Goal: Transaction & Acquisition: Purchase product/service

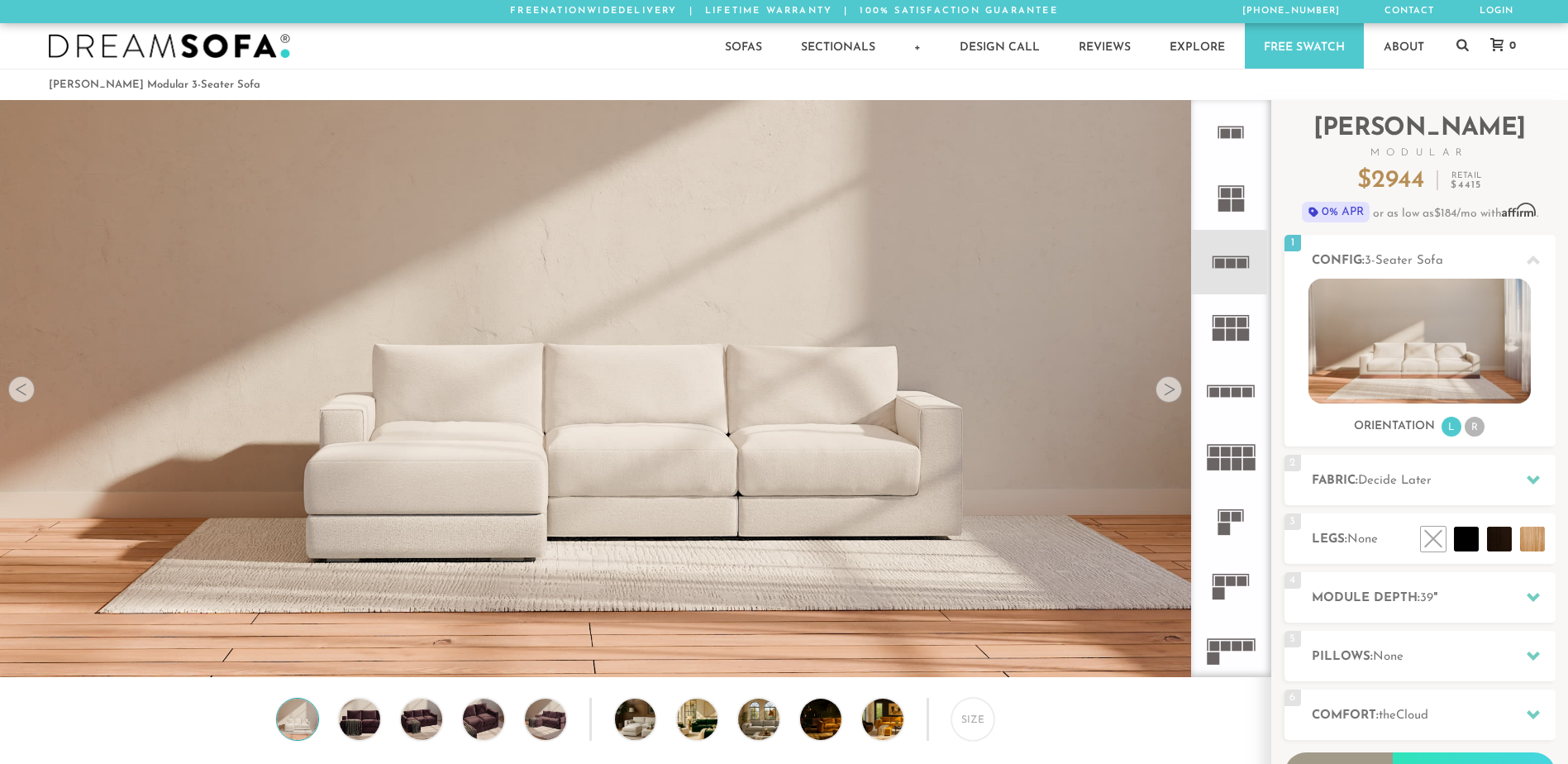
scroll to position [19337, 1555]
click at [1228, 522] on icon at bounding box center [1231, 521] width 64 height 64
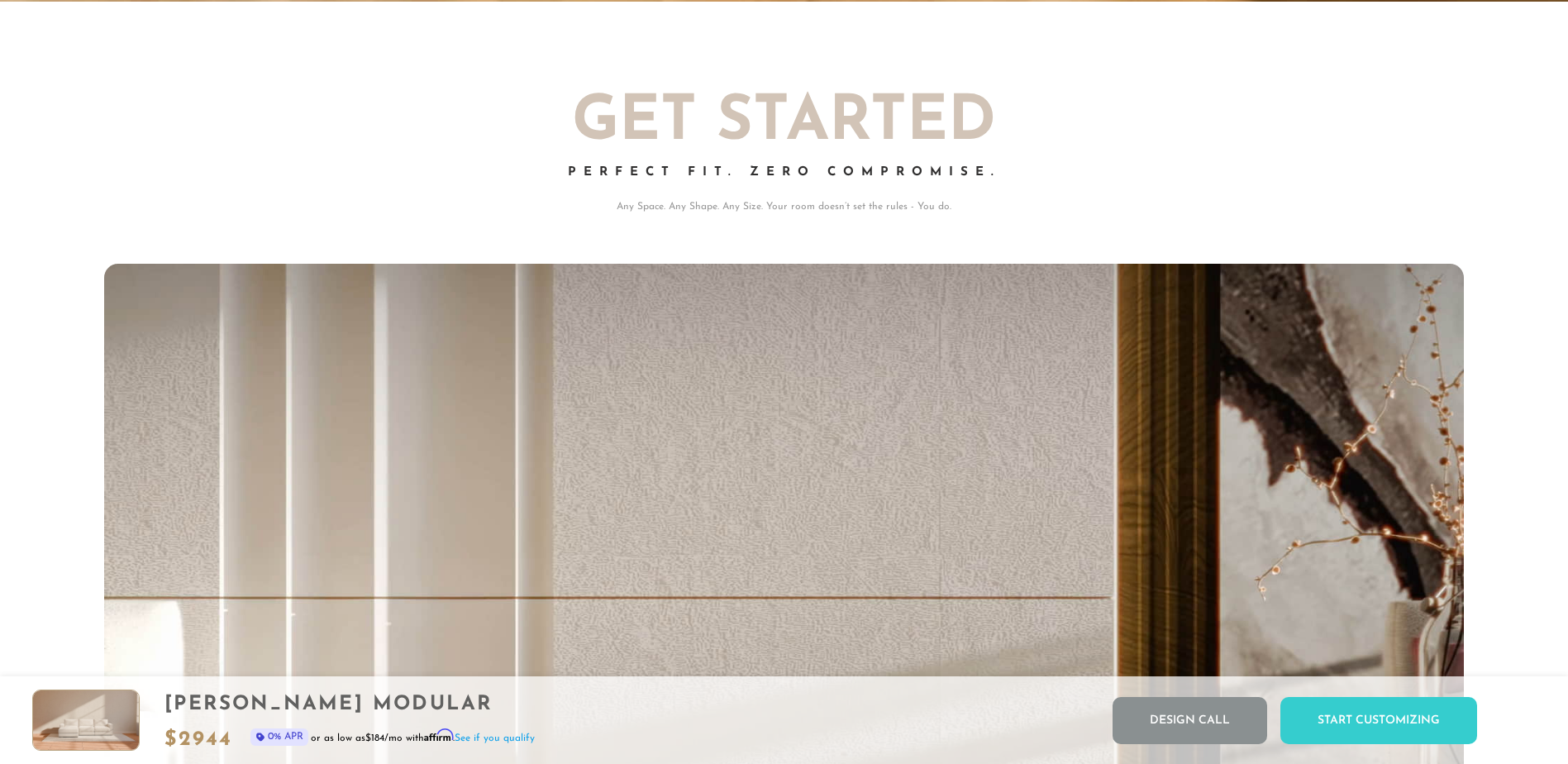
scroll to position [19451, 1555]
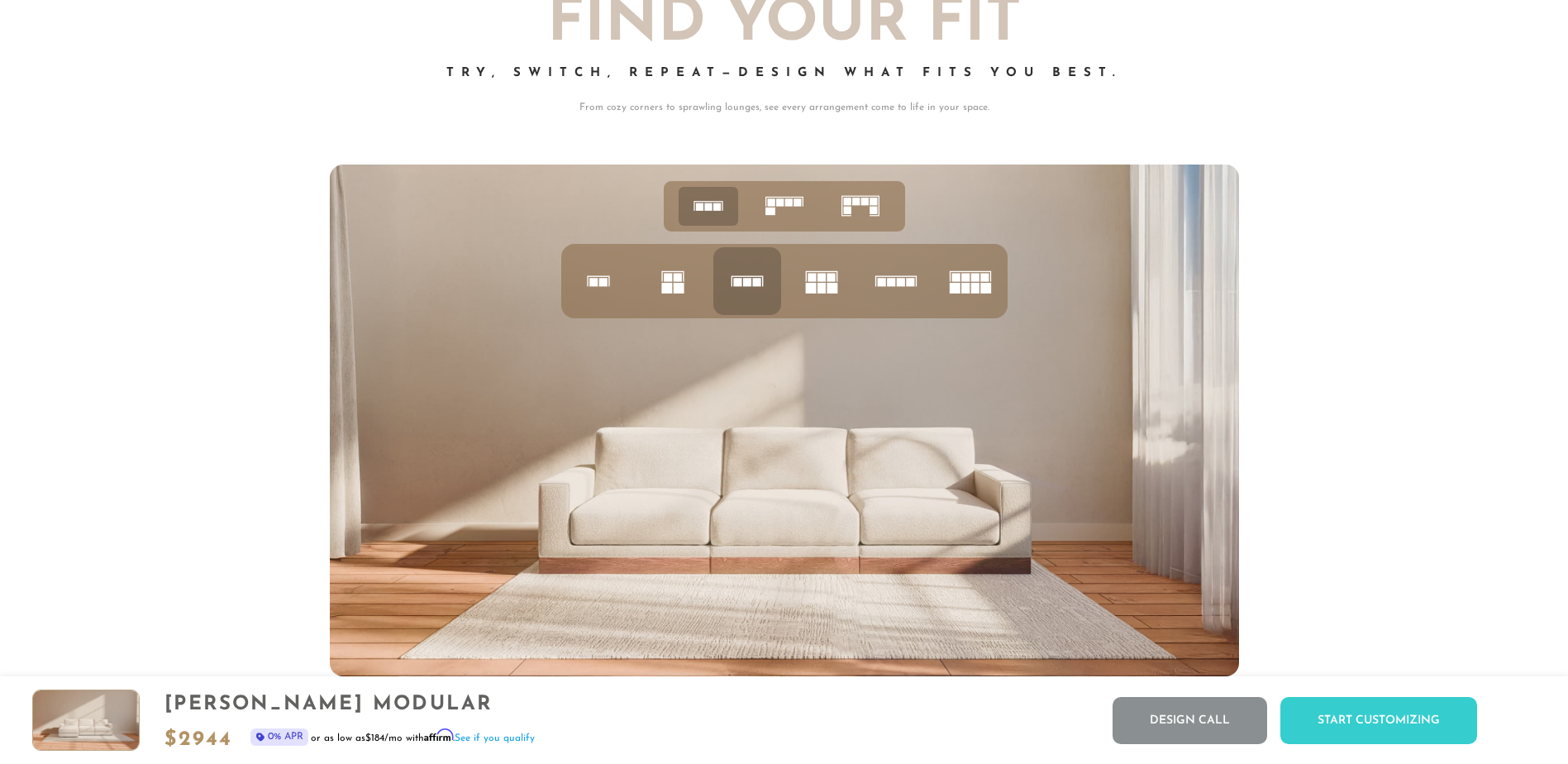
click at [870, 214] on rect at bounding box center [873, 210] width 7 height 7
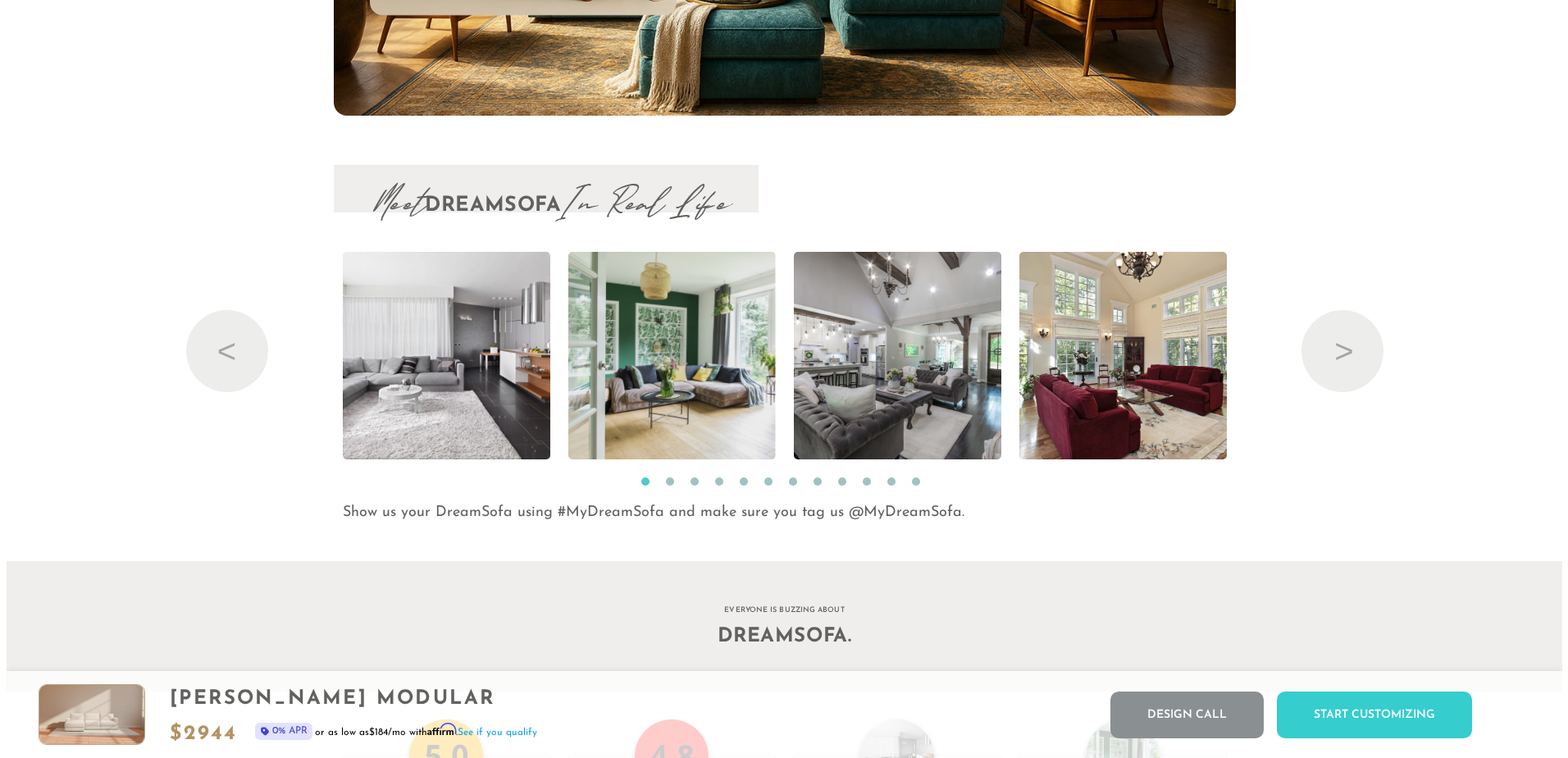
scroll to position [17786, 0]
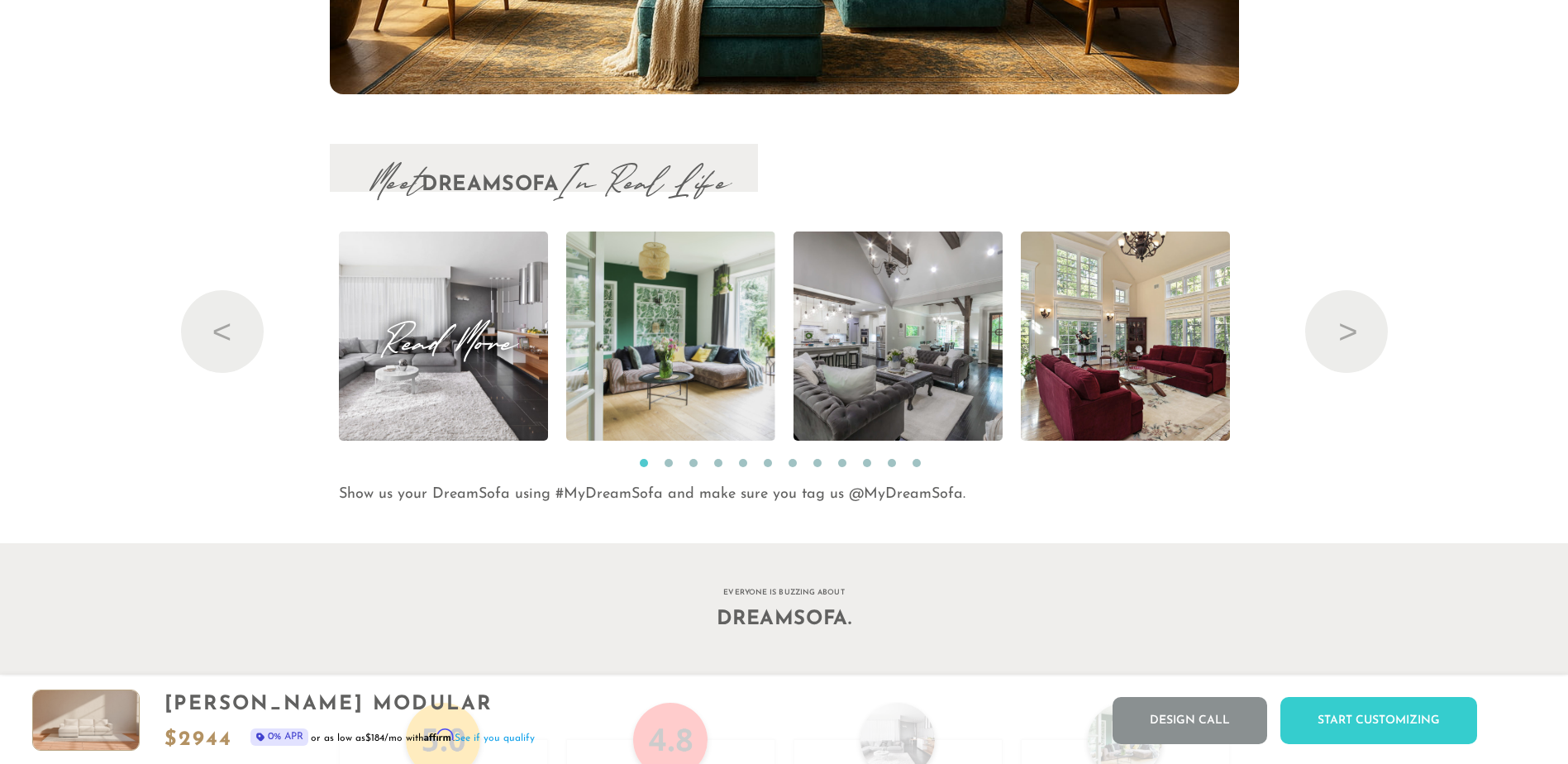
click at [449, 372] on img at bounding box center [443, 336] width 314 height 209
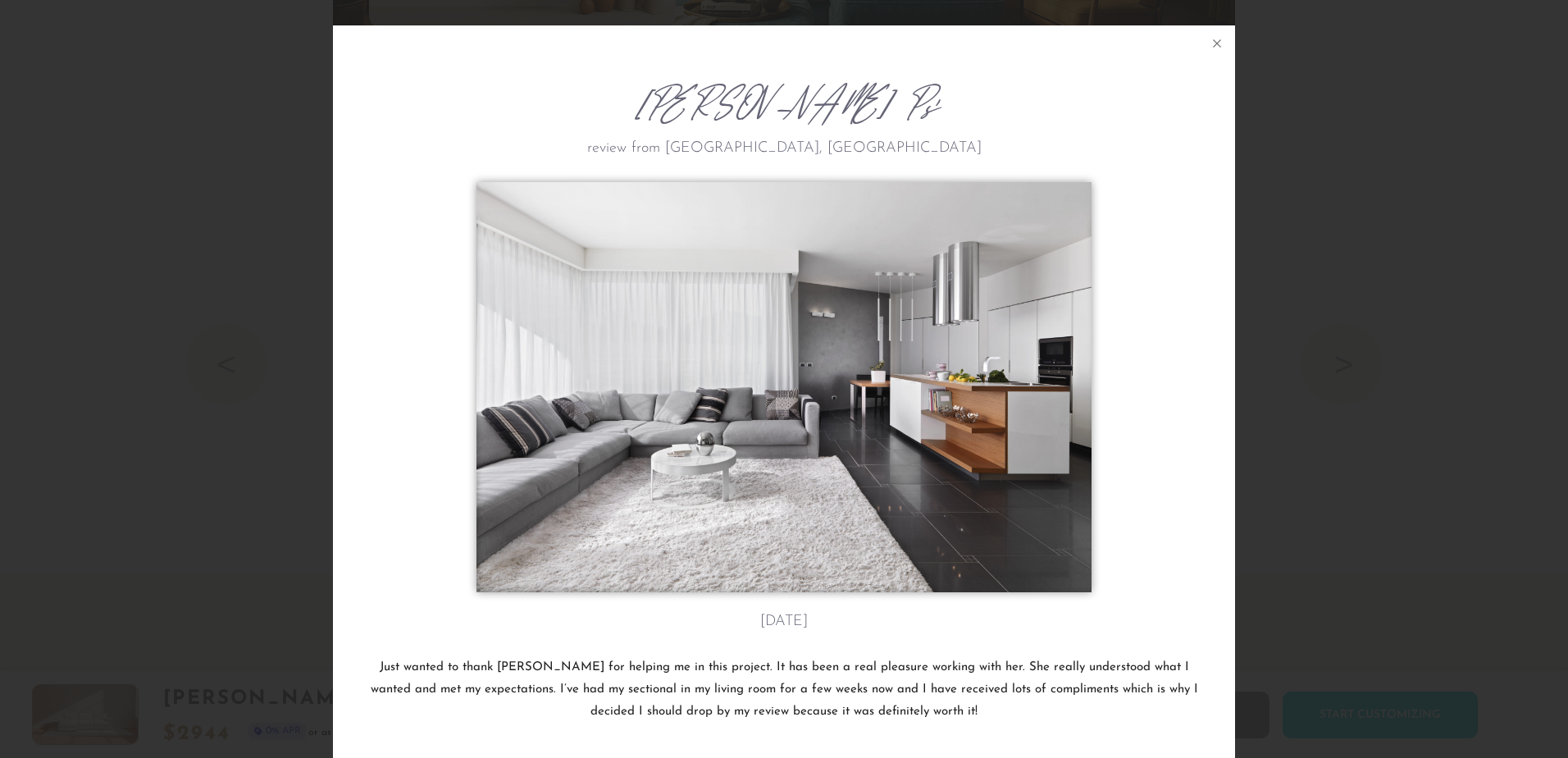
scroll to position [19376, 1556]
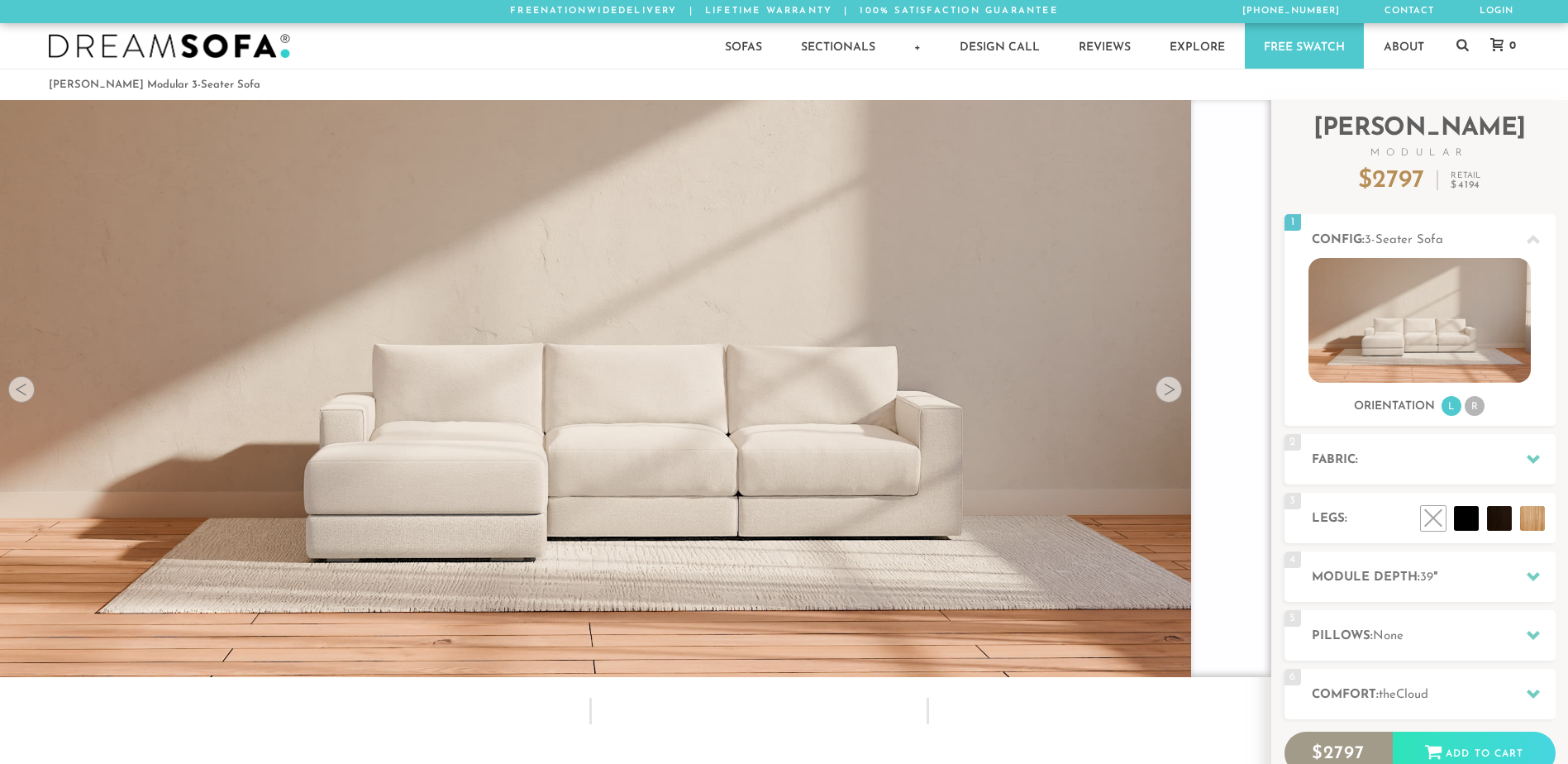
click at [1481, 118] on h2 "[PERSON_NAME] Modular" at bounding box center [1420, 137] width 271 height 41
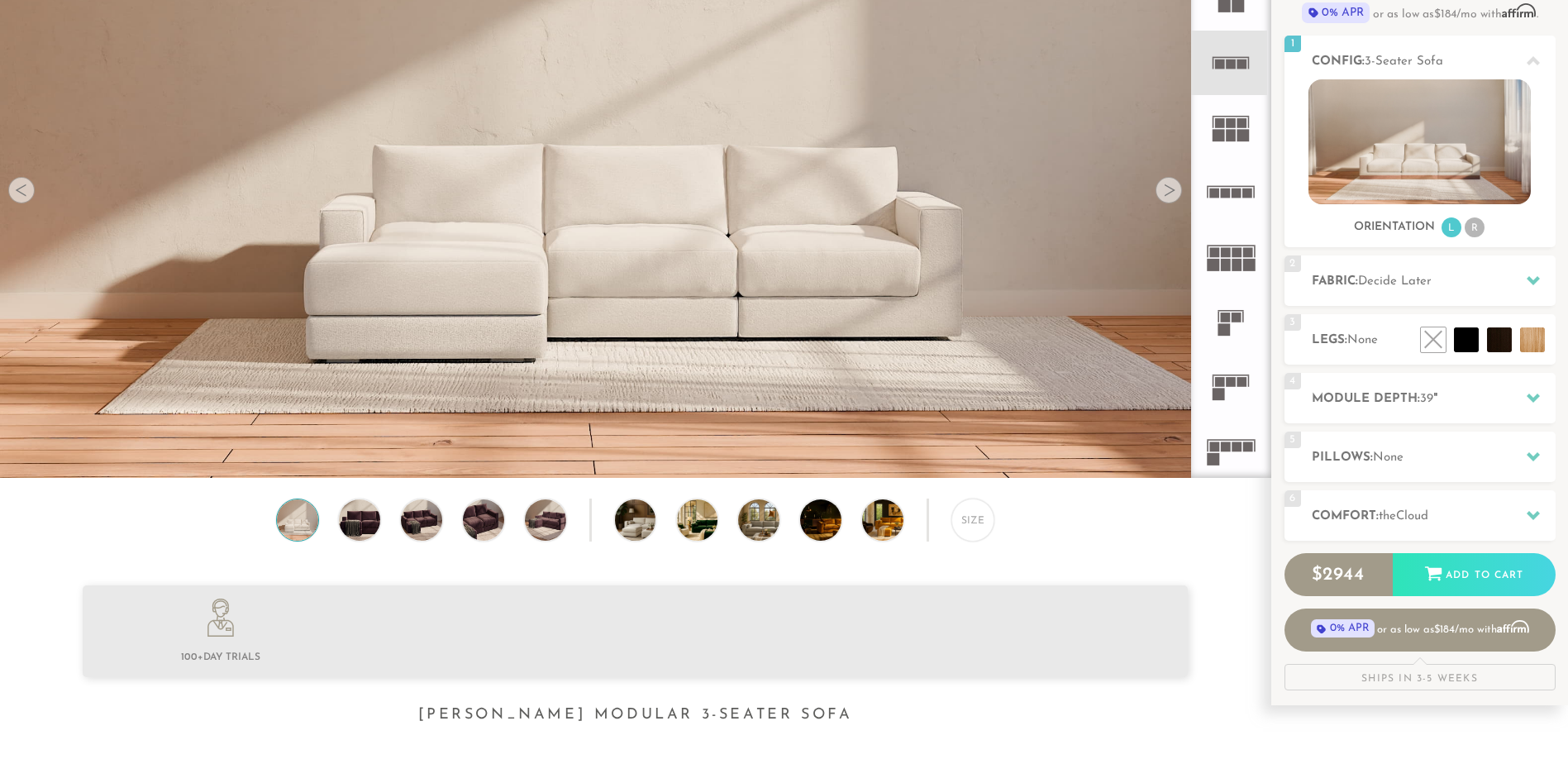
scroll to position [310, 0]
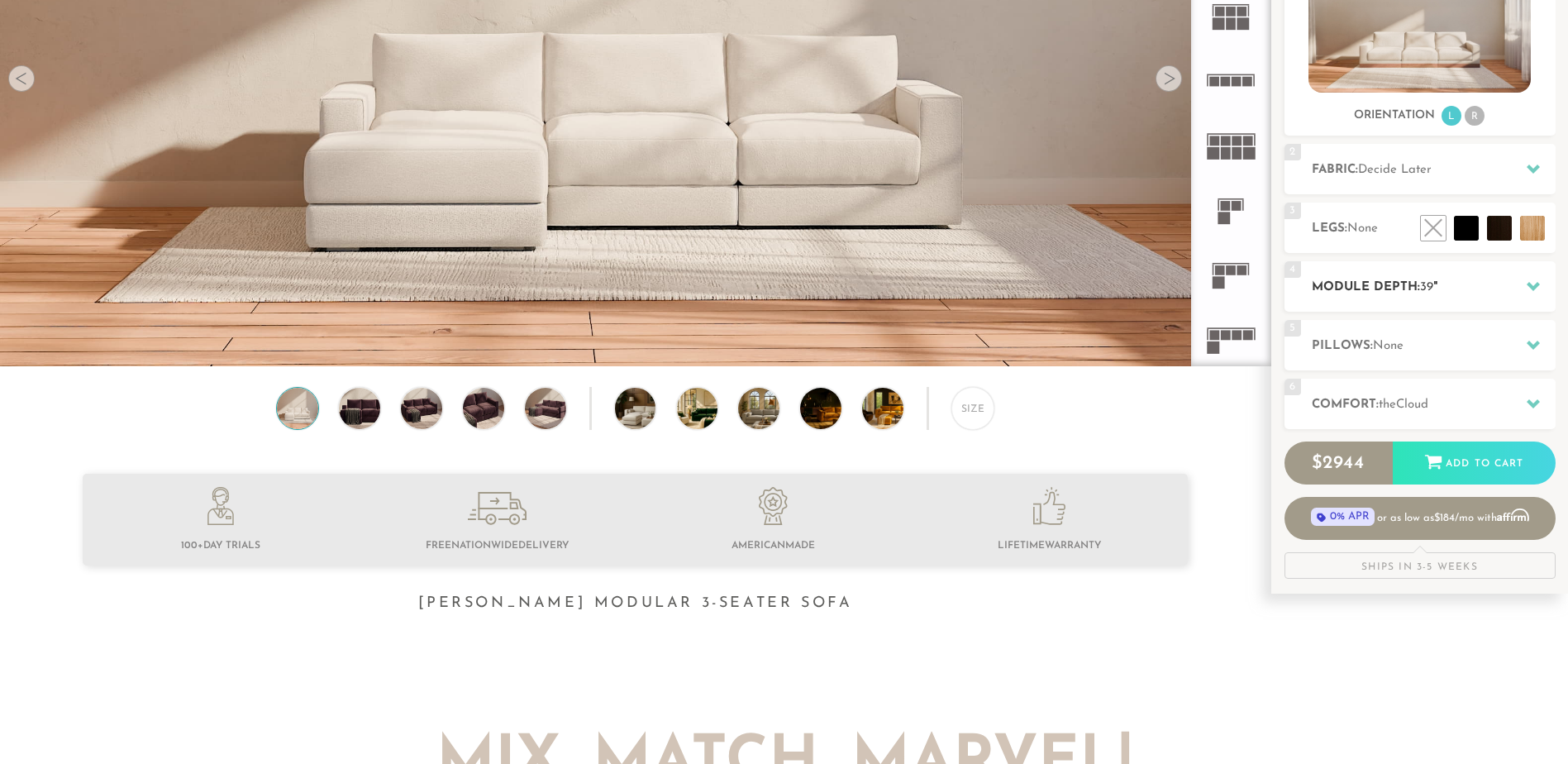
click at [1532, 289] on icon at bounding box center [1533, 286] width 13 height 9
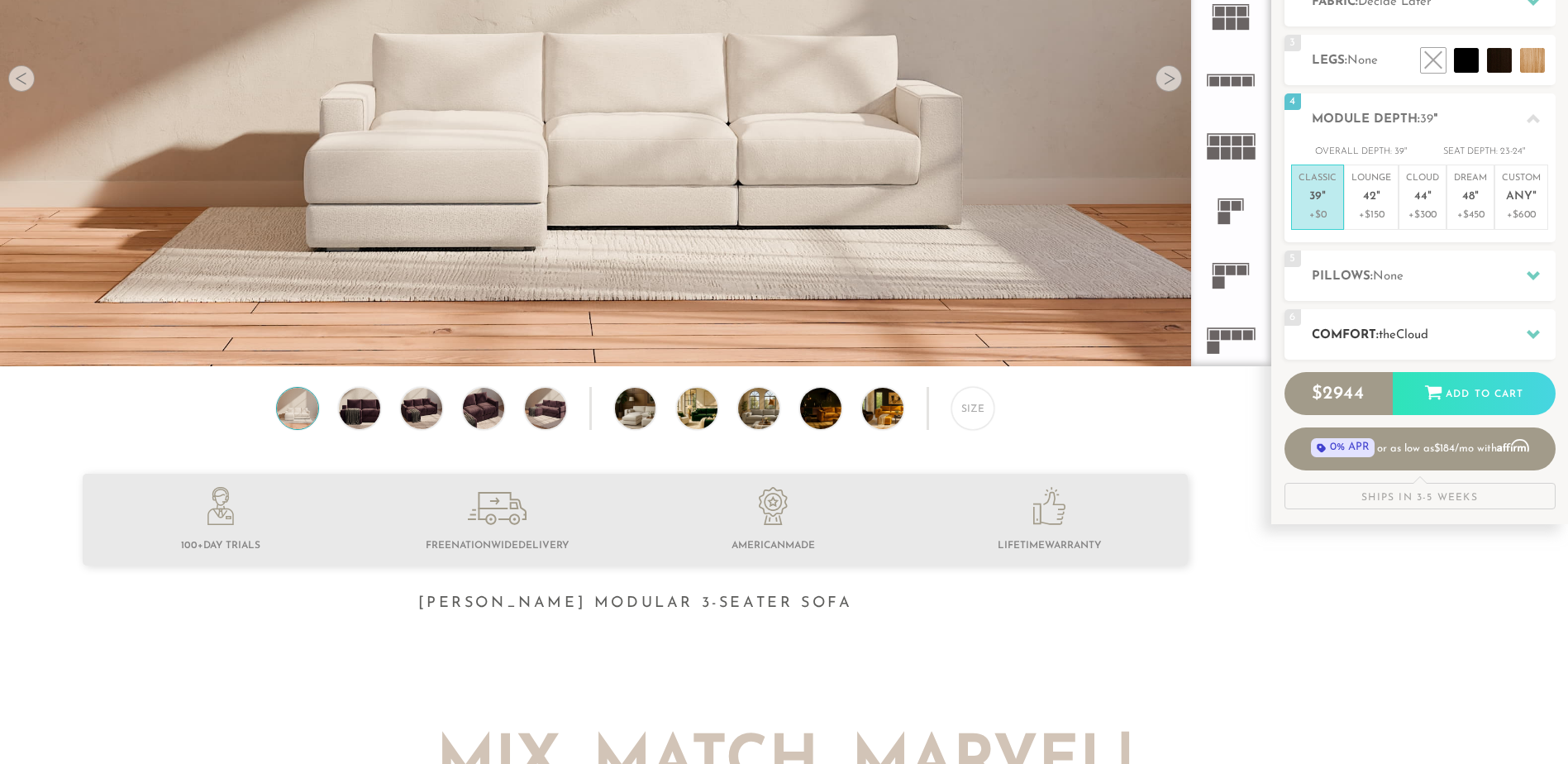
click at [1531, 331] on icon at bounding box center [1533, 334] width 13 height 13
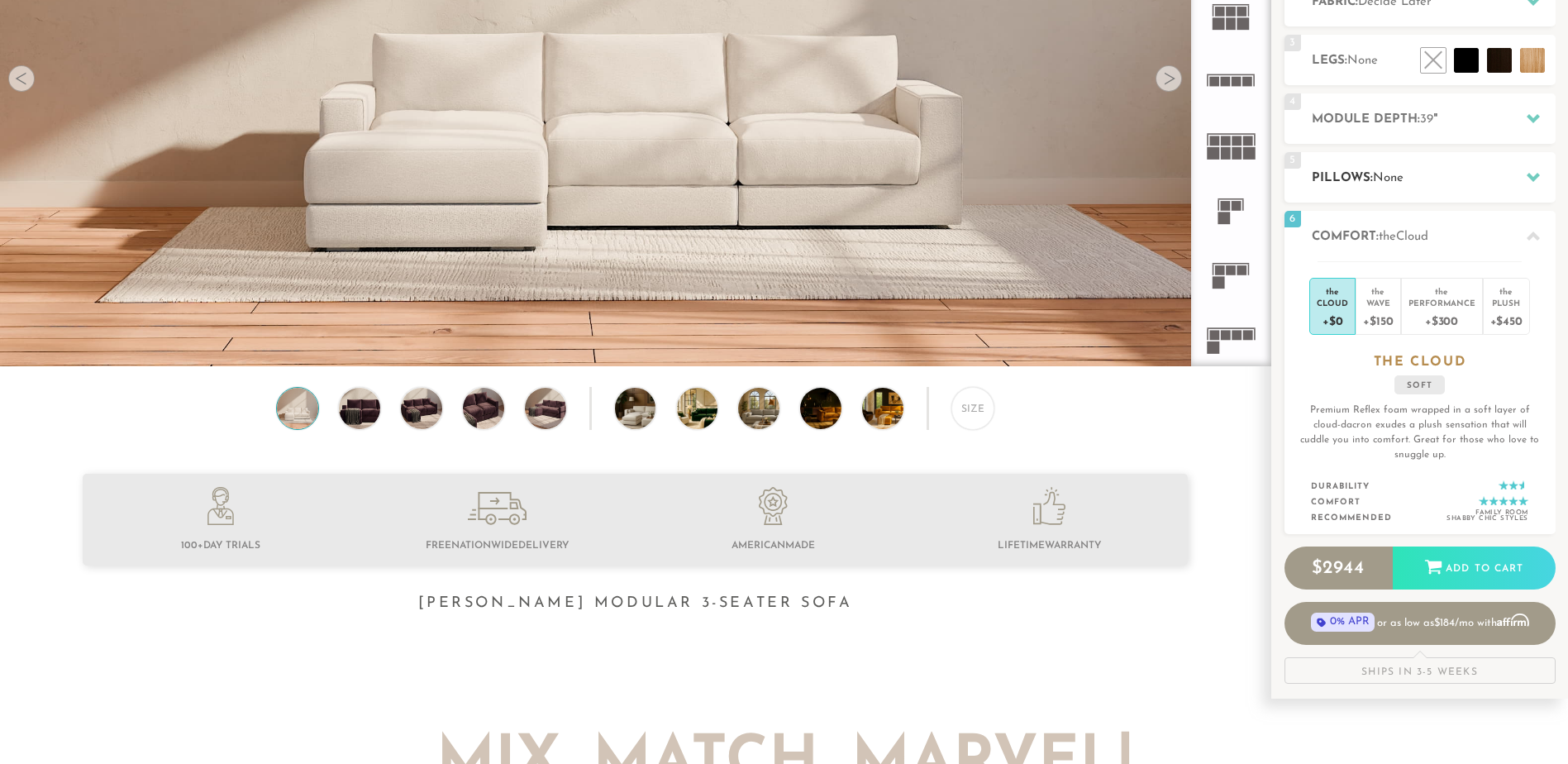
click at [1521, 177] on div at bounding box center [1533, 177] width 35 height 34
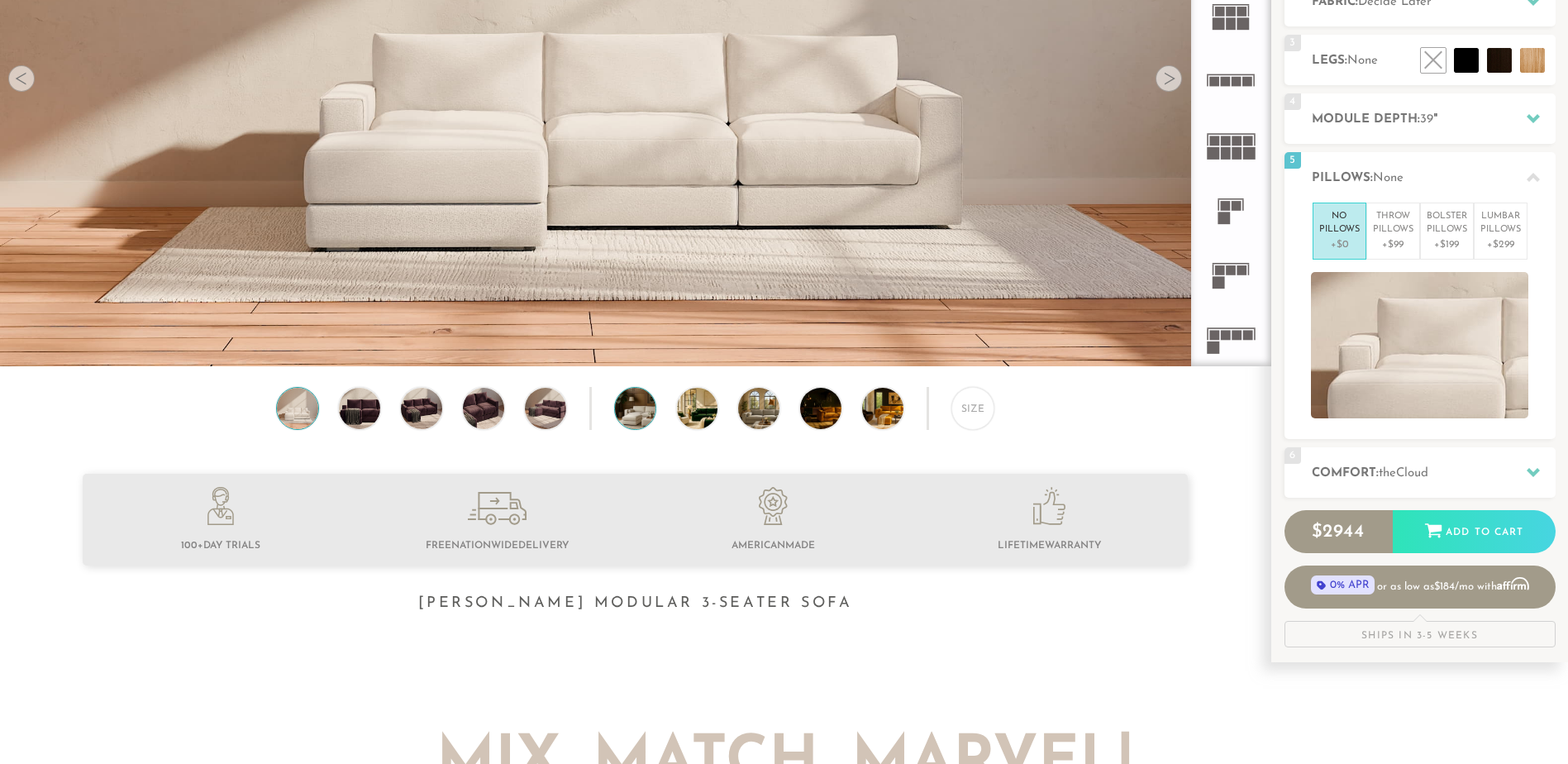
click at [646, 416] on img at bounding box center [652, 408] width 73 height 41
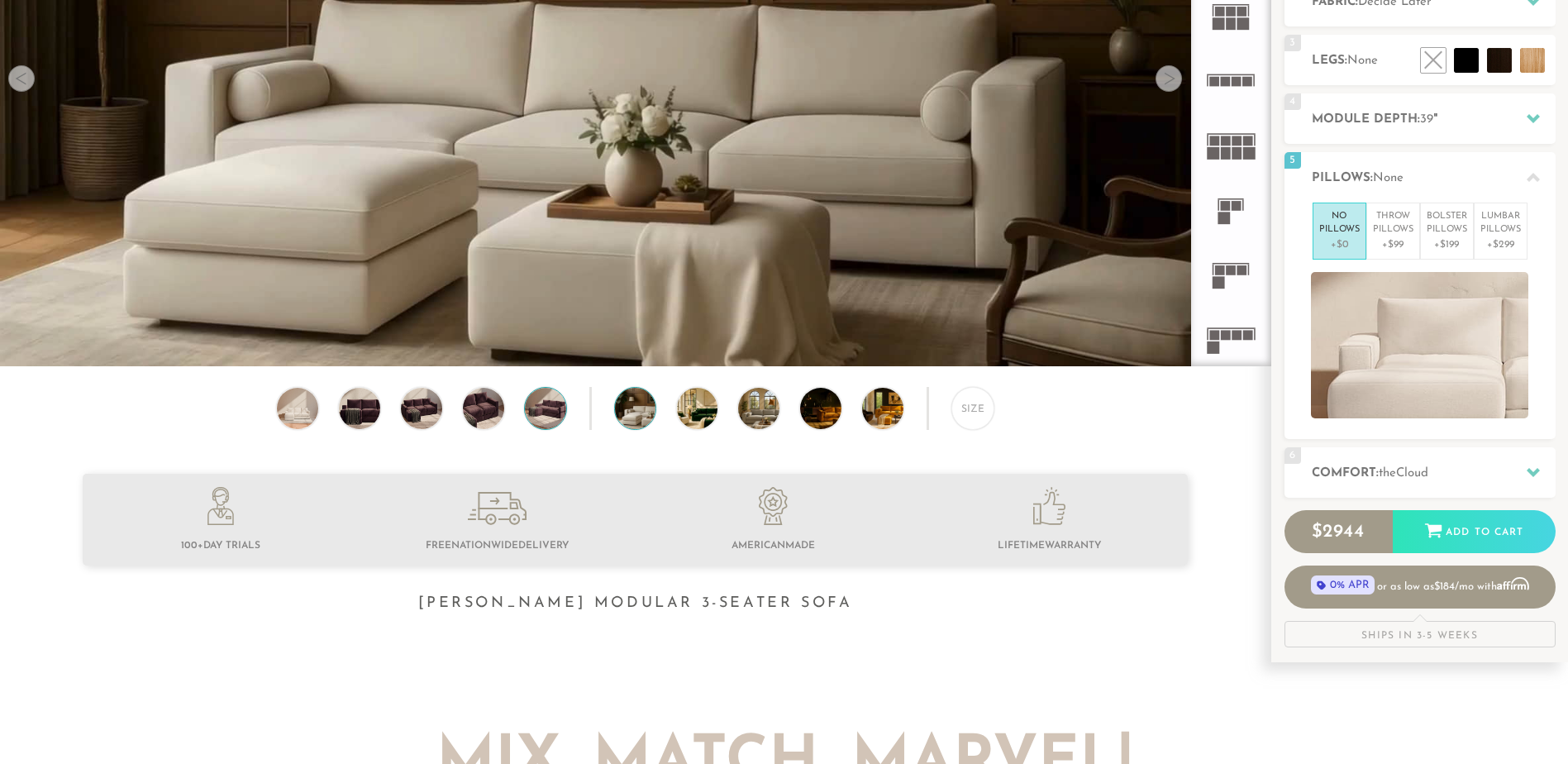
click at [550, 412] on img at bounding box center [545, 408] width 49 height 41
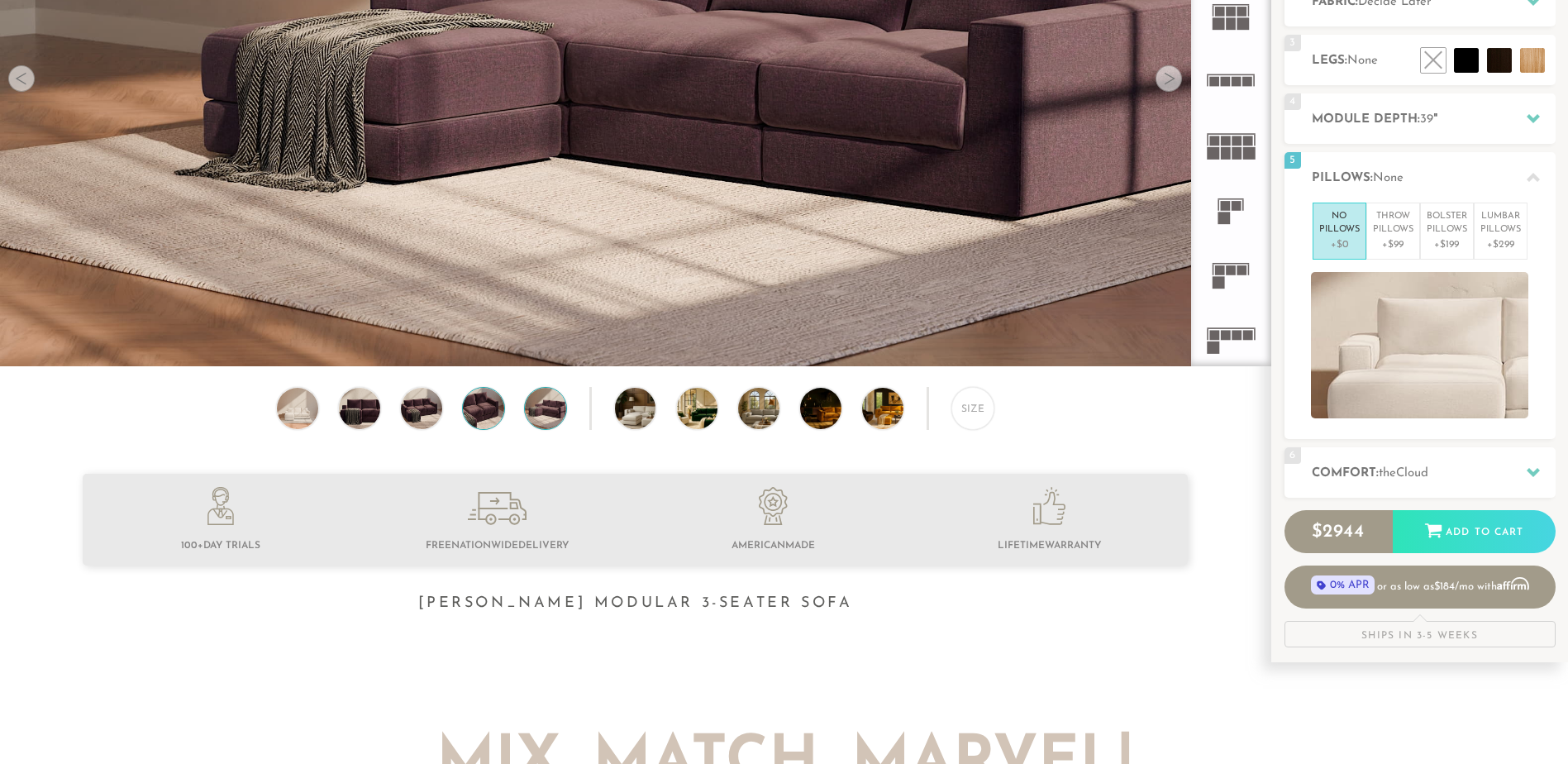
click at [480, 408] on img at bounding box center [483, 408] width 49 height 41
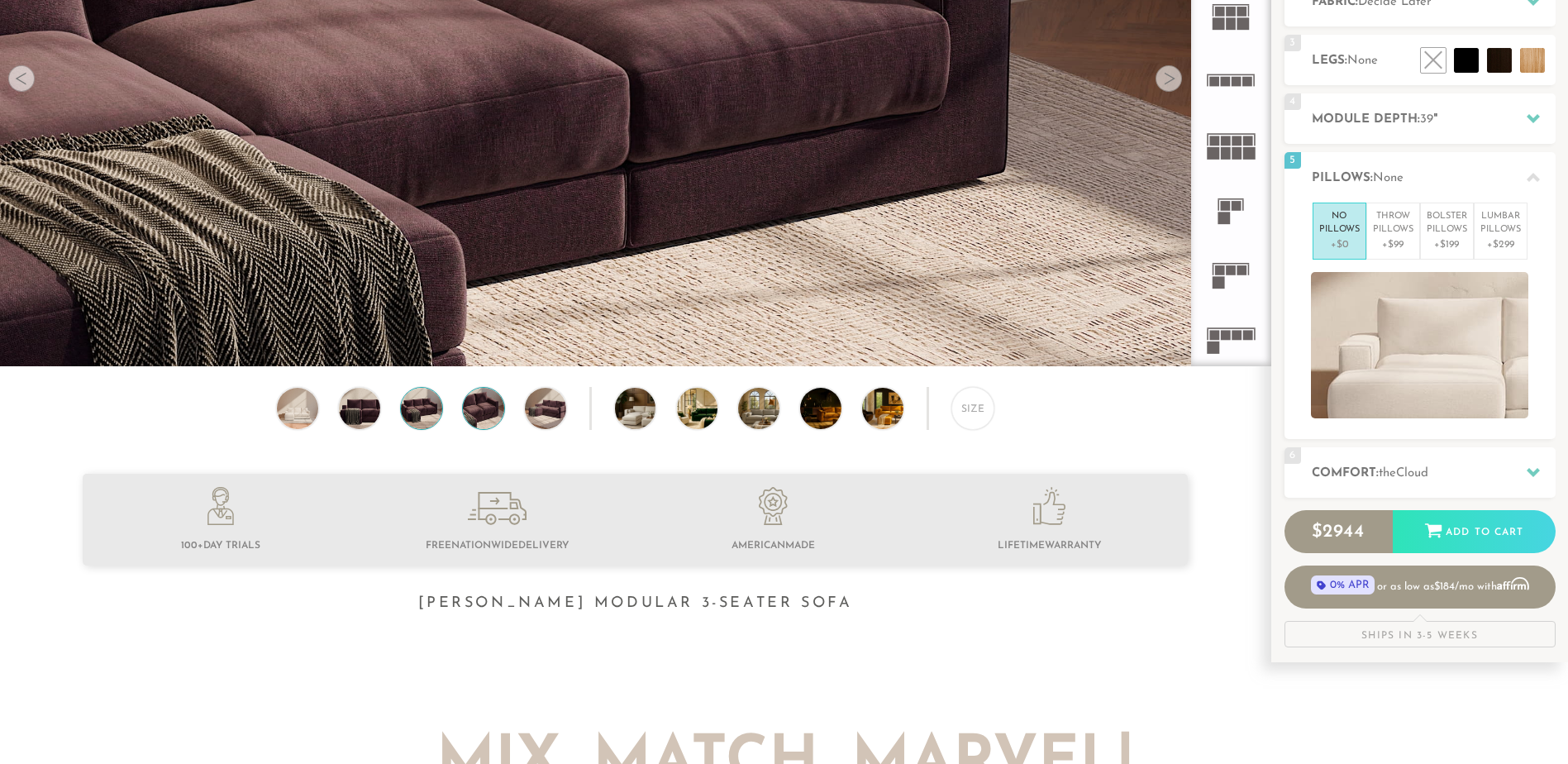
click at [430, 408] on img at bounding box center [421, 408] width 49 height 41
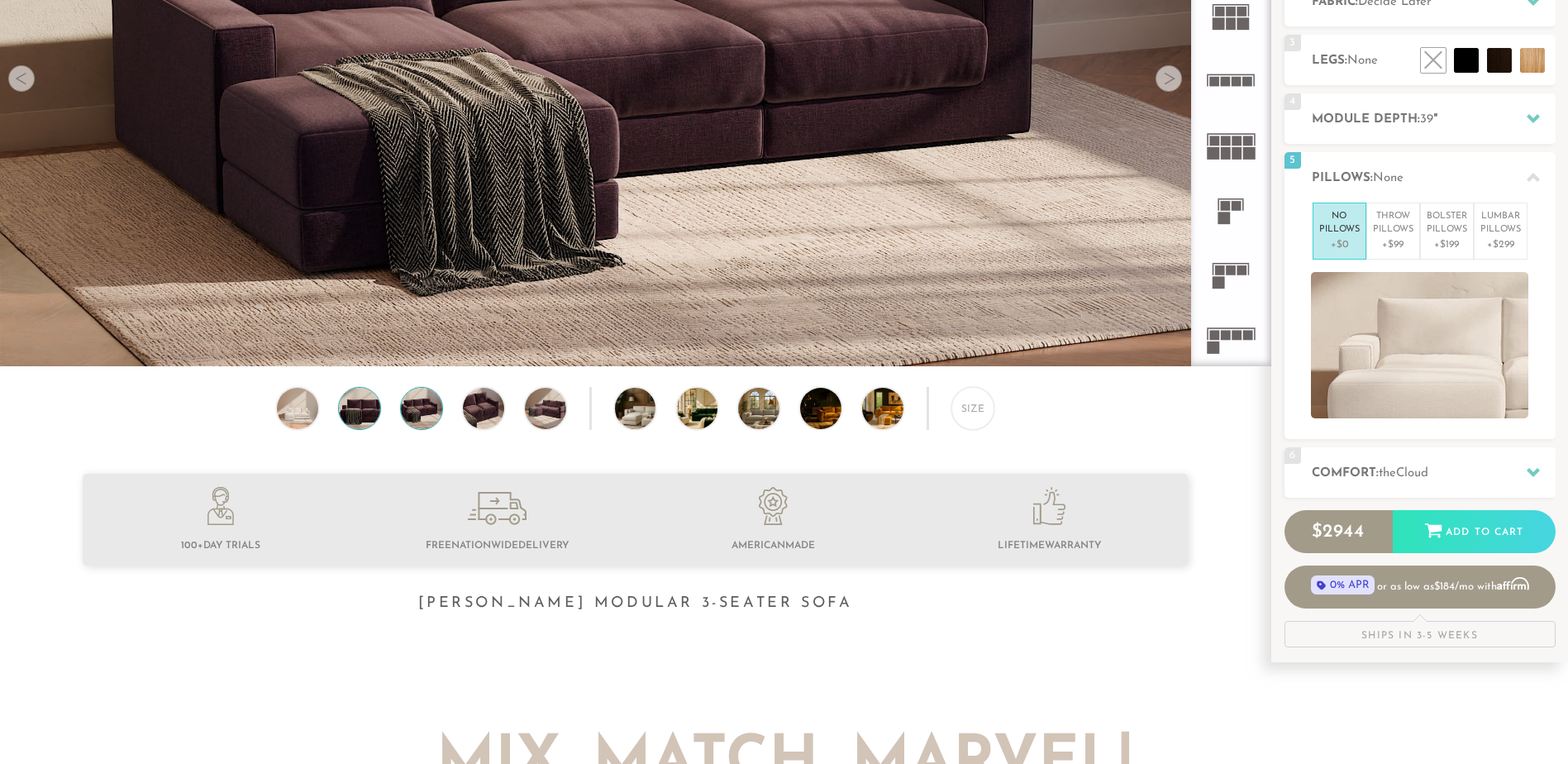
click at [343, 419] on img at bounding box center [359, 408] width 49 height 41
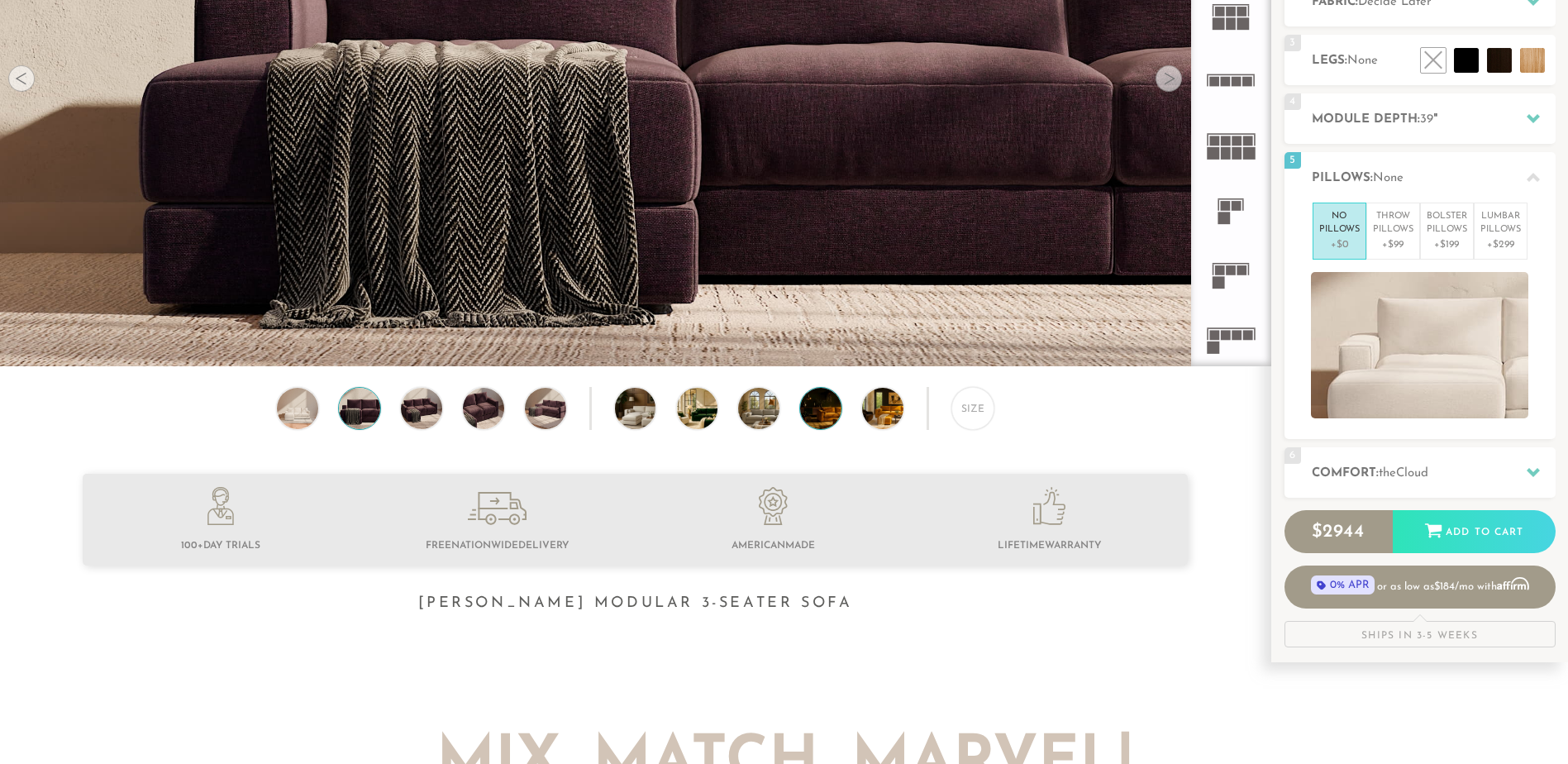
click at [833, 424] on img at bounding box center [837, 408] width 73 height 41
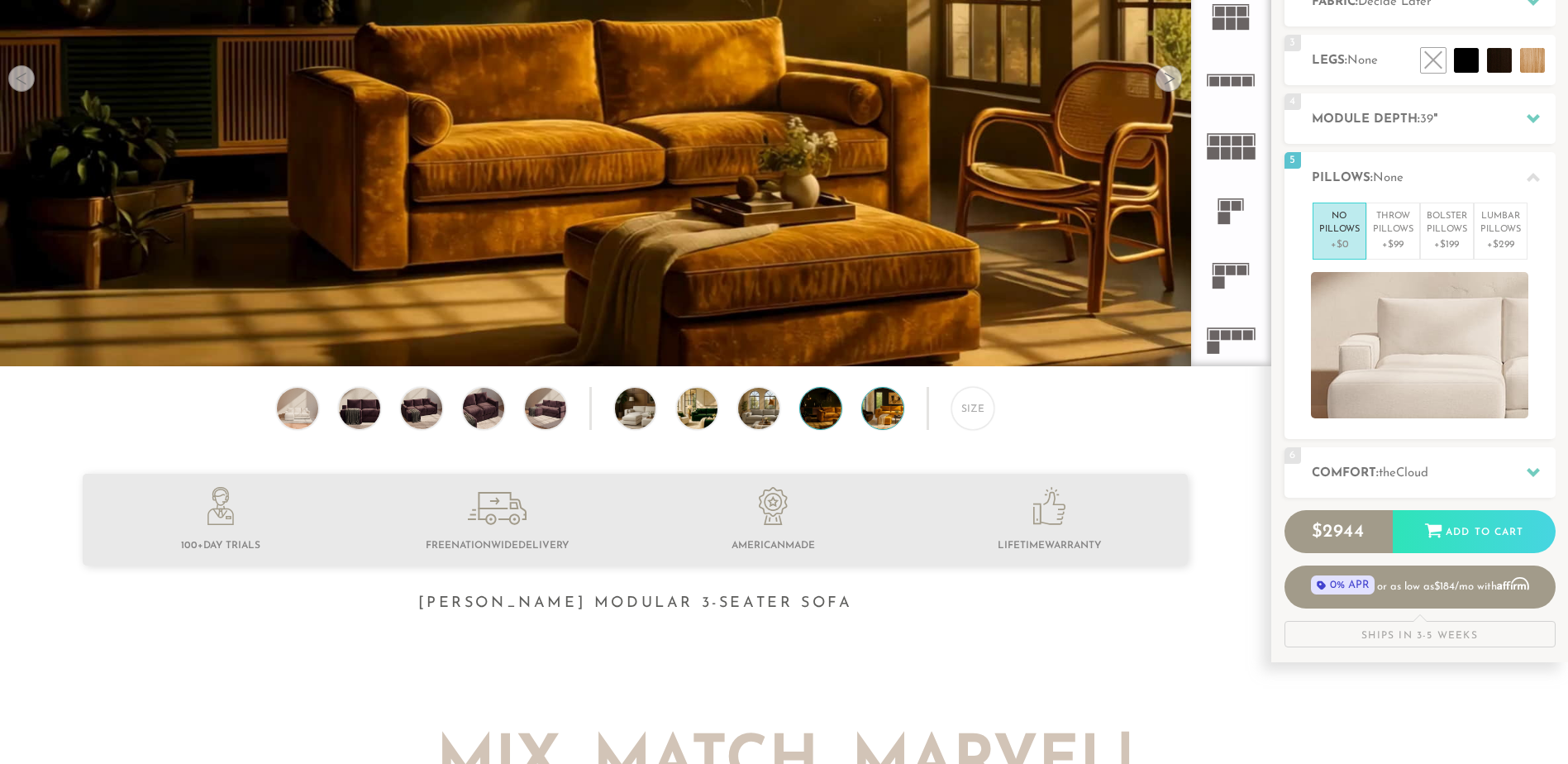
click at [901, 420] on img at bounding box center [899, 408] width 73 height 41
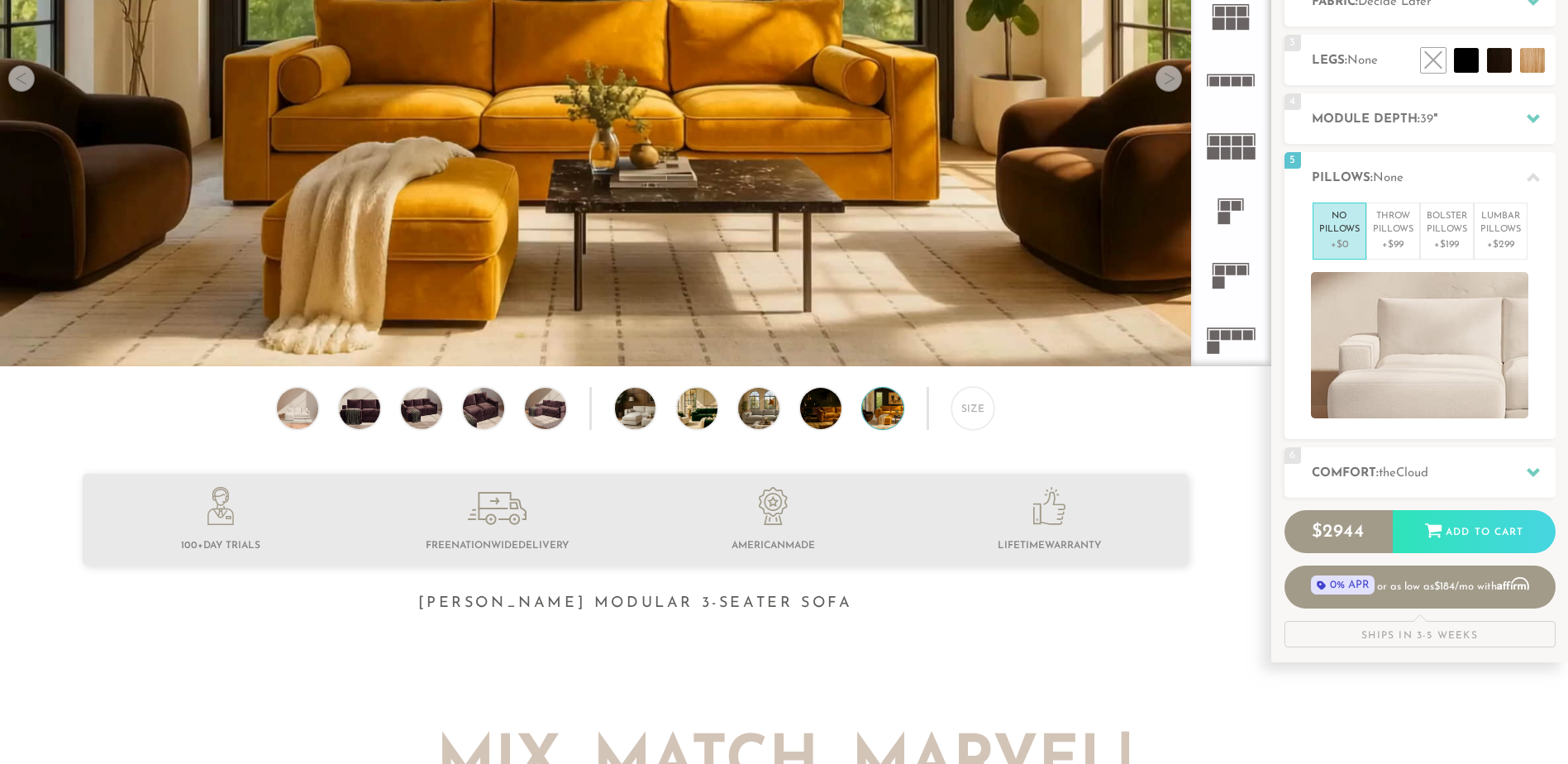
click at [680, 397] on div "Size" at bounding box center [635, 412] width 1270 height 51
click at [685, 403] on img at bounding box center [714, 408] width 73 height 41
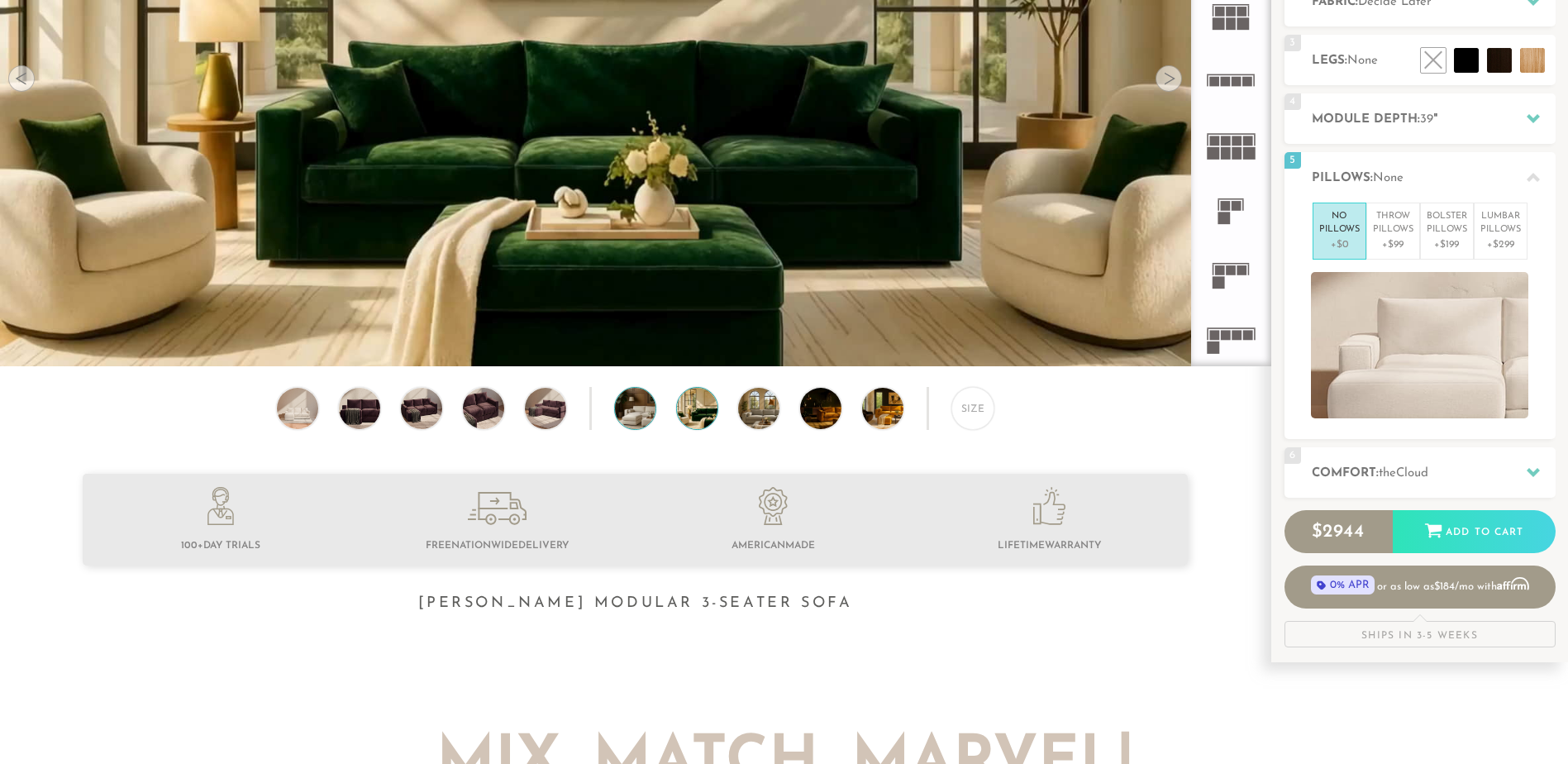
click at [639, 402] on img at bounding box center [652, 408] width 73 height 41
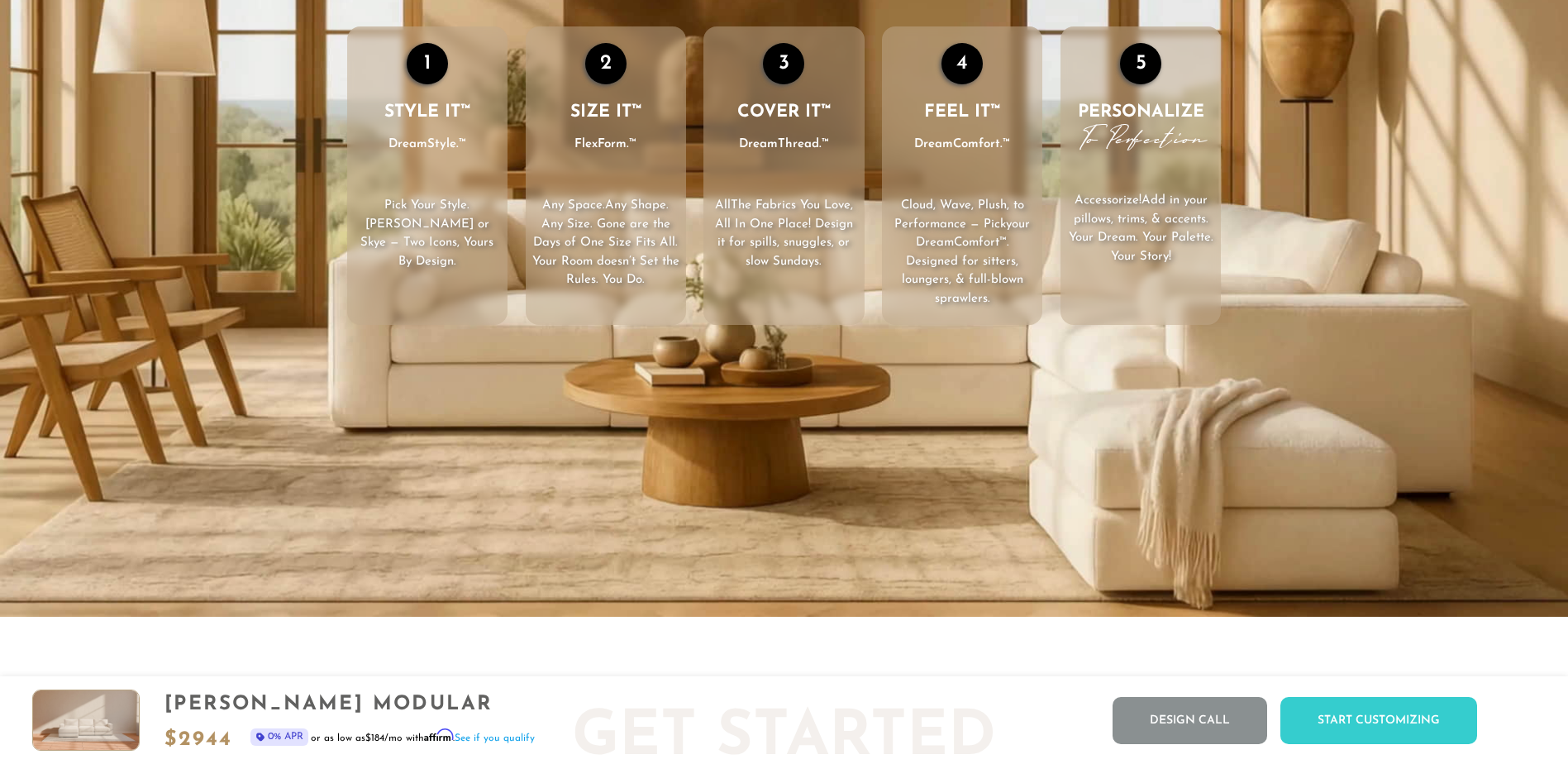
scroll to position [2890, 0]
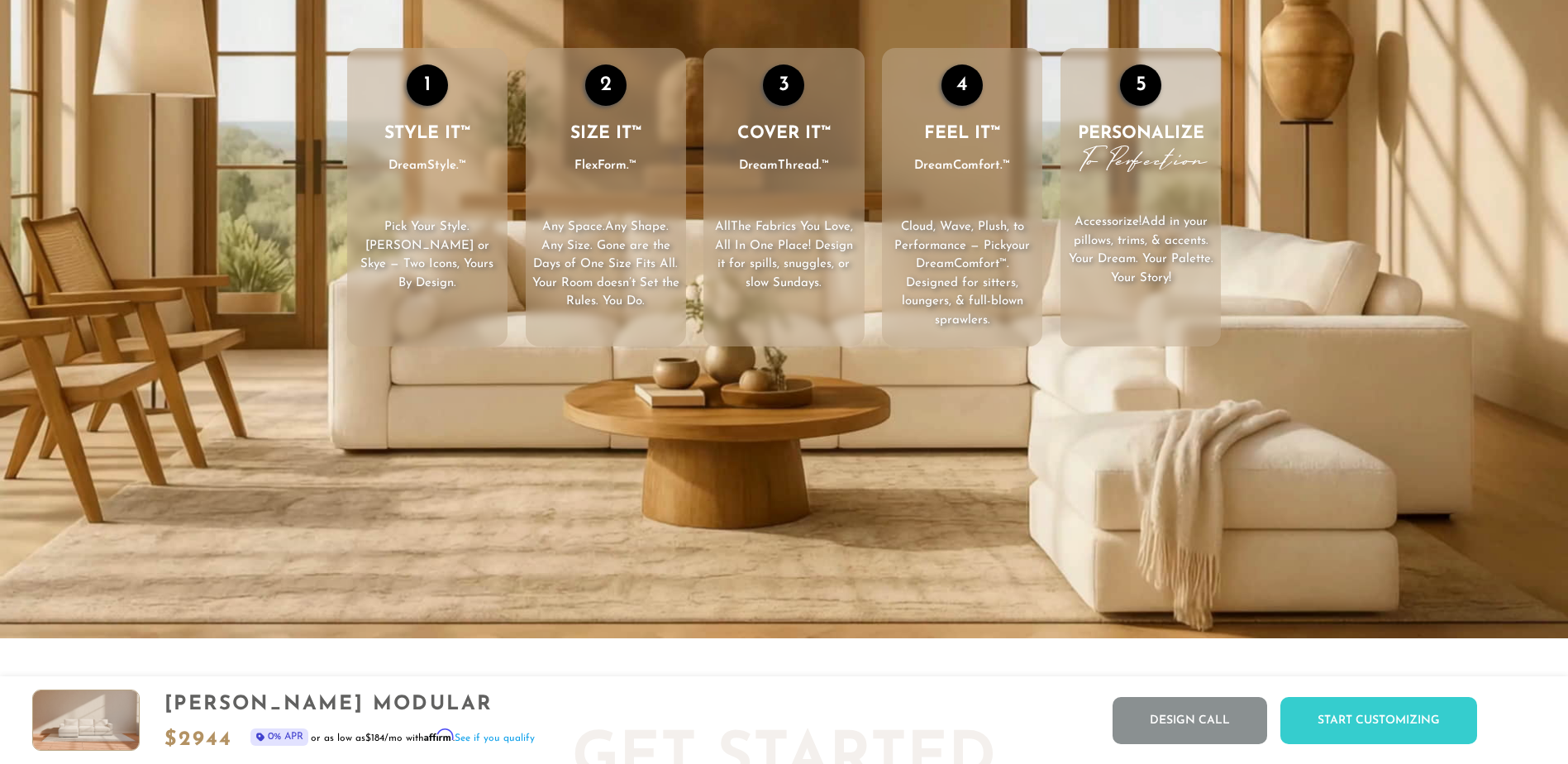
click at [1247, 345] on div "1 STYLE IT™ DreamStyle.™ Pick Your Style . [PERSON_NAME] or Skye — Two Icons, Y…" at bounding box center [784, 198] width 1074 height 300
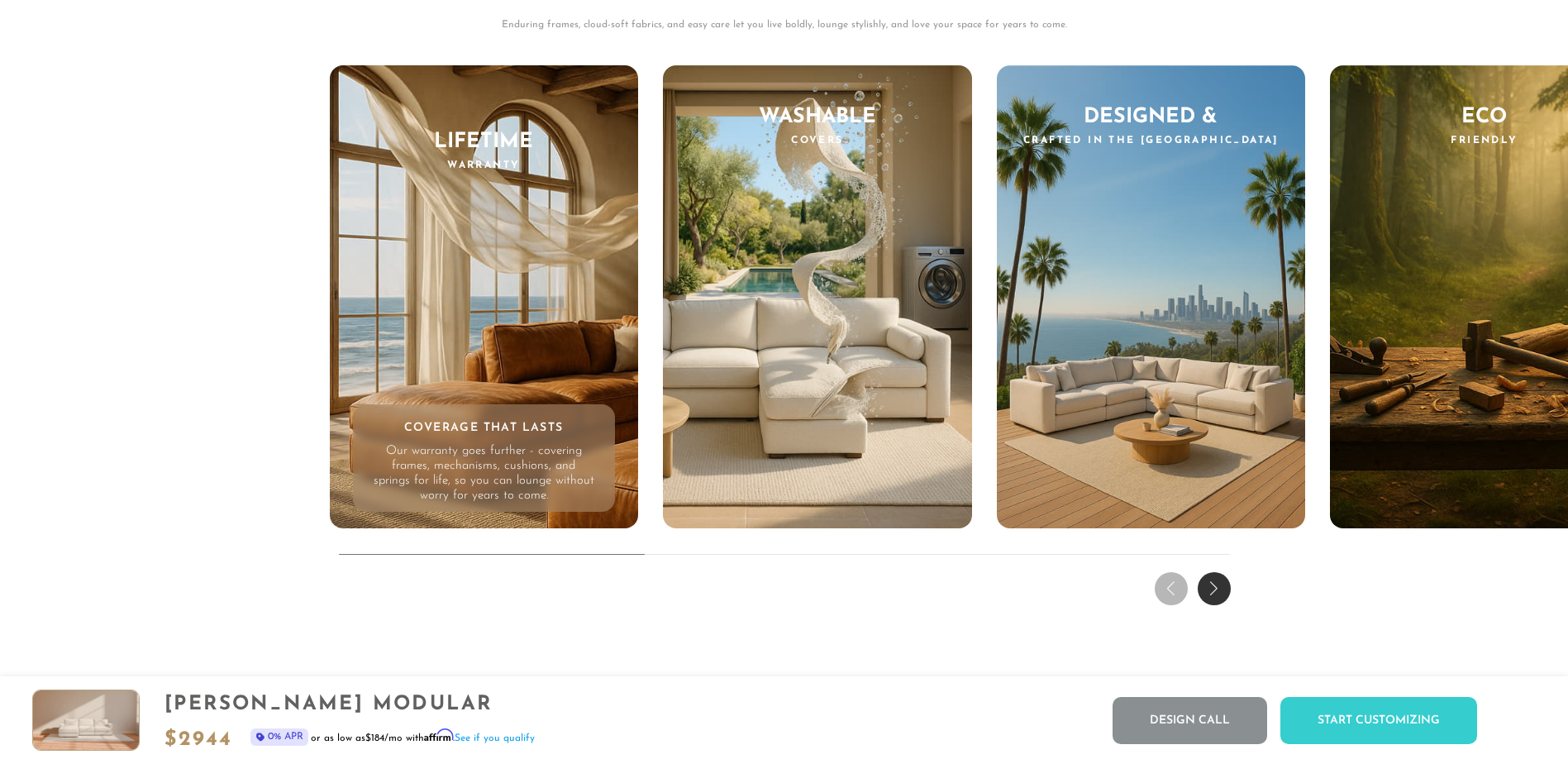
scroll to position [16702, 0]
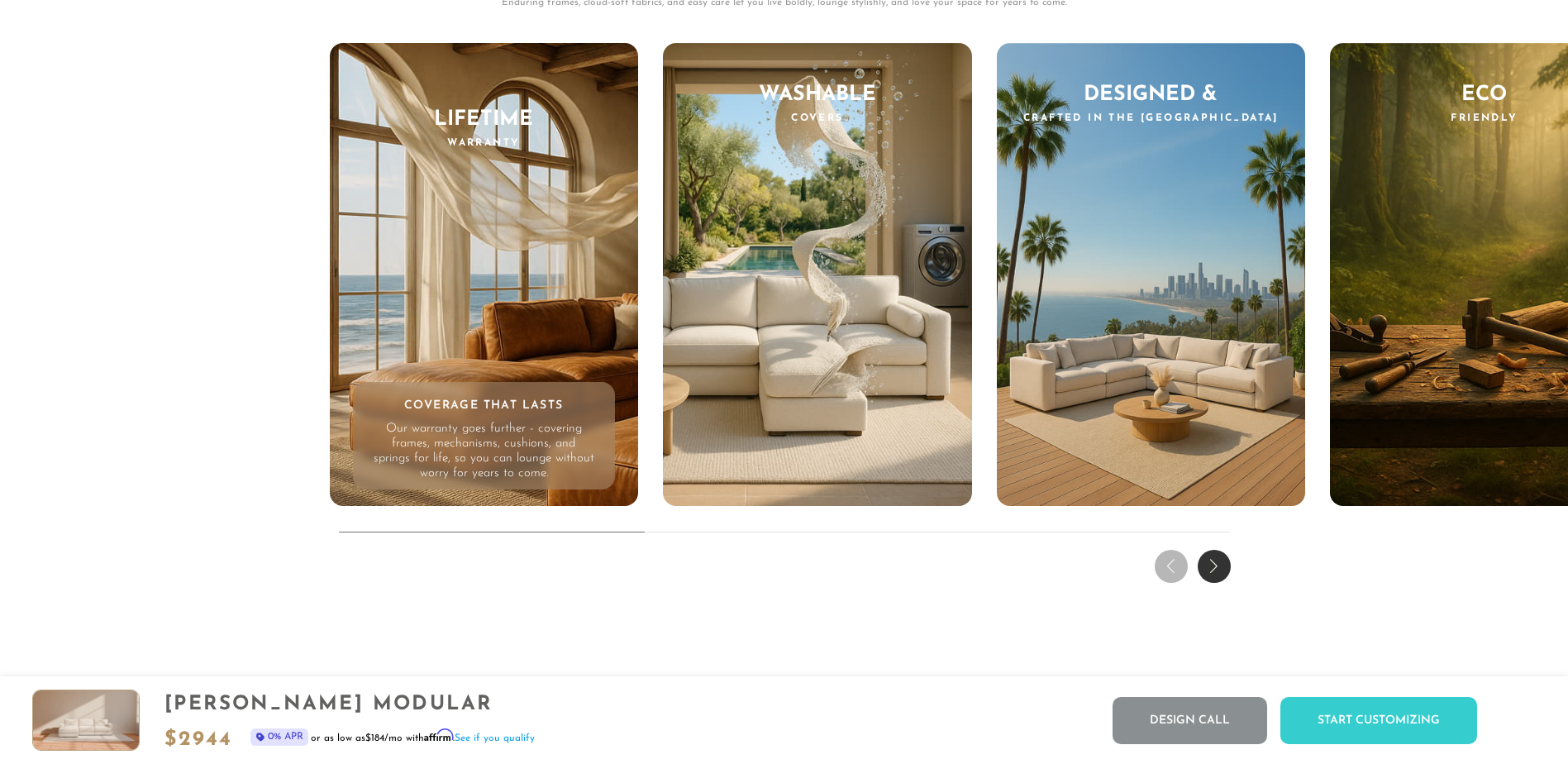
click at [1206, 580] on div "Next slide" at bounding box center [1214, 566] width 33 height 33
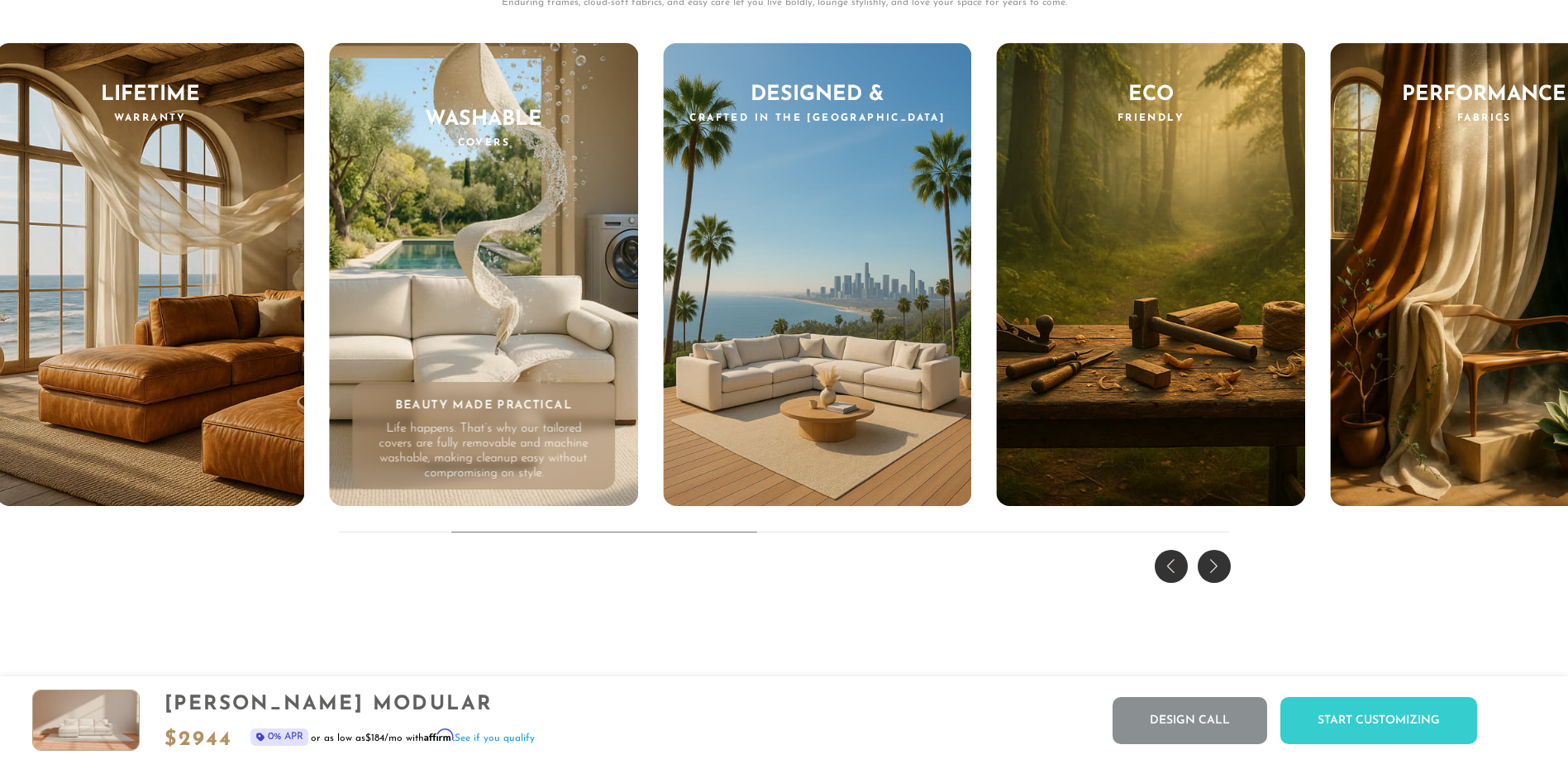
click at [1171, 571] on div "Previous slide" at bounding box center [1171, 566] width 33 height 33
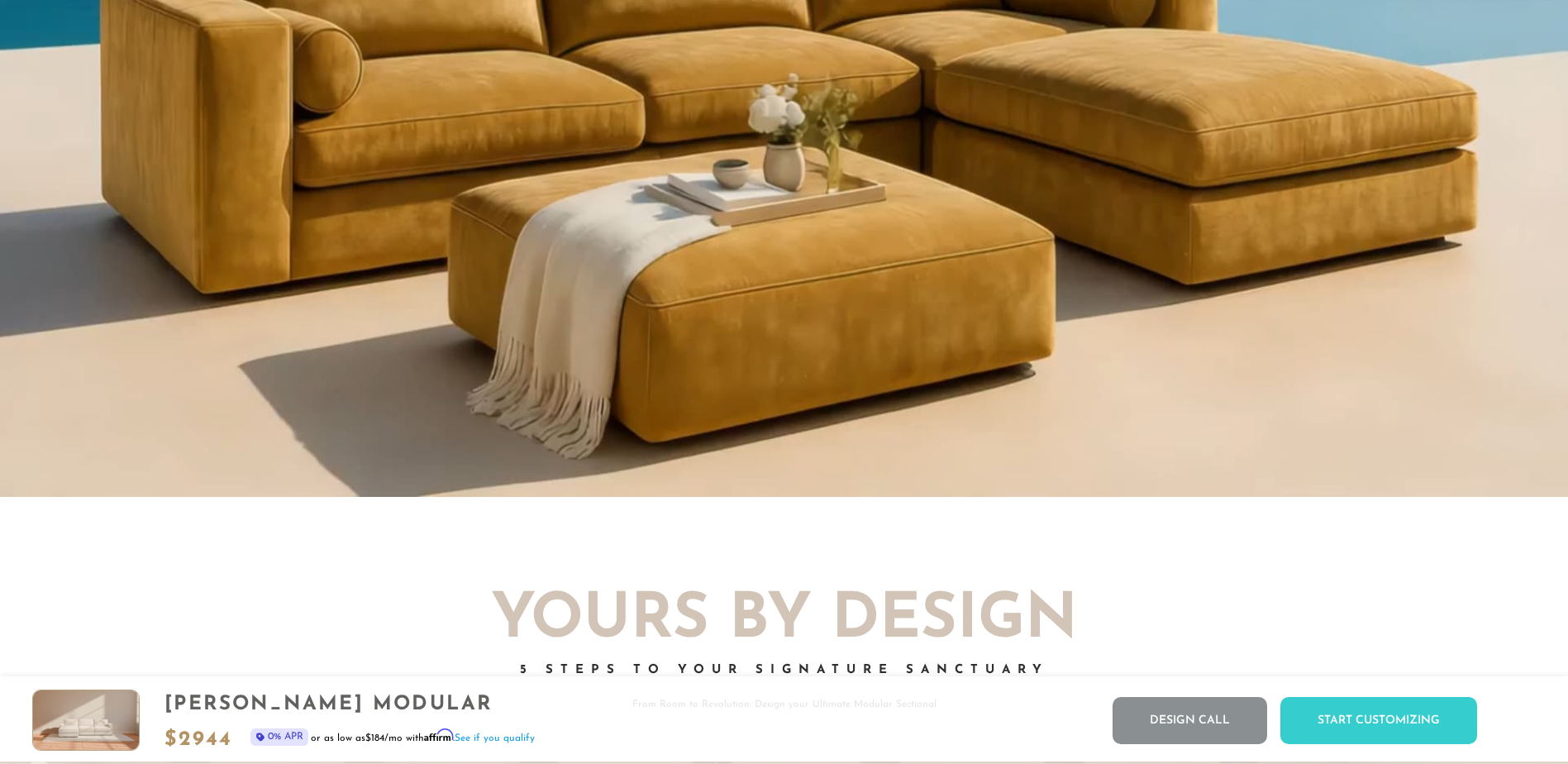
scroll to position [0, 0]
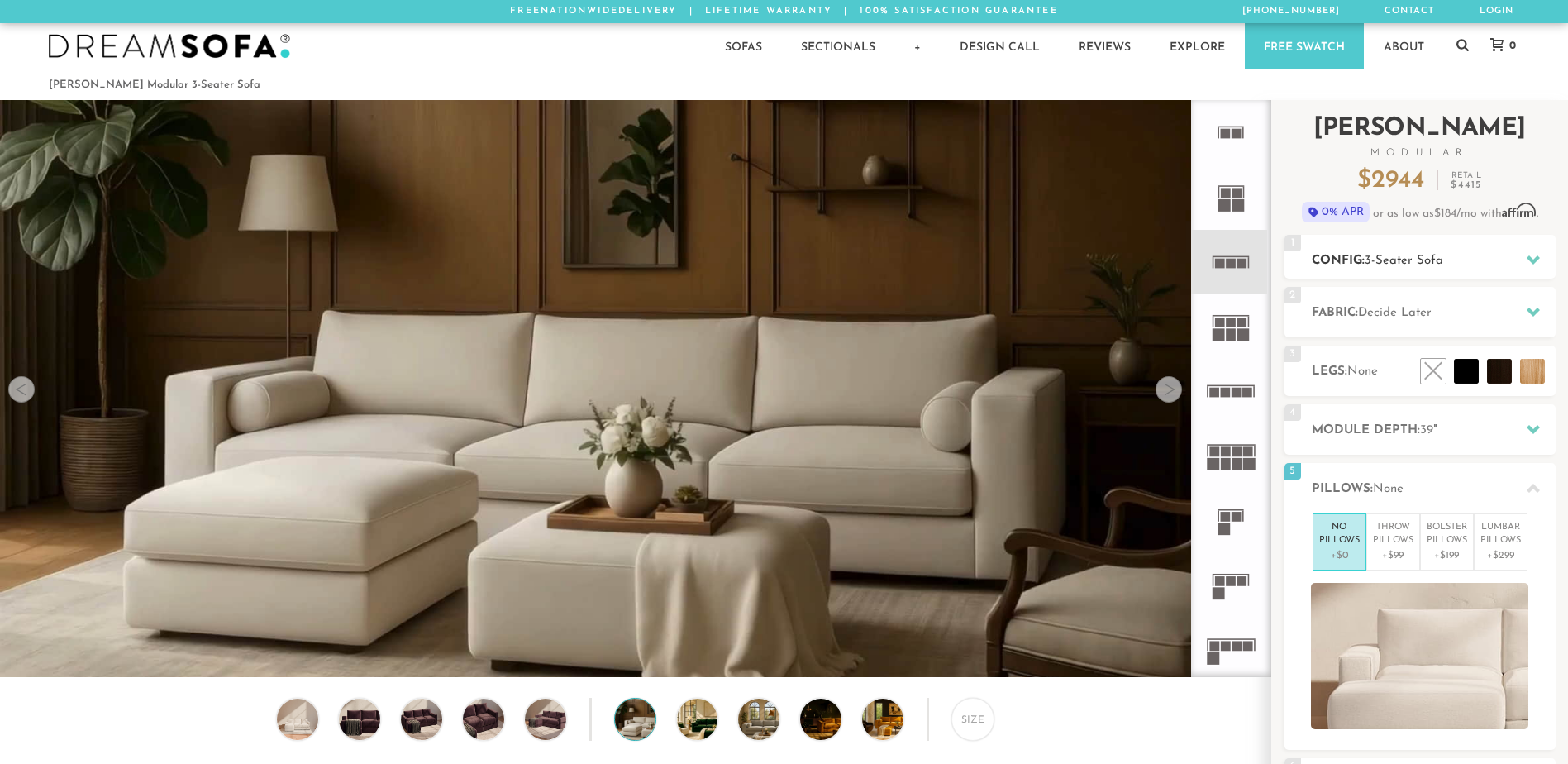
click at [1521, 256] on div at bounding box center [1533, 260] width 35 height 34
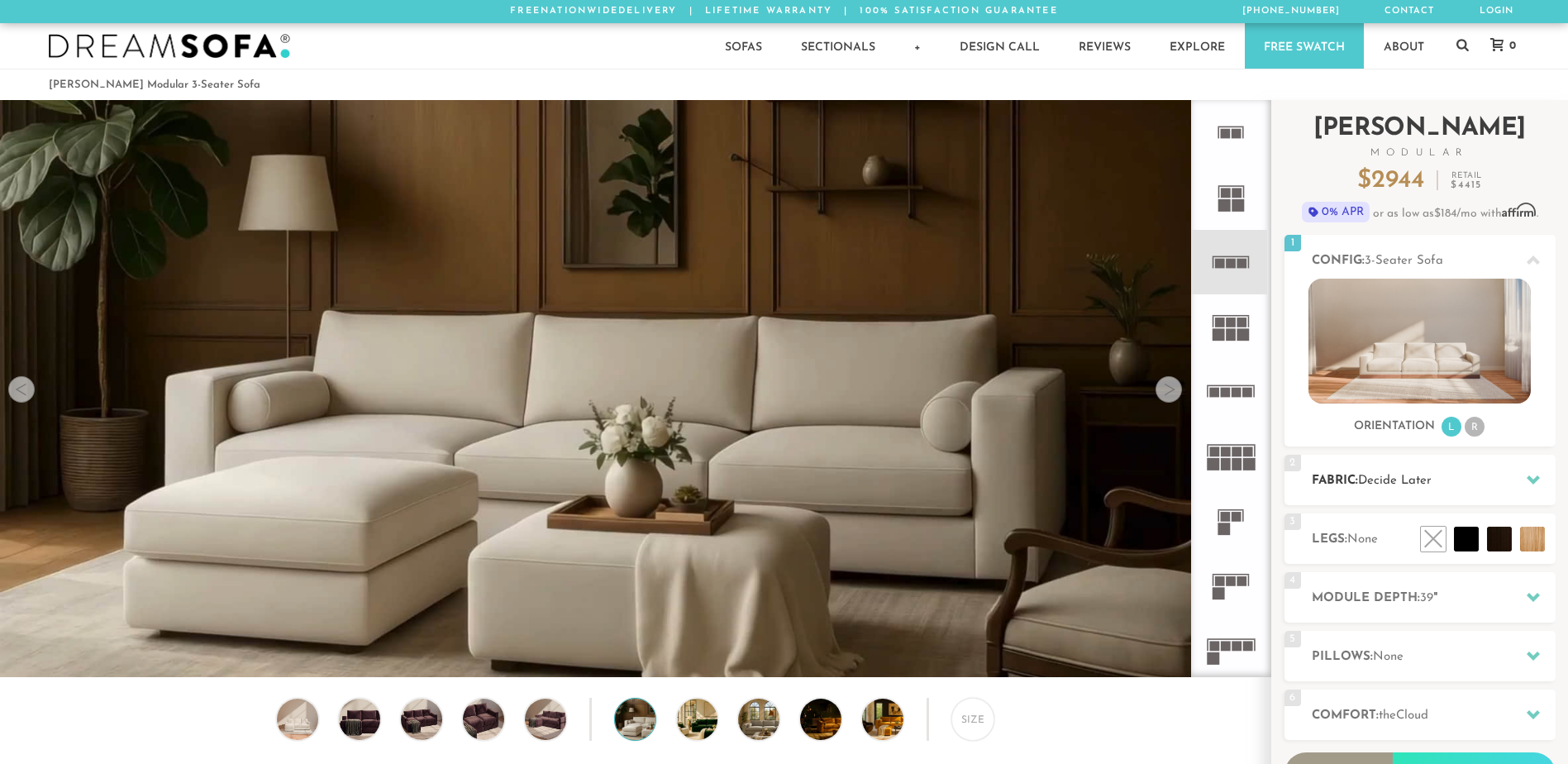
click at [1532, 484] on icon at bounding box center [1533, 480] width 13 height 9
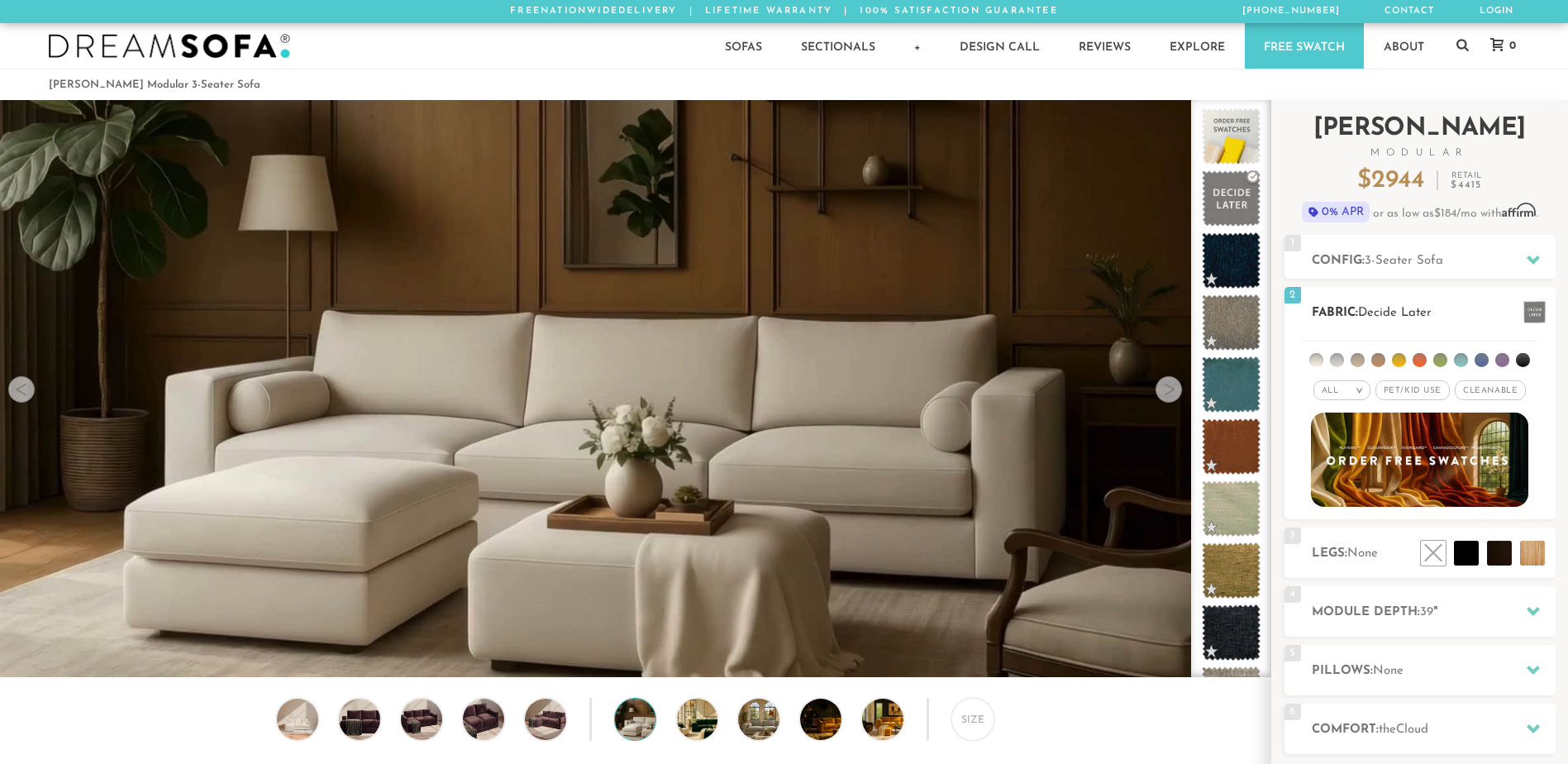
click at [1524, 357] on li at bounding box center [1523, 361] width 14 height 14
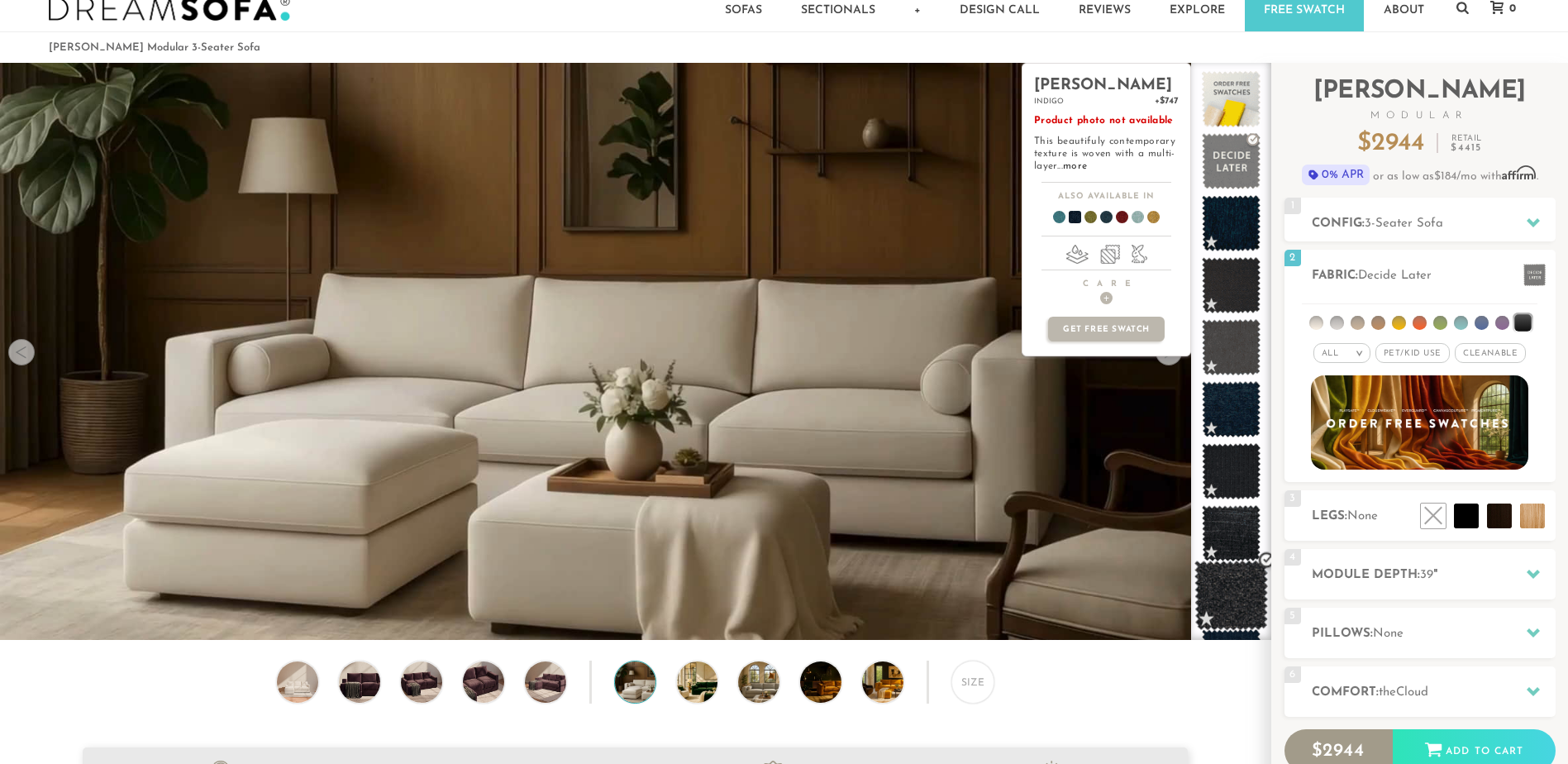
scroll to position [41, 0]
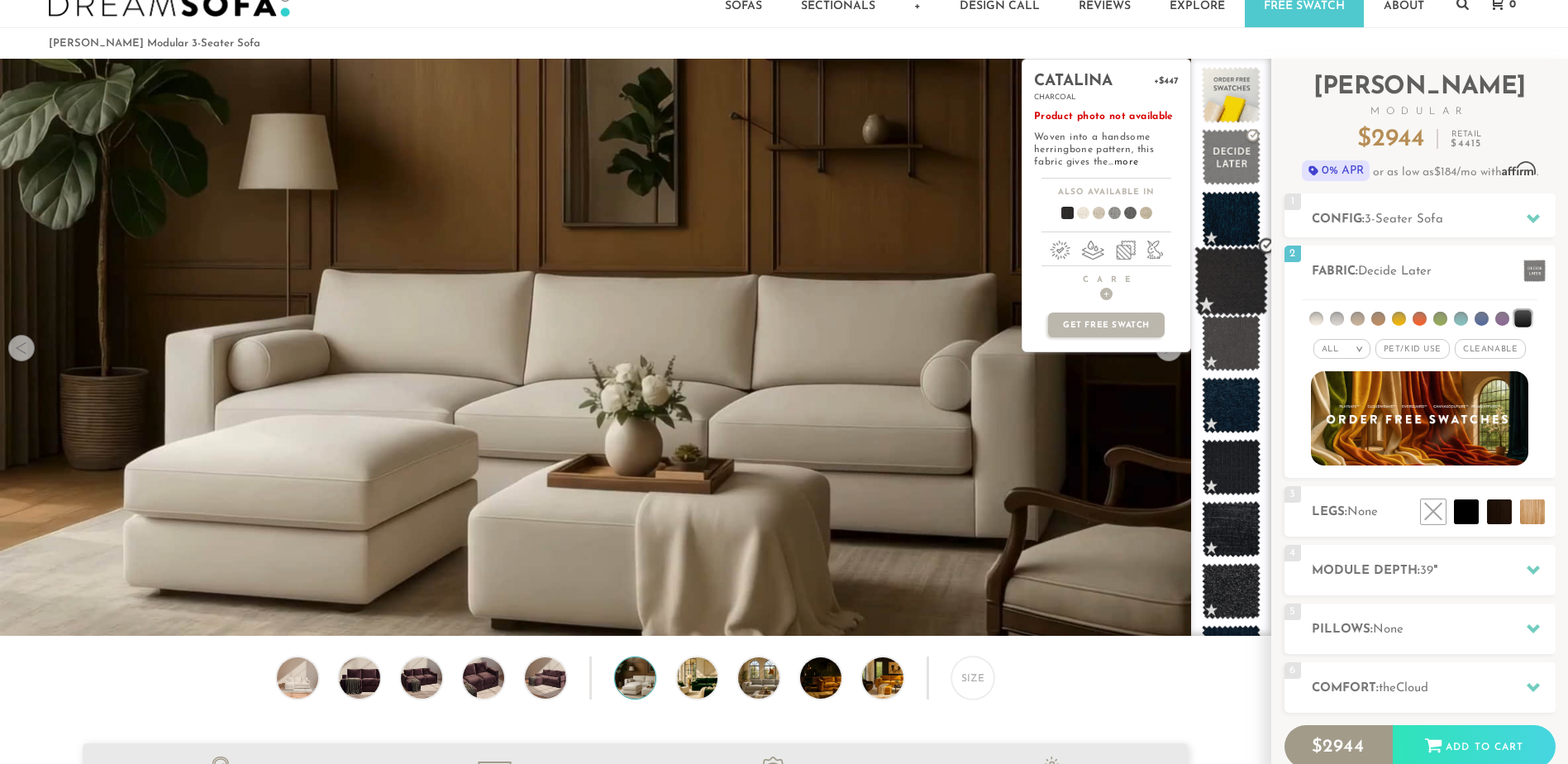
click at [1231, 267] on span at bounding box center [1231, 281] width 73 height 71
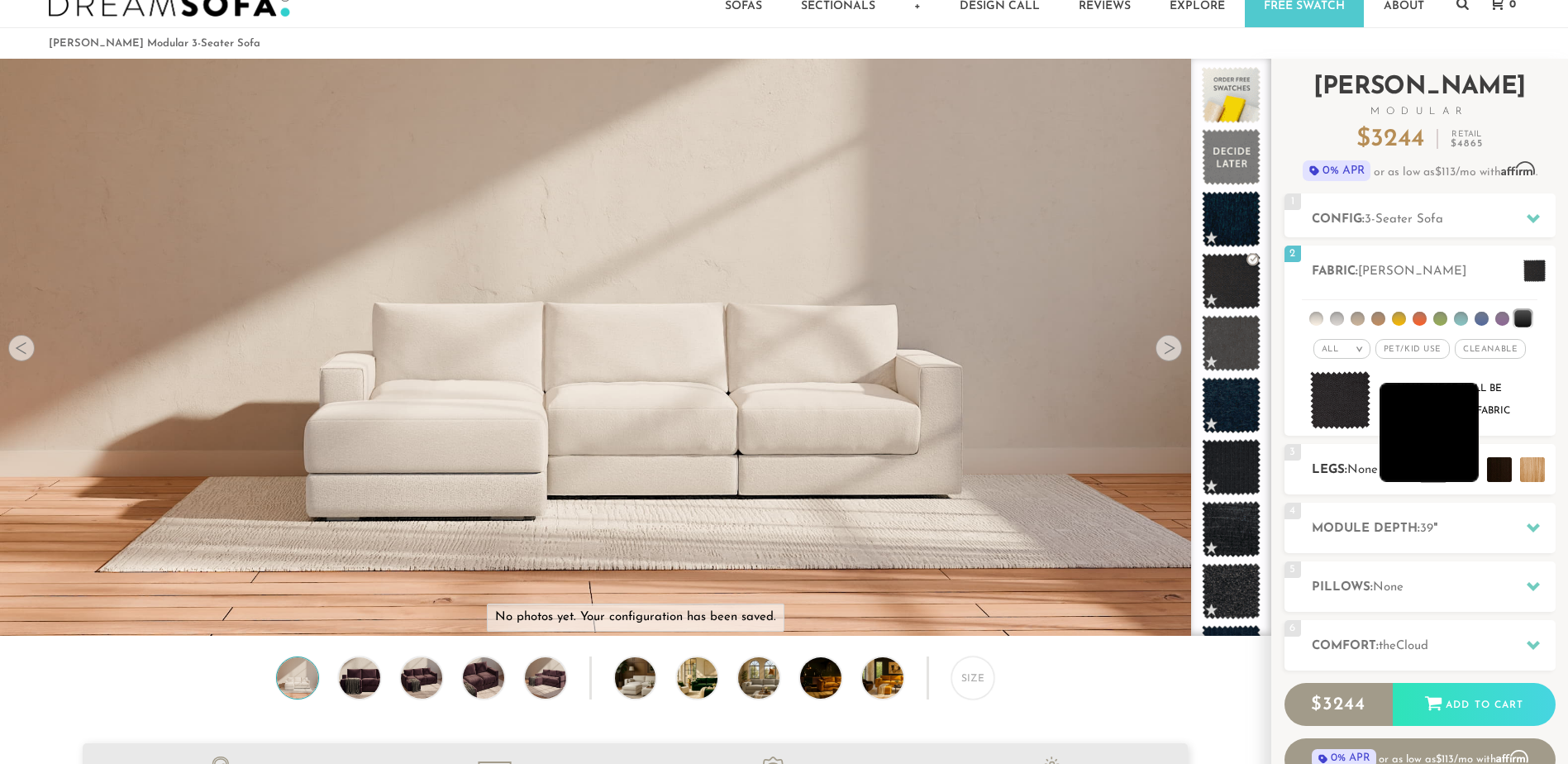
click at [1458, 463] on li at bounding box center [1428, 432] width 99 height 99
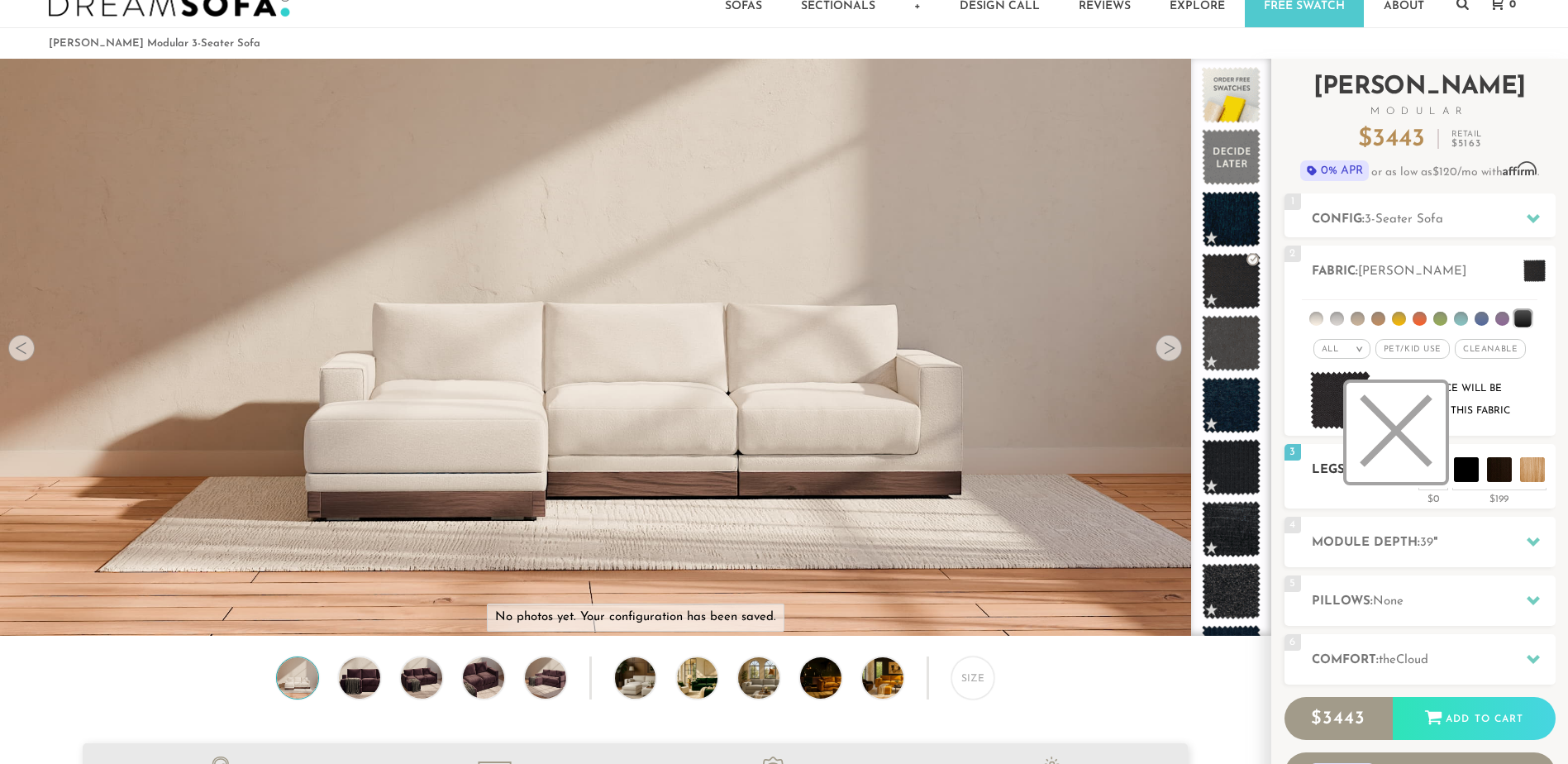
click at [1441, 467] on li at bounding box center [1395, 432] width 99 height 99
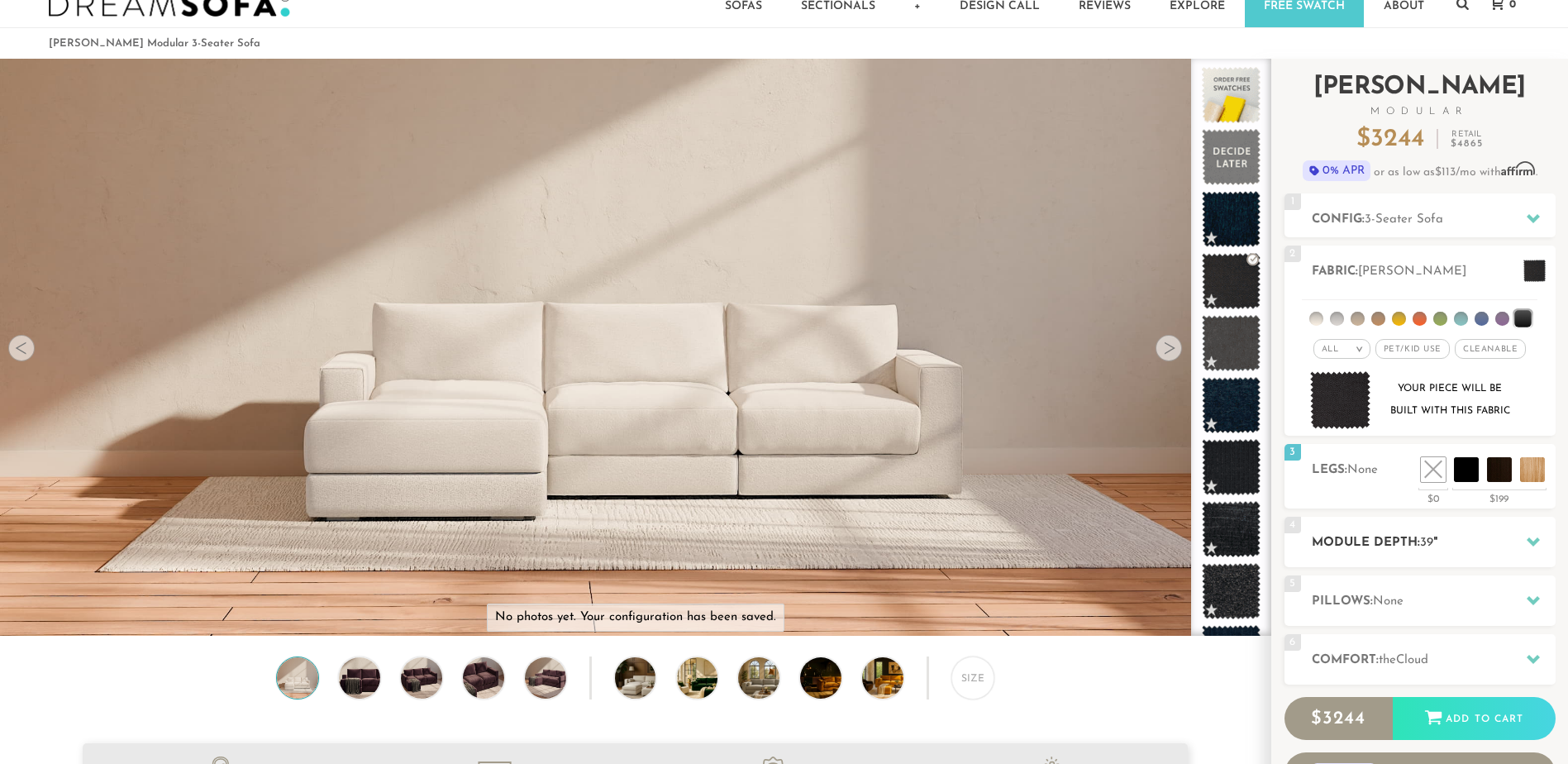
click at [1530, 540] on icon at bounding box center [1533, 542] width 13 height 9
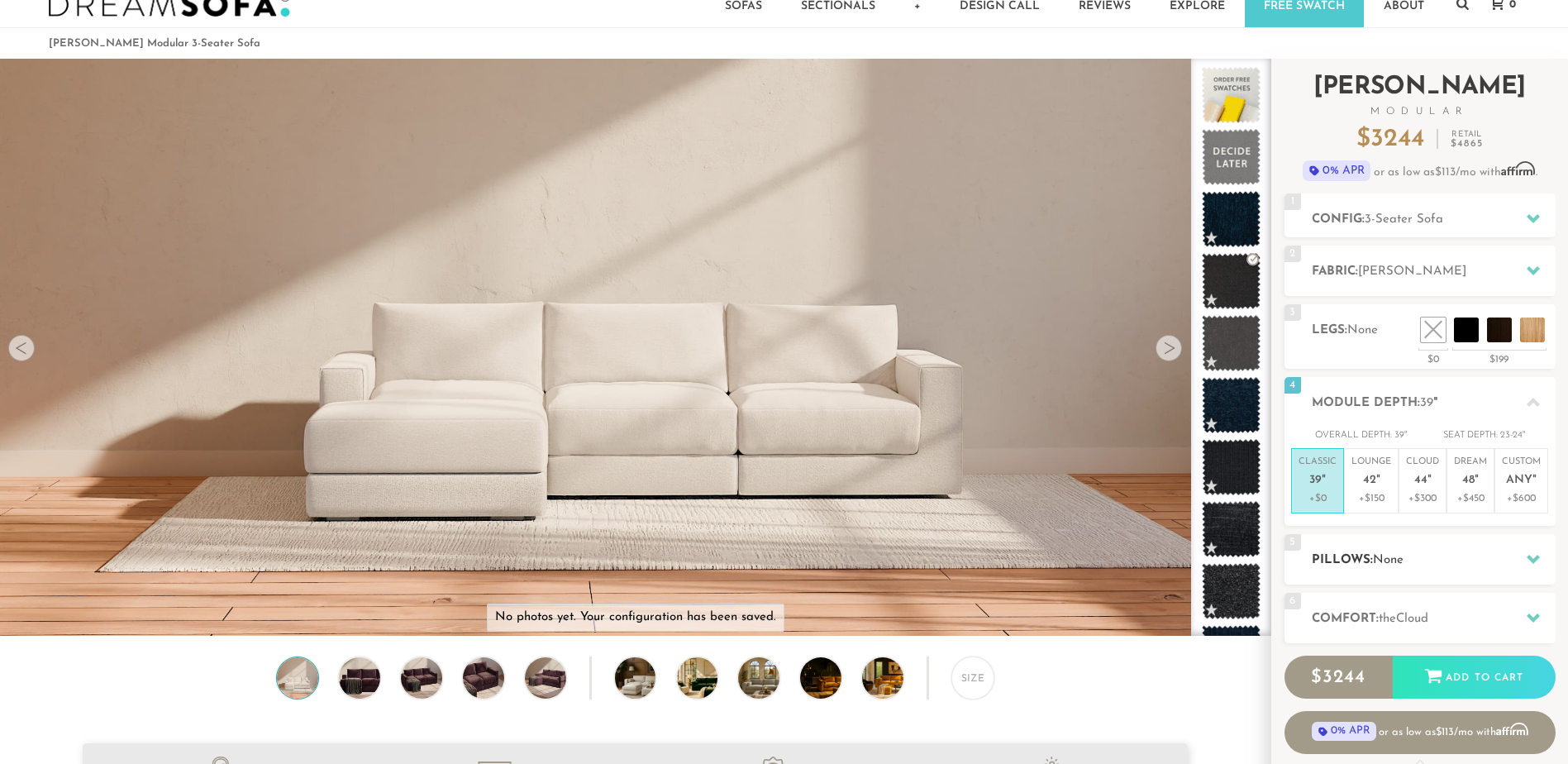
click at [1532, 564] on icon at bounding box center [1533, 558] width 13 height 13
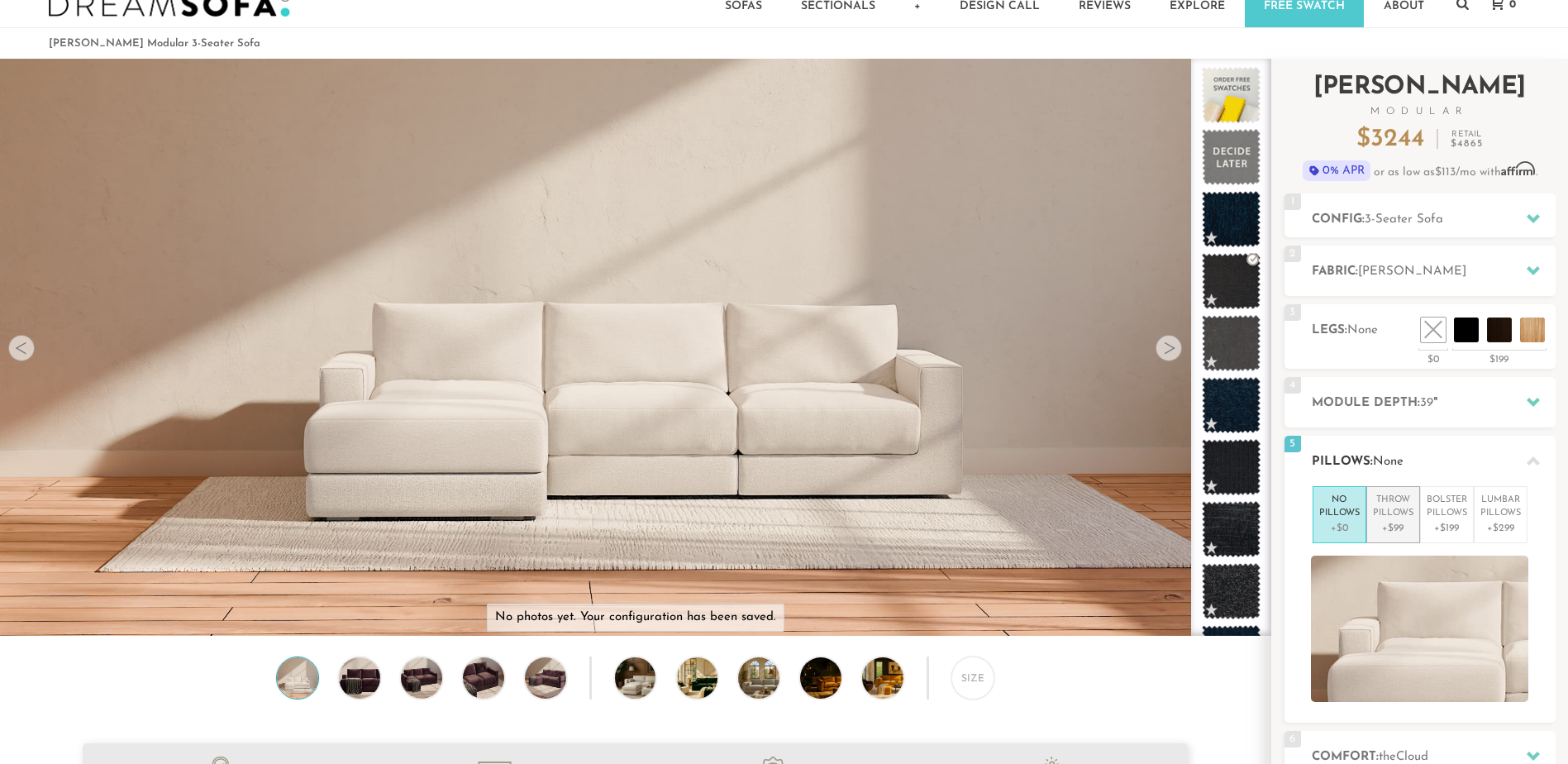
click at [1396, 522] on p "+$99" at bounding box center [1393, 528] width 40 height 15
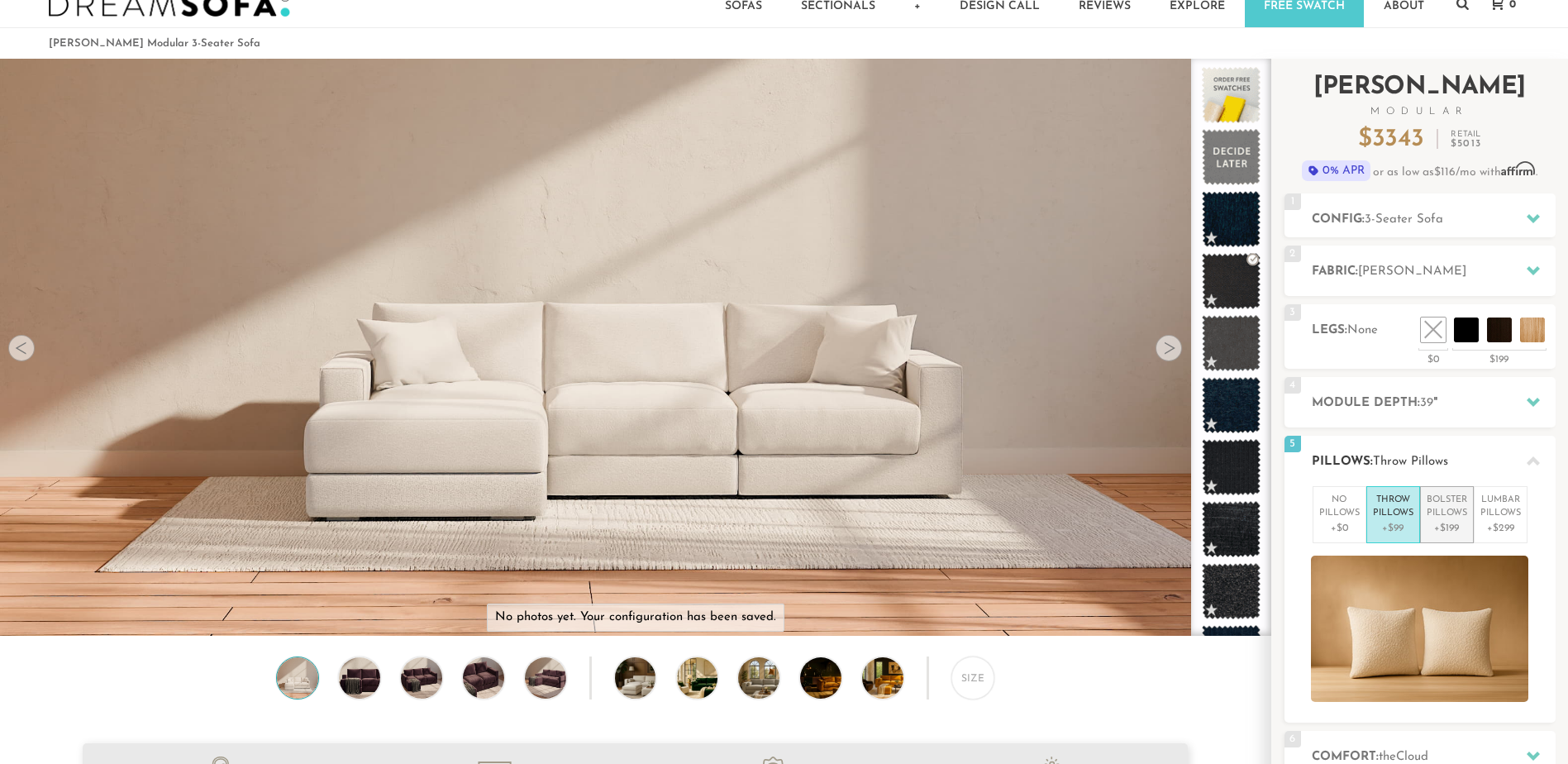
click at [1444, 518] on p "Bolster Pillows" at bounding box center [1446, 507] width 40 height 27
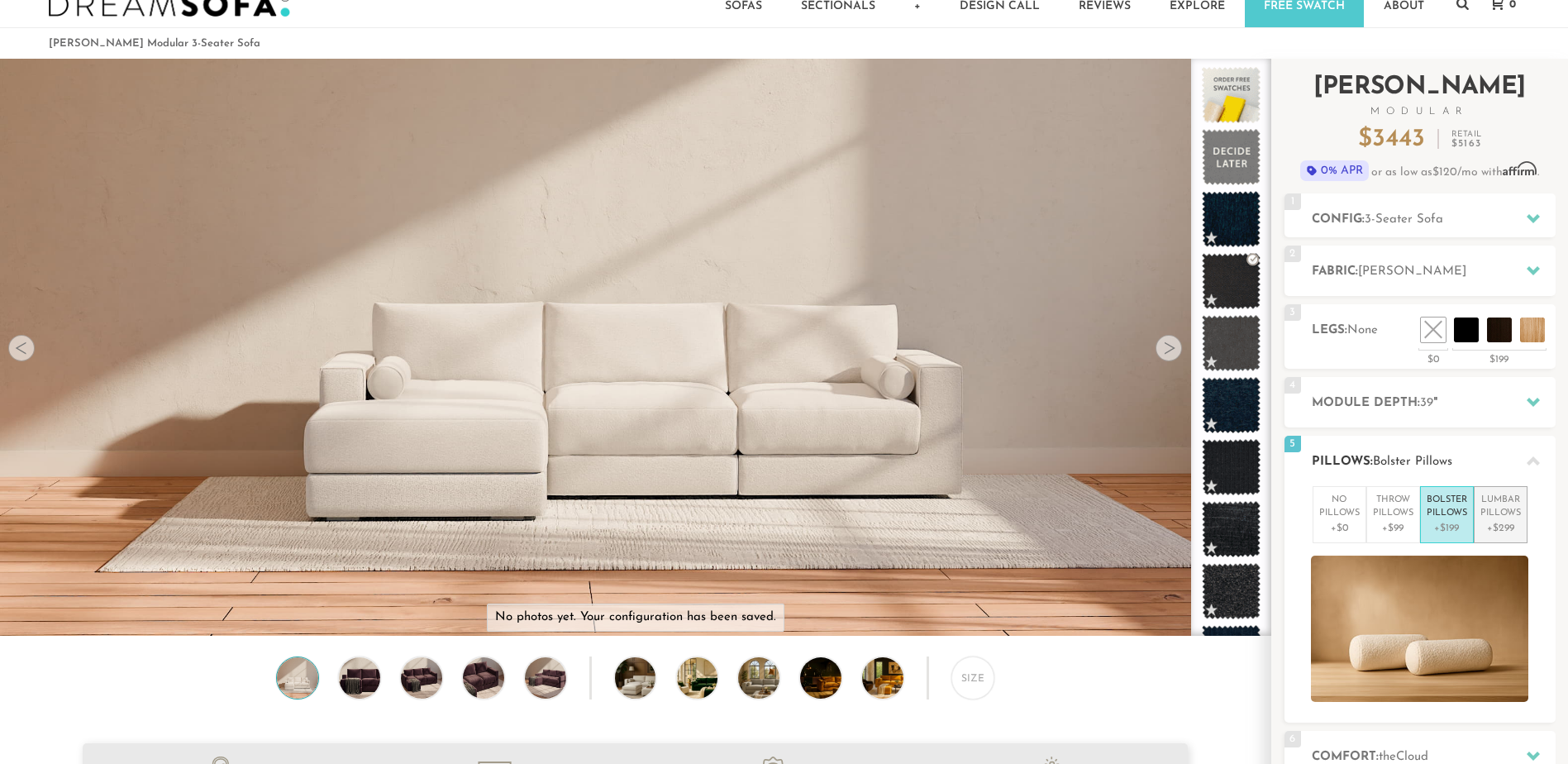
click at [1510, 514] on p "Lumbar Pillows" at bounding box center [1500, 507] width 40 height 27
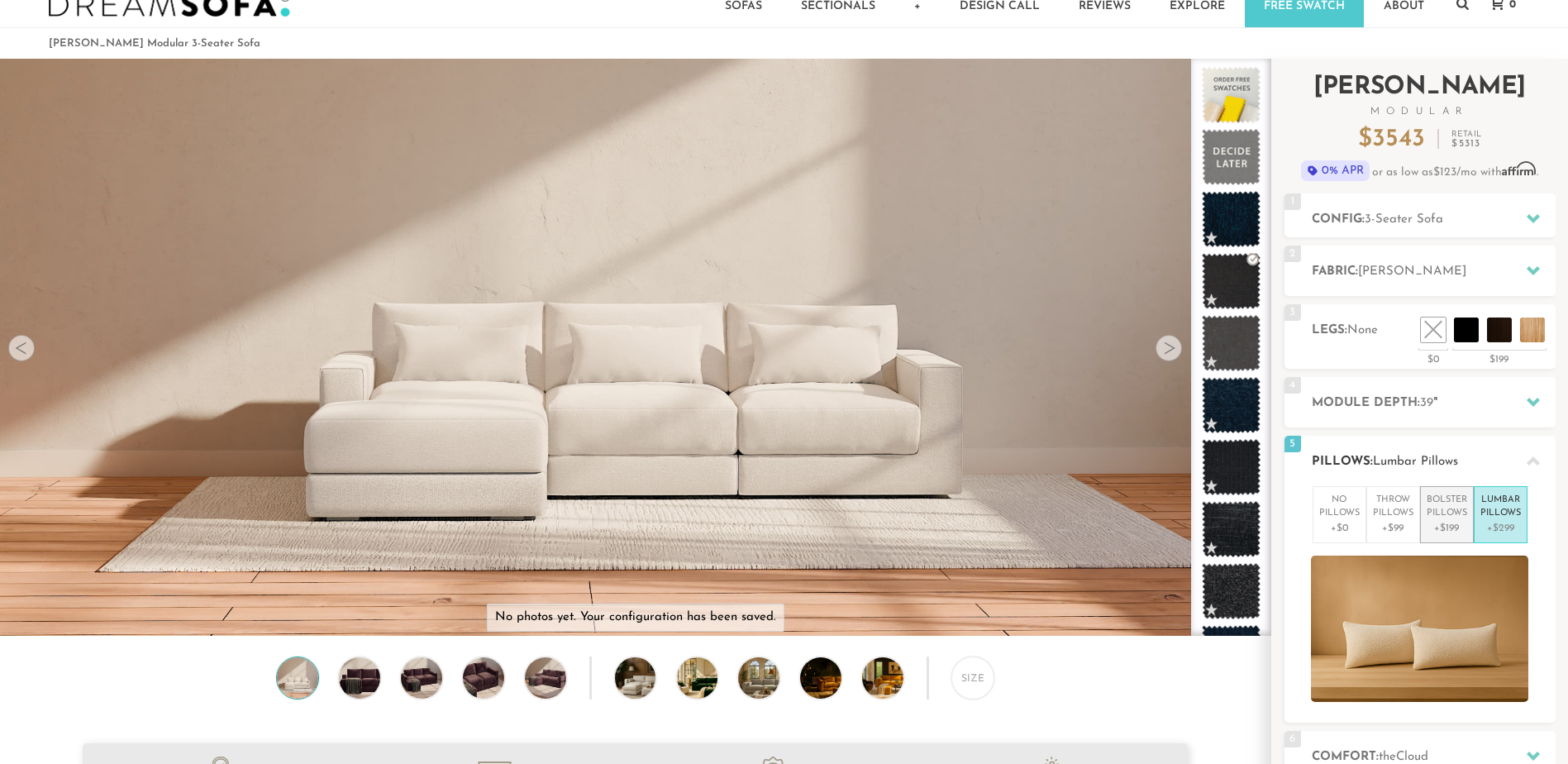
click at [1447, 522] on p "+$199" at bounding box center [1446, 528] width 40 height 15
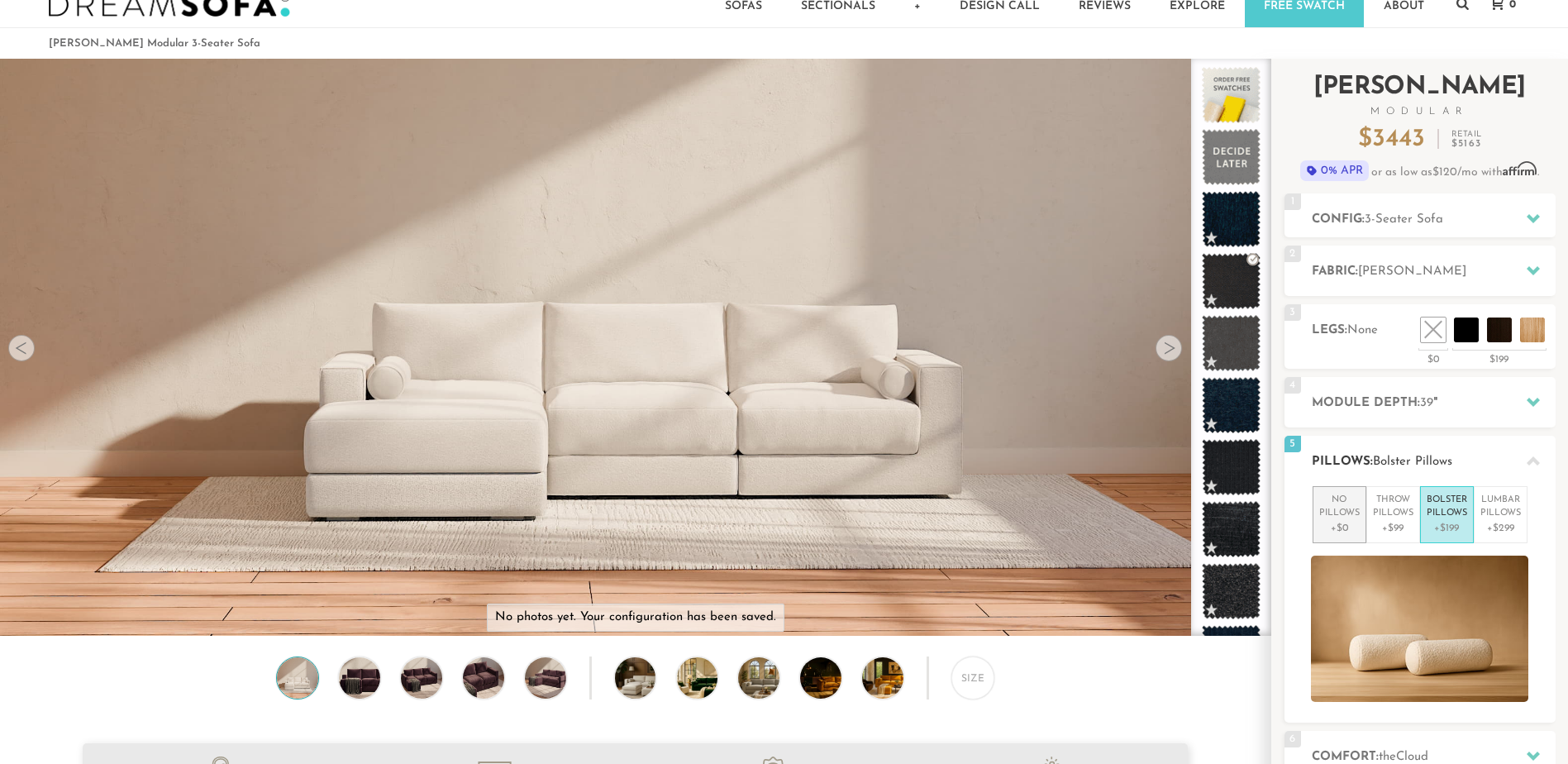
click at [1350, 514] on p "No Pillows" at bounding box center [1339, 507] width 40 height 27
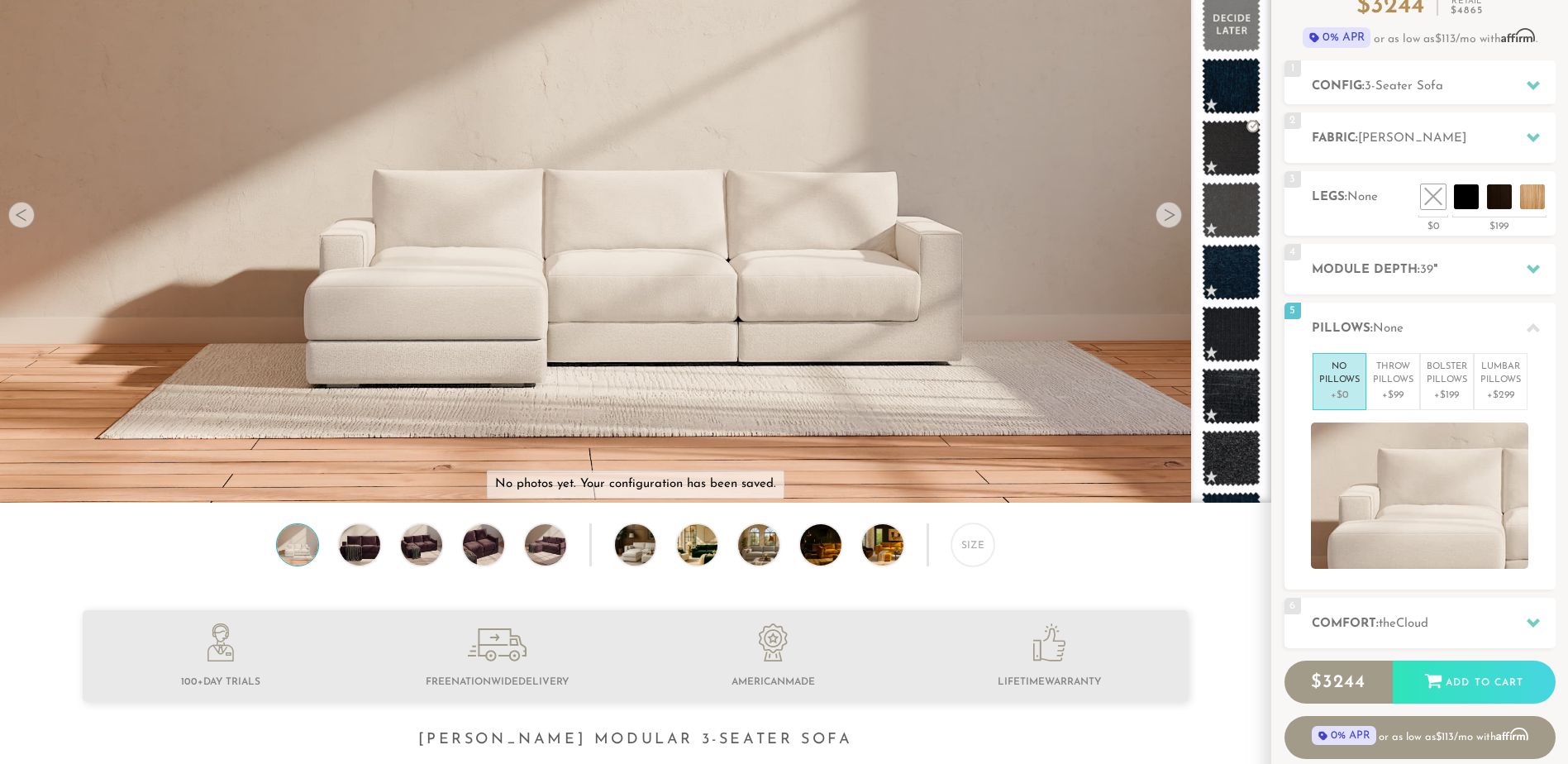
scroll to position [0, 0]
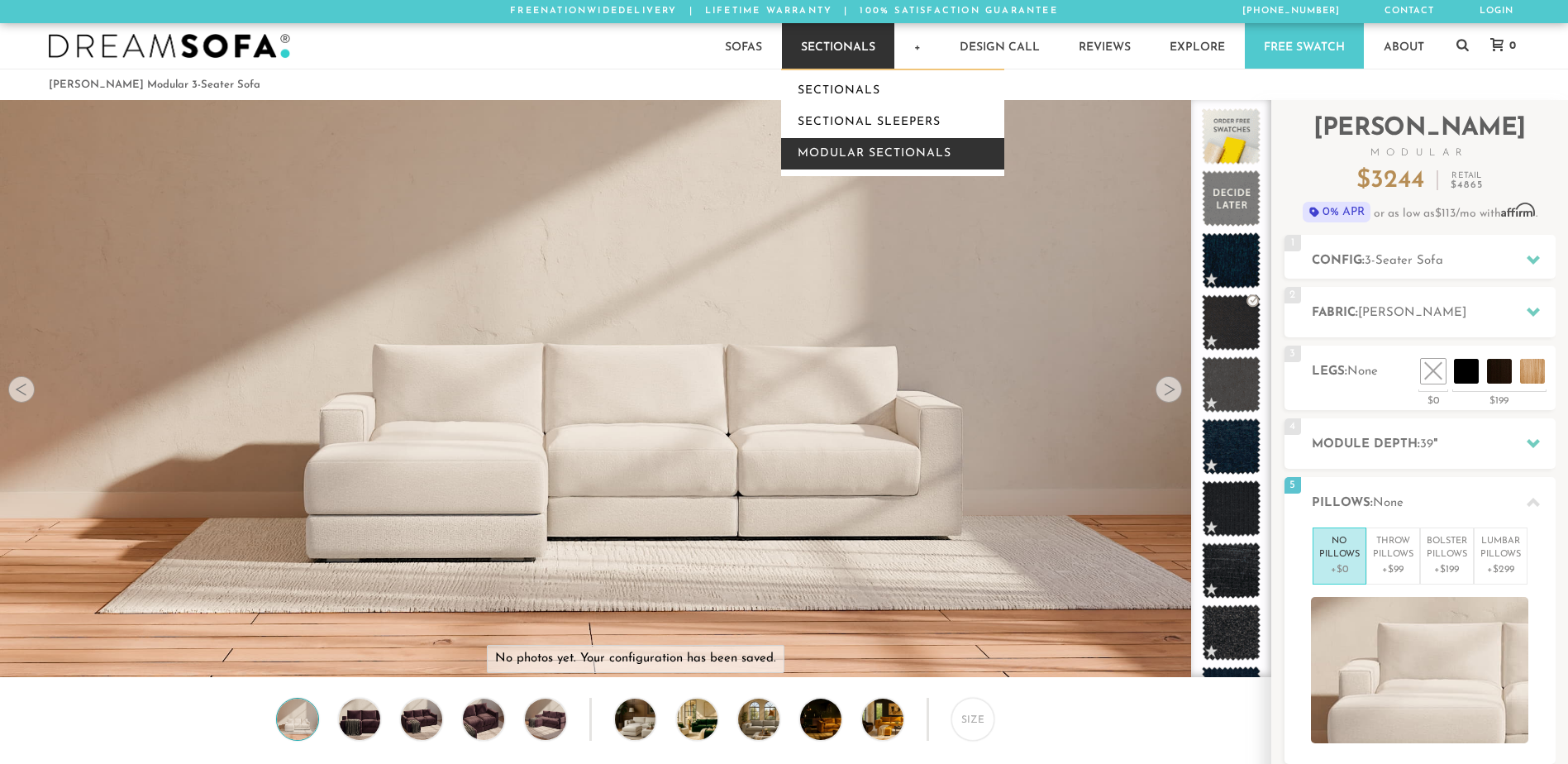
click at [841, 160] on link "Modular Sectionals" at bounding box center [893, 153] width 224 height 31
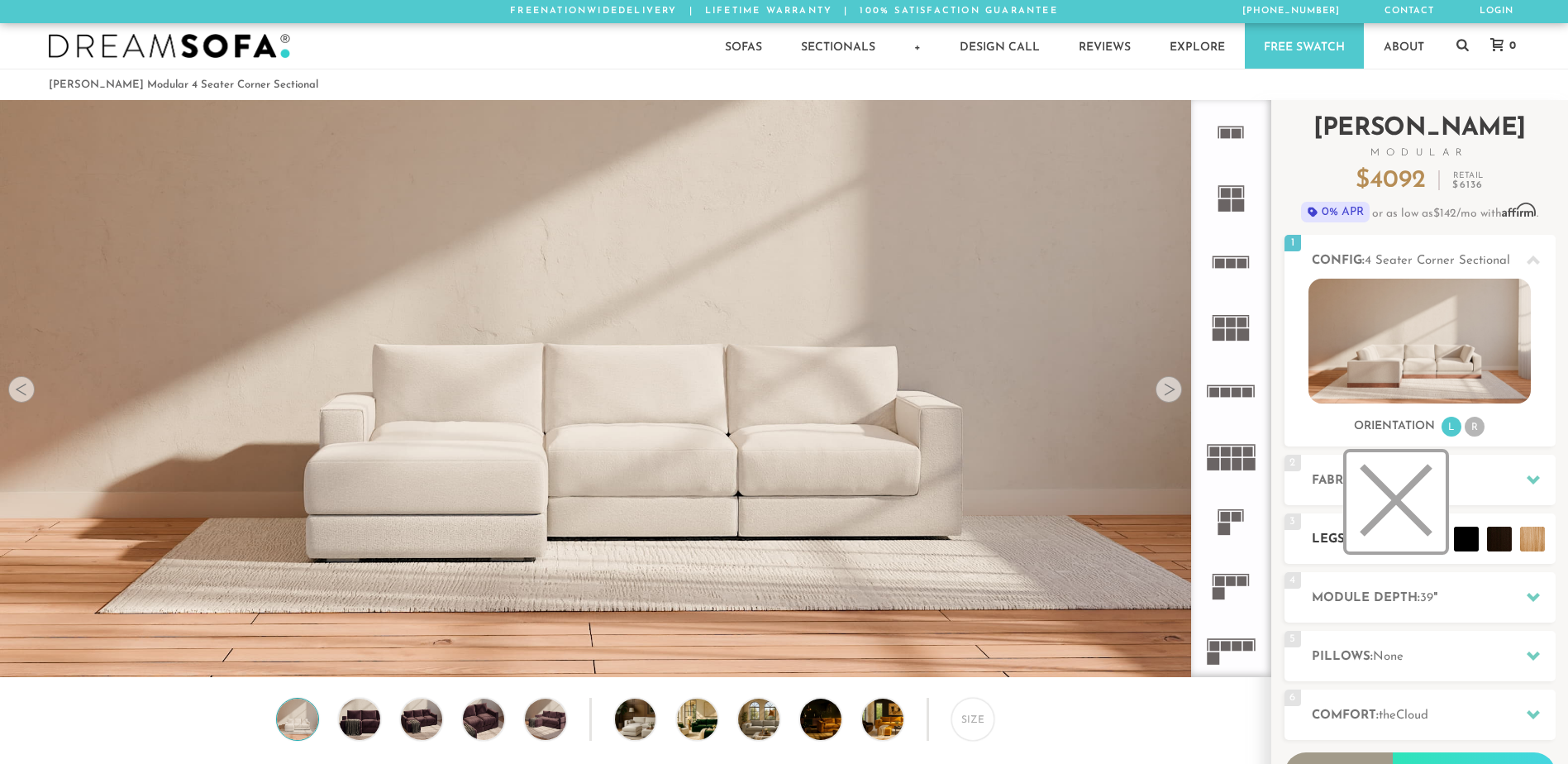
click at [1429, 540] on li at bounding box center [1395, 502] width 99 height 99
click at [1394, 541] on li at bounding box center [1395, 502] width 99 height 99
click at [1406, 479] on span "Decide Later" at bounding box center [1394, 480] width 73 height 13
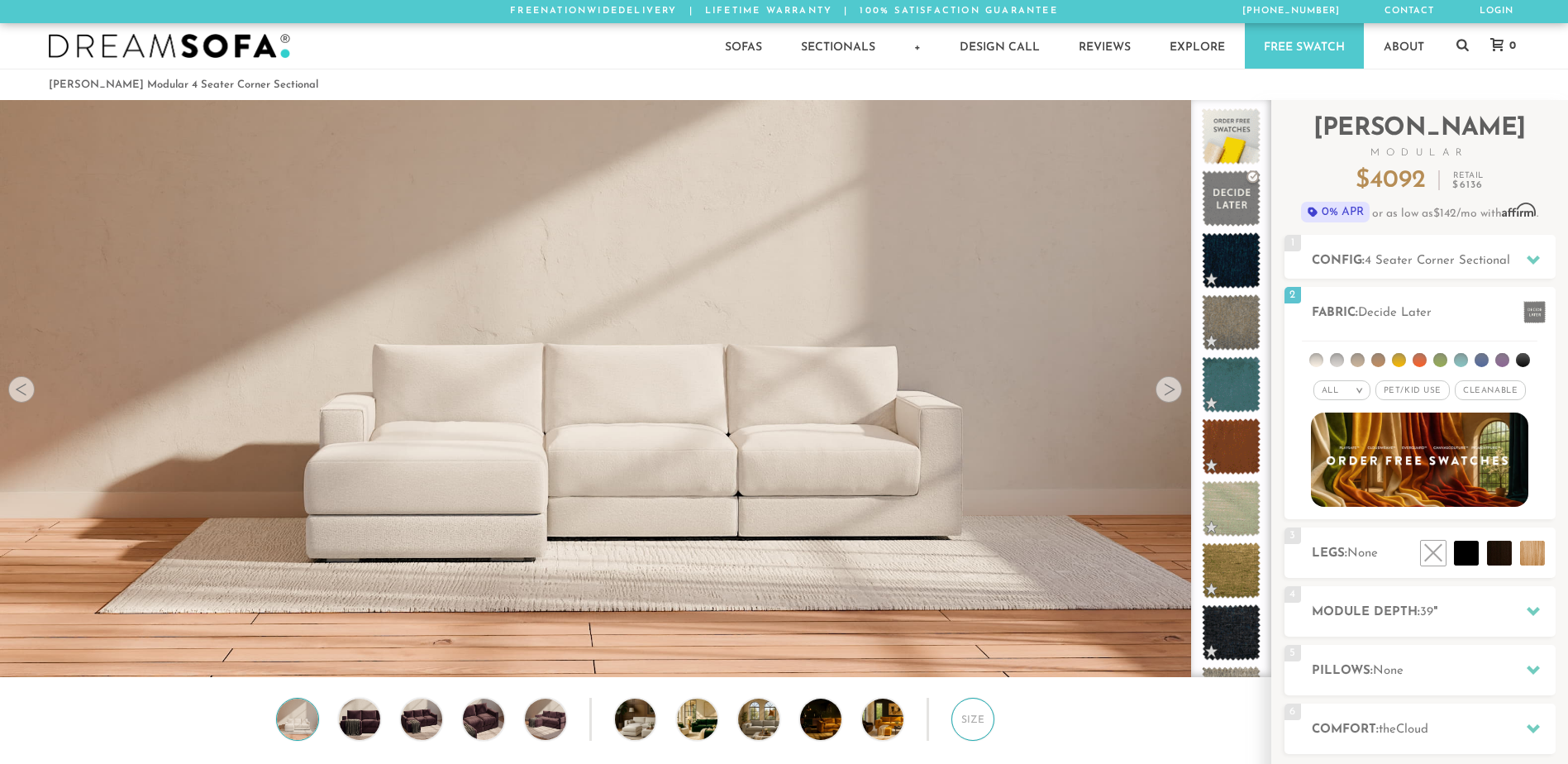
click at [993, 717] on div "Size" at bounding box center [973, 719] width 43 height 43
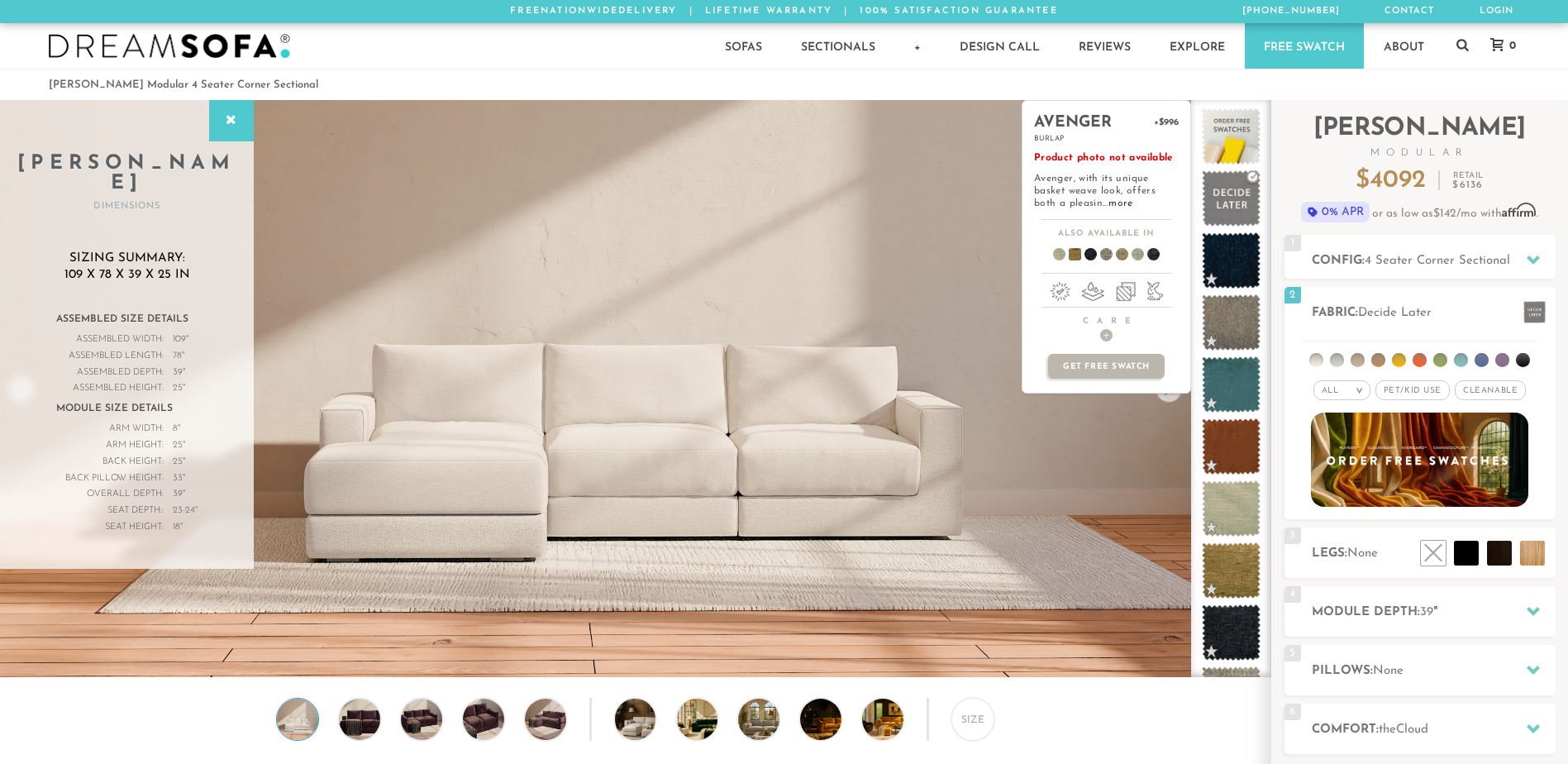
click at [1164, 399] on div "avenger +$996 burlap Product photo not available Avenger, with its unique baske…" at bounding box center [1106, 388] width 169 height 577
click at [1141, 670] on div "avenger +$996 burlap Product photo not available Avenger, with its unique baske…" at bounding box center [1106, 388] width 169 height 577
click at [1365, 439] on img at bounding box center [1420, 460] width 239 height 104
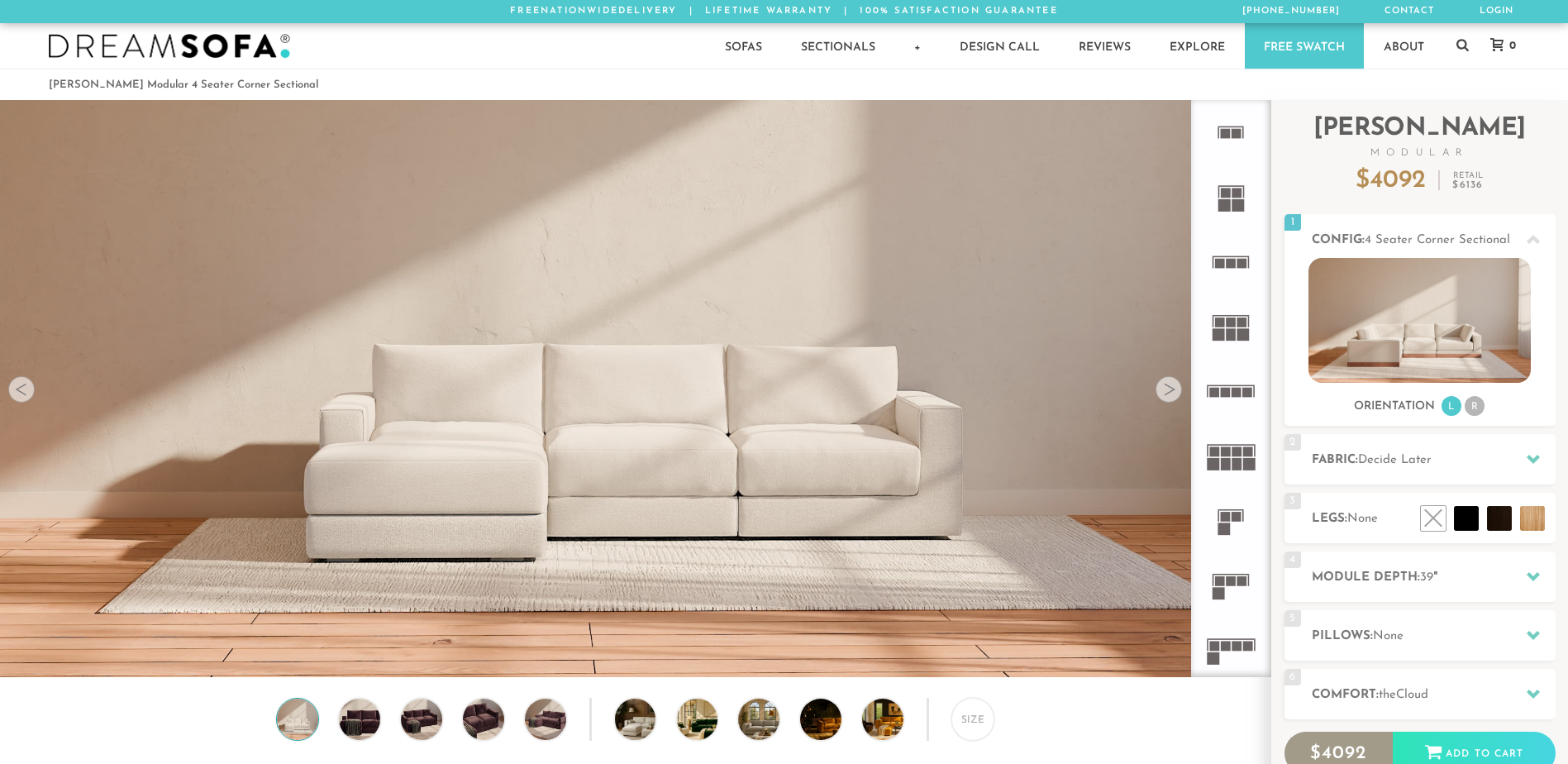
scroll to position [19337, 1555]
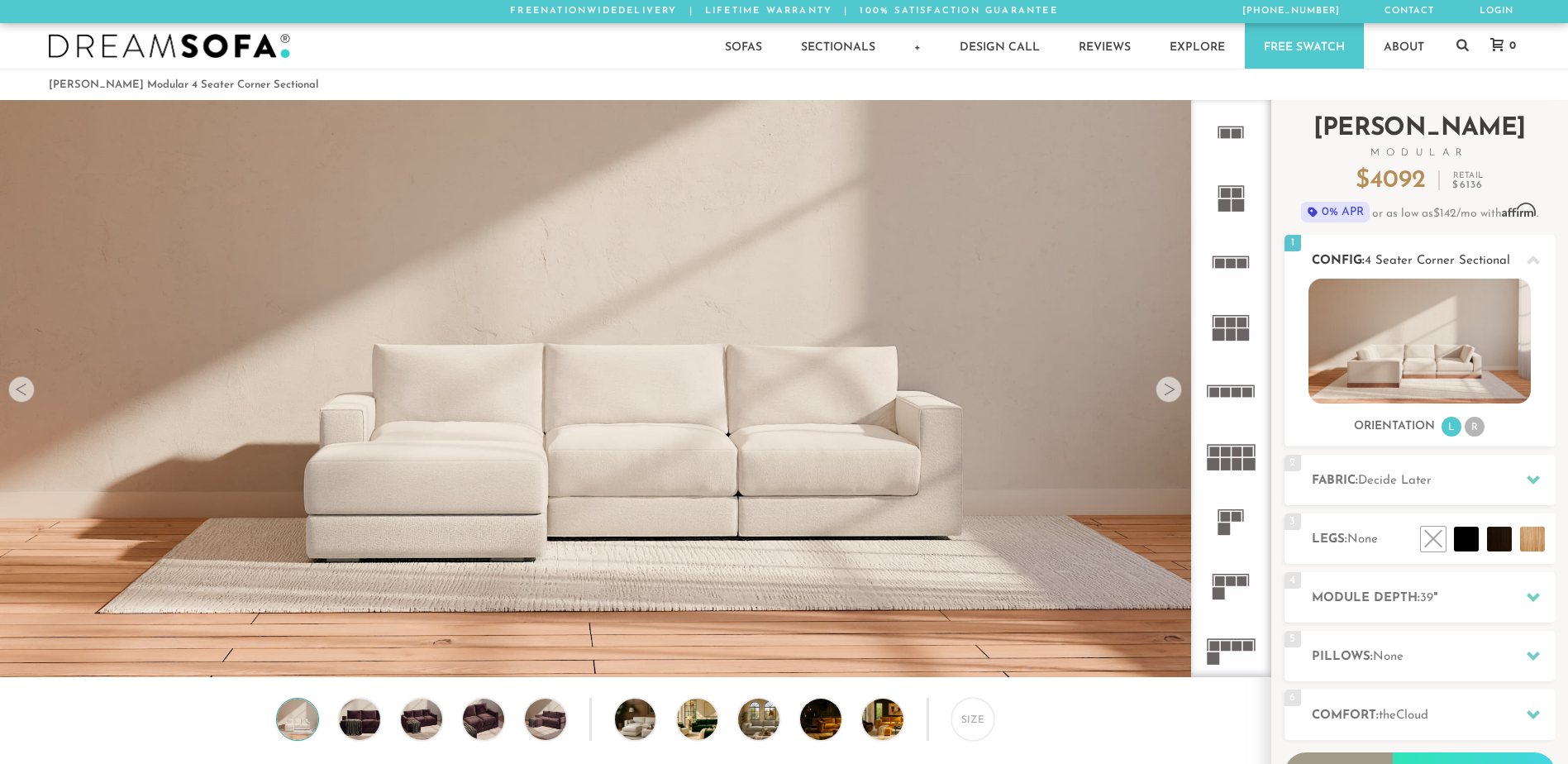
click at [1477, 431] on li "R" at bounding box center [1475, 427] width 20 height 20
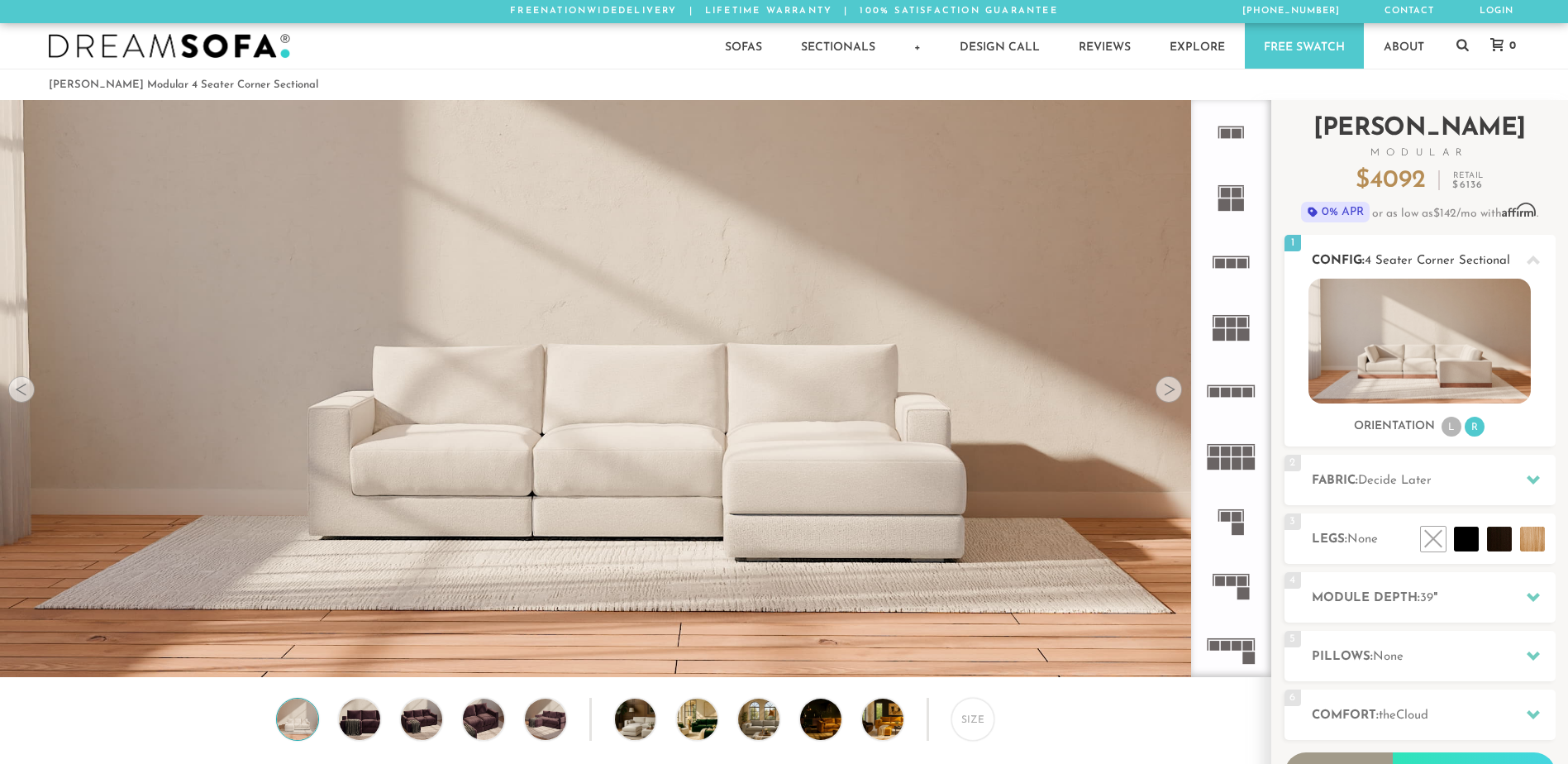
click at [1377, 362] on img at bounding box center [1420, 341] width 223 height 125
click at [1239, 513] on rect at bounding box center [1236, 516] width 10 height 10
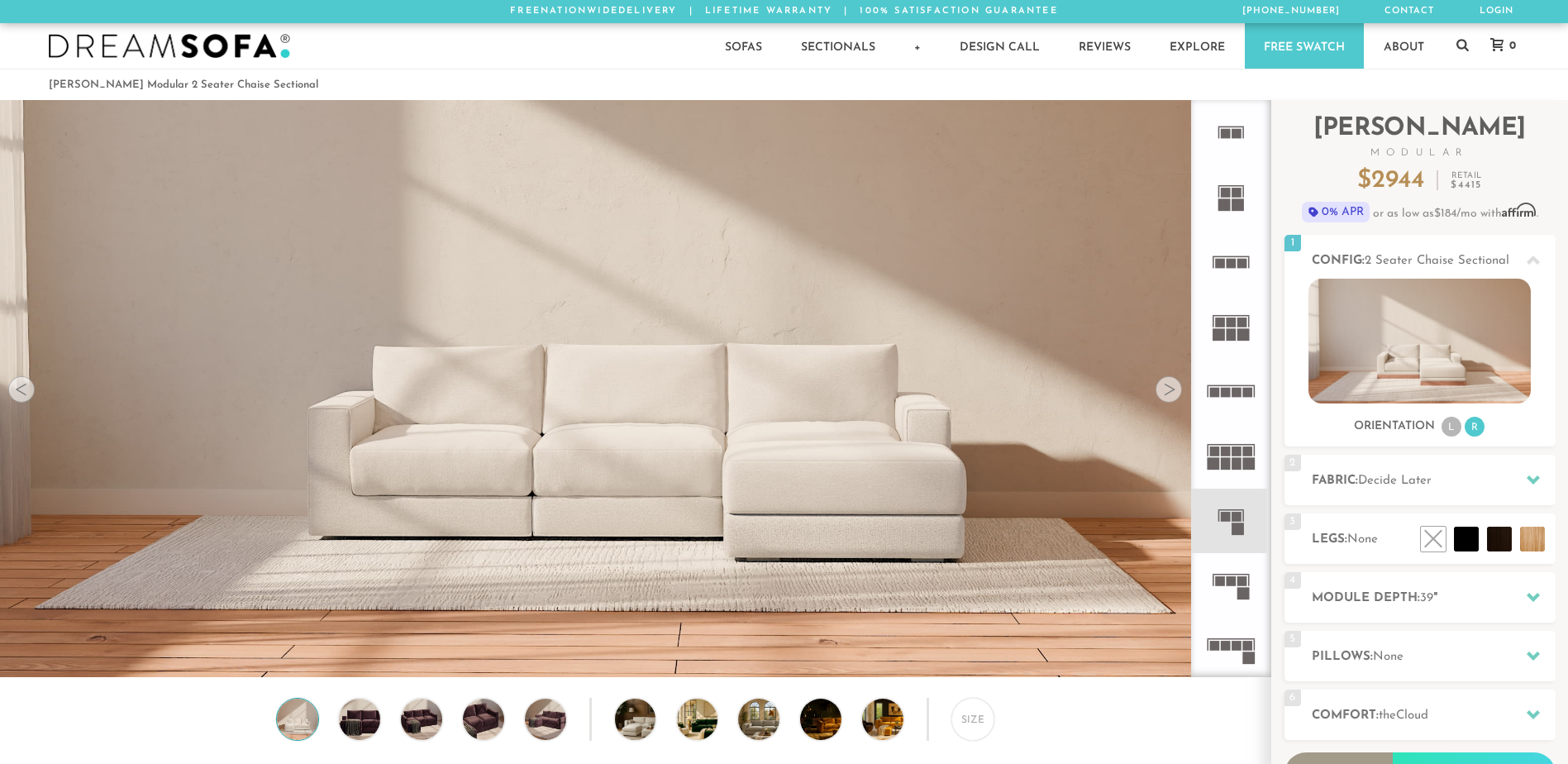
click at [1235, 579] on rect at bounding box center [1231, 581] width 10 height 10
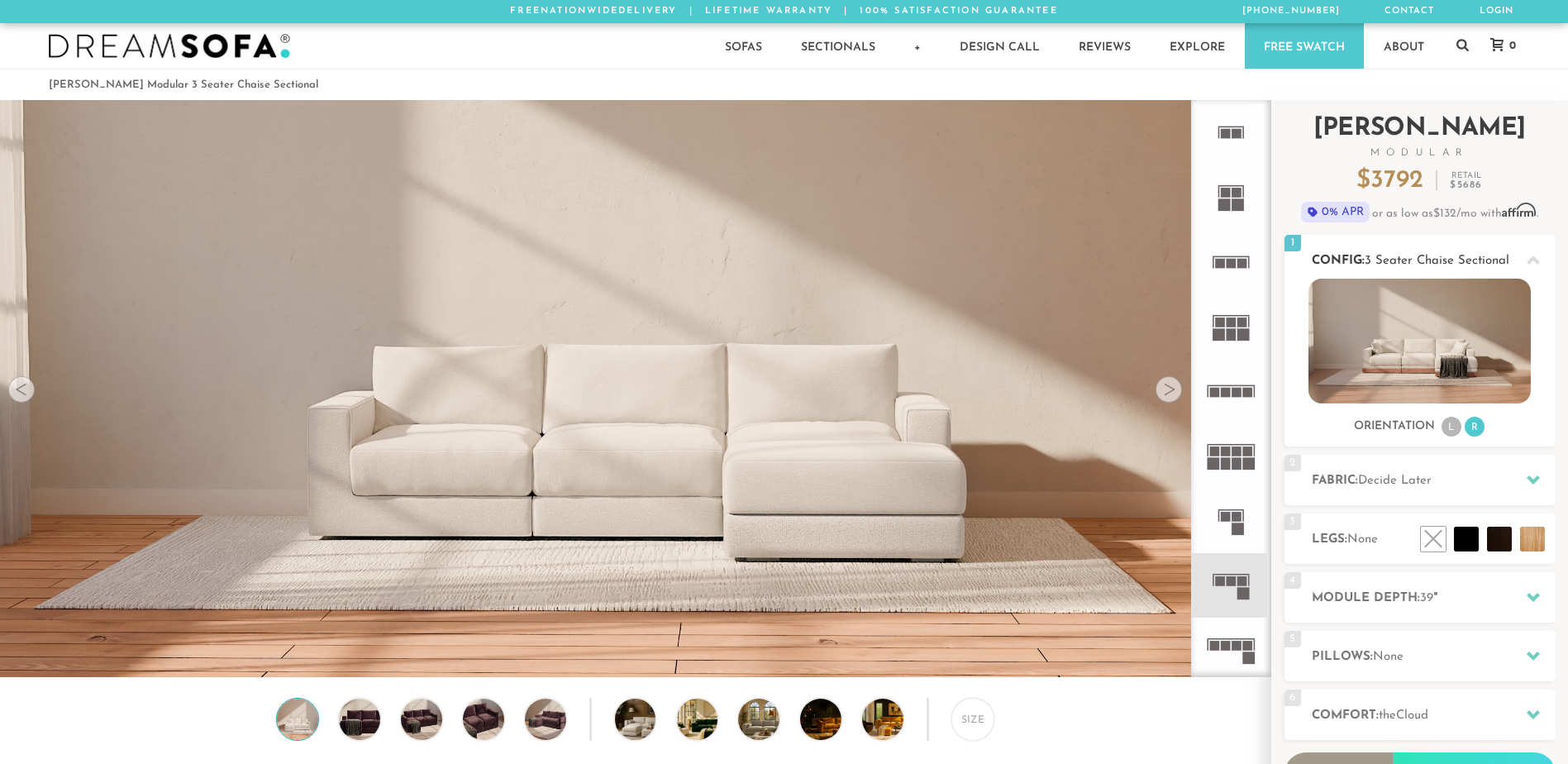
click at [1451, 420] on li "L" at bounding box center [1452, 427] width 20 height 20
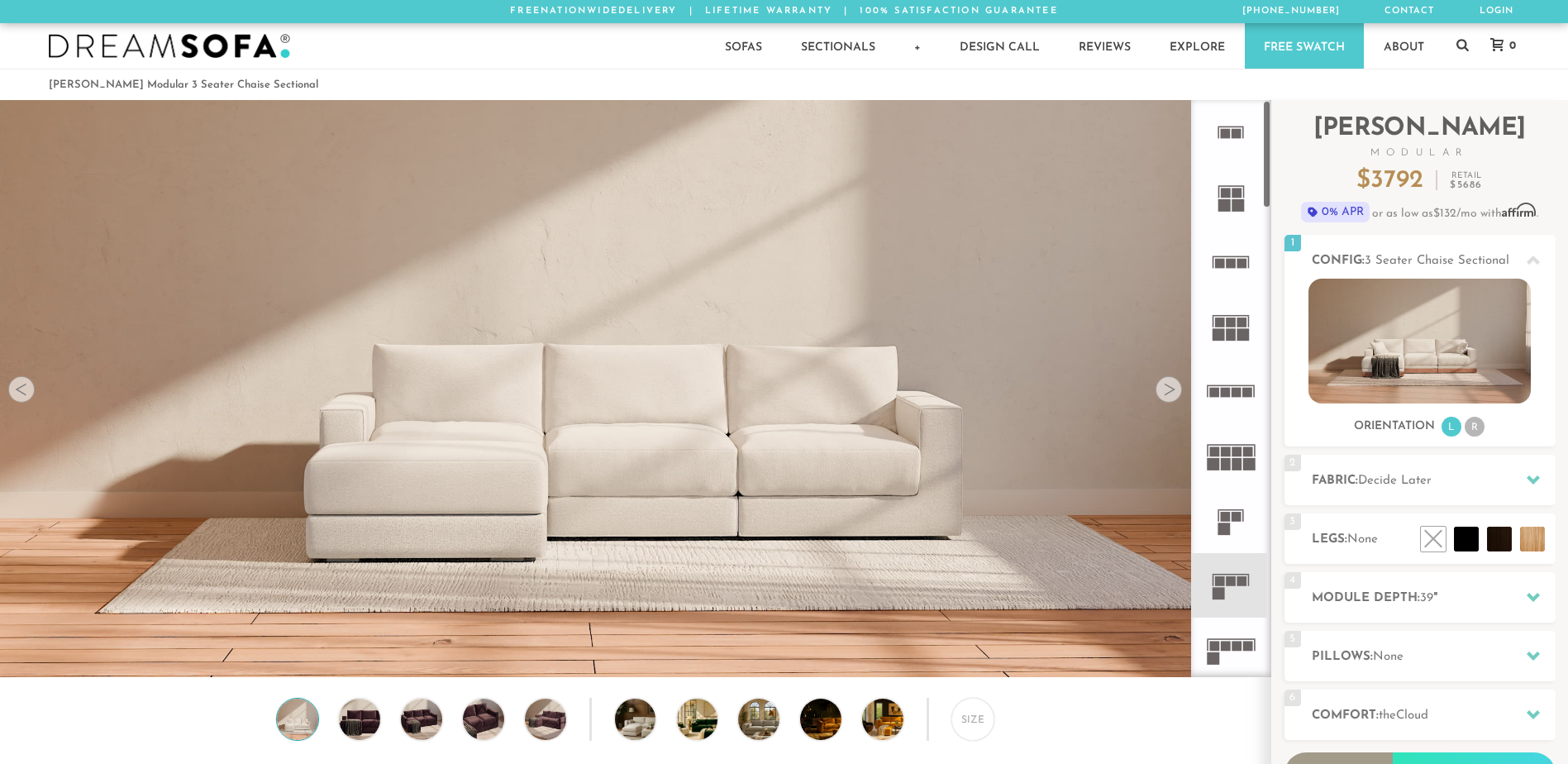
click at [1230, 641] on icon at bounding box center [1231, 649] width 64 height 64
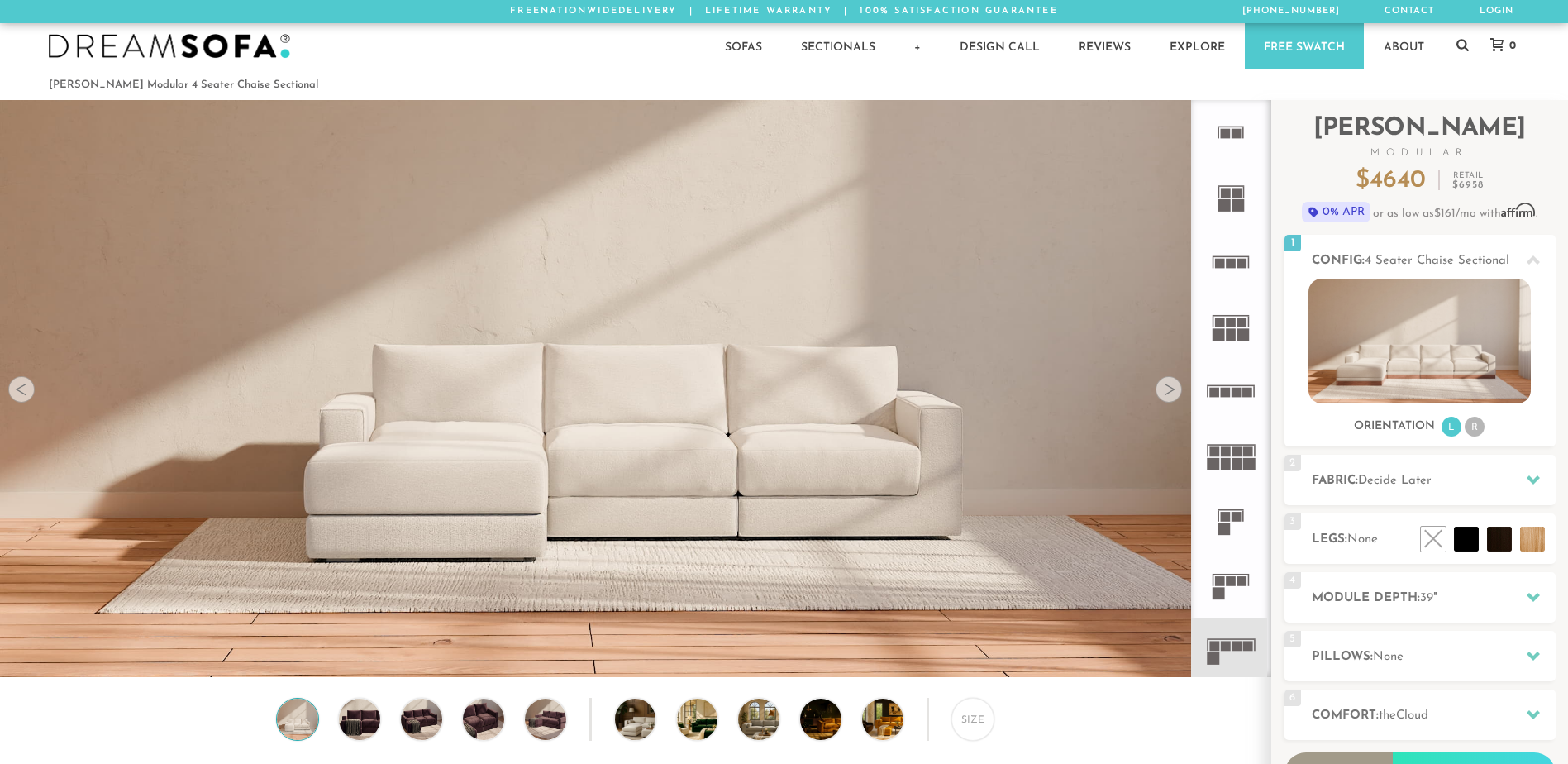
click at [1230, 256] on rect at bounding box center [1232, 257] width 38 height 2
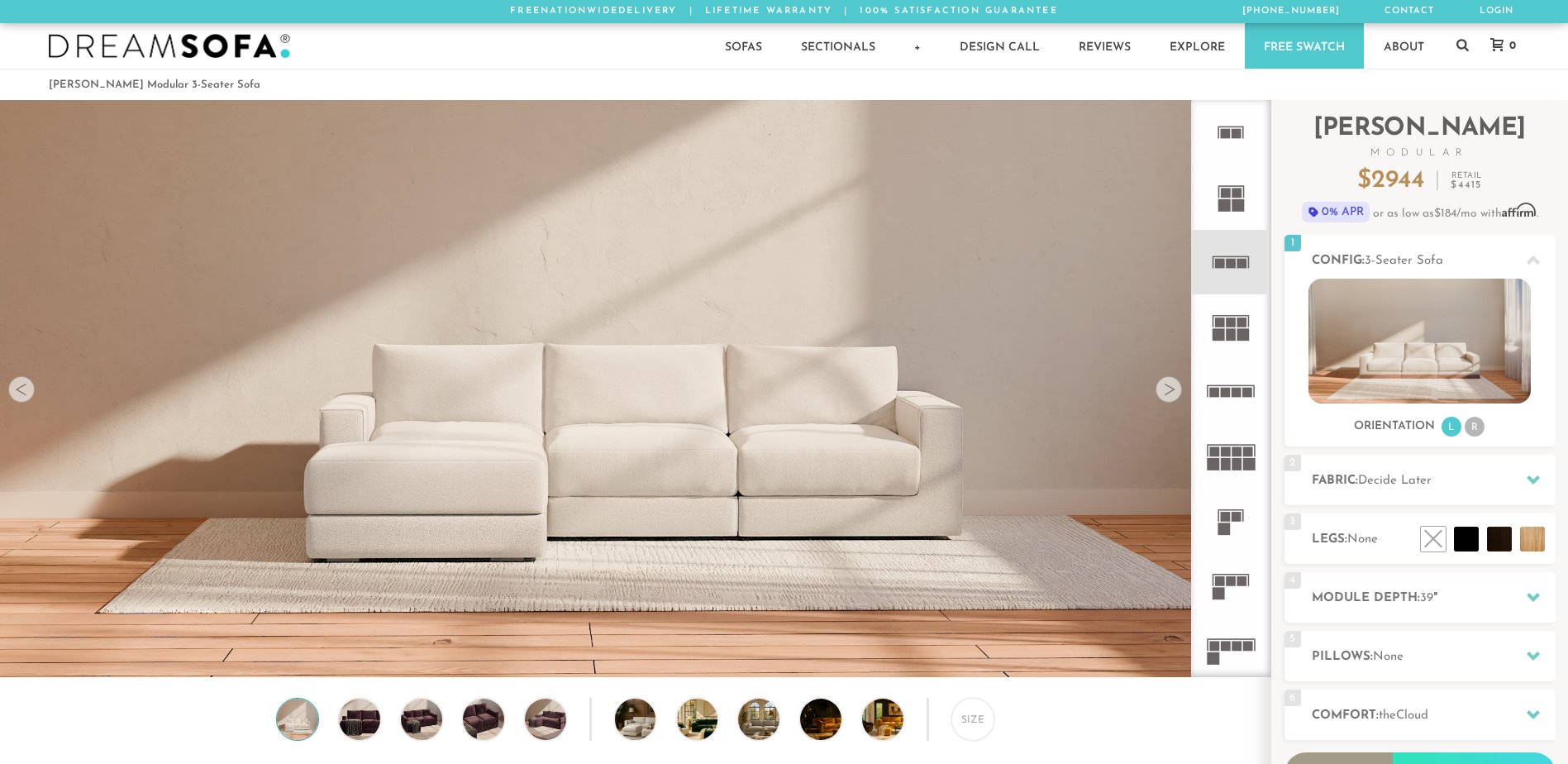
click at [1225, 453] on rect at bounding box center [1225, 452] width 10 height 10
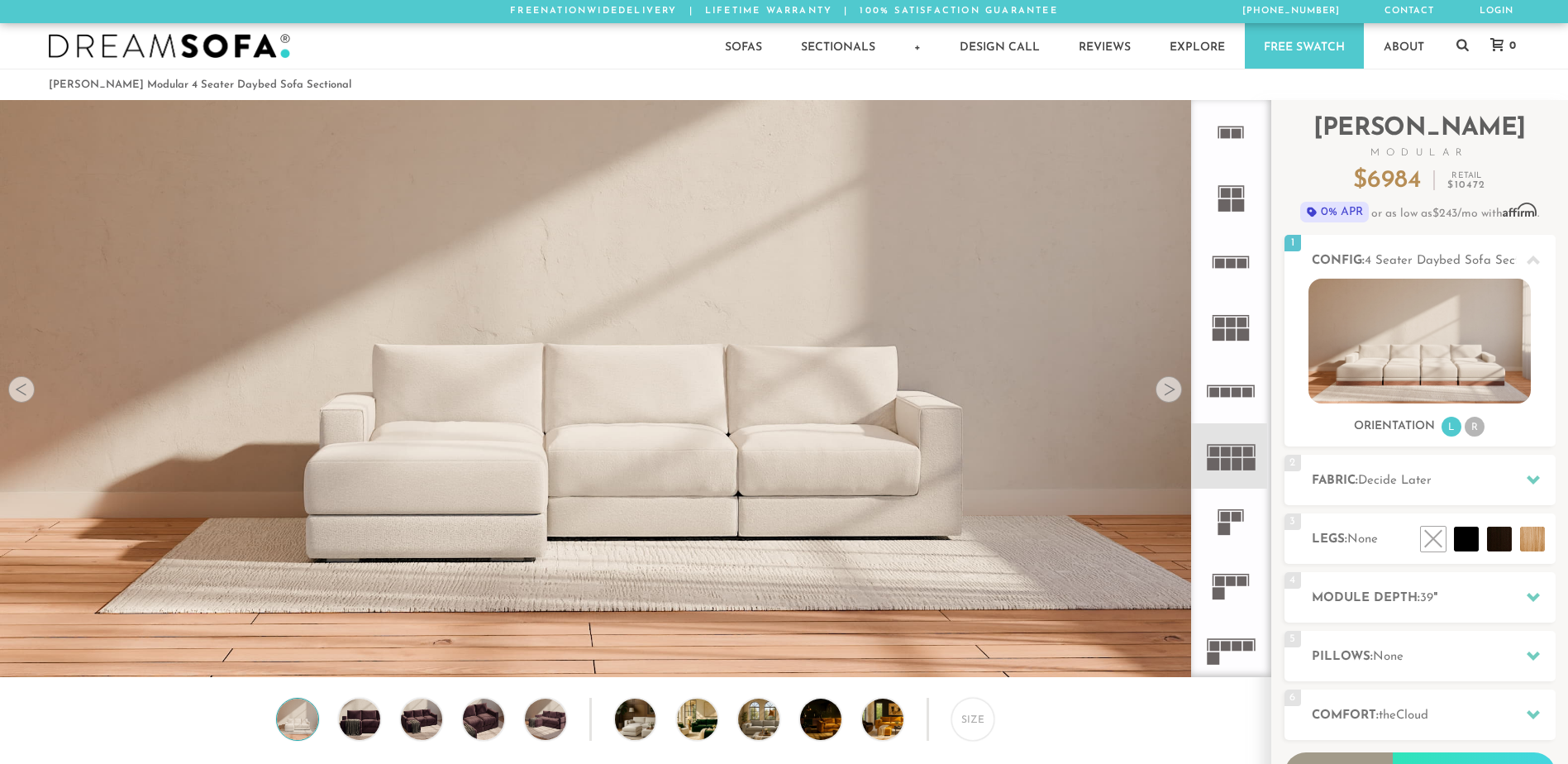
click at [1239, 140] on icon at bounding box center [1231, 132] width 64 height 64
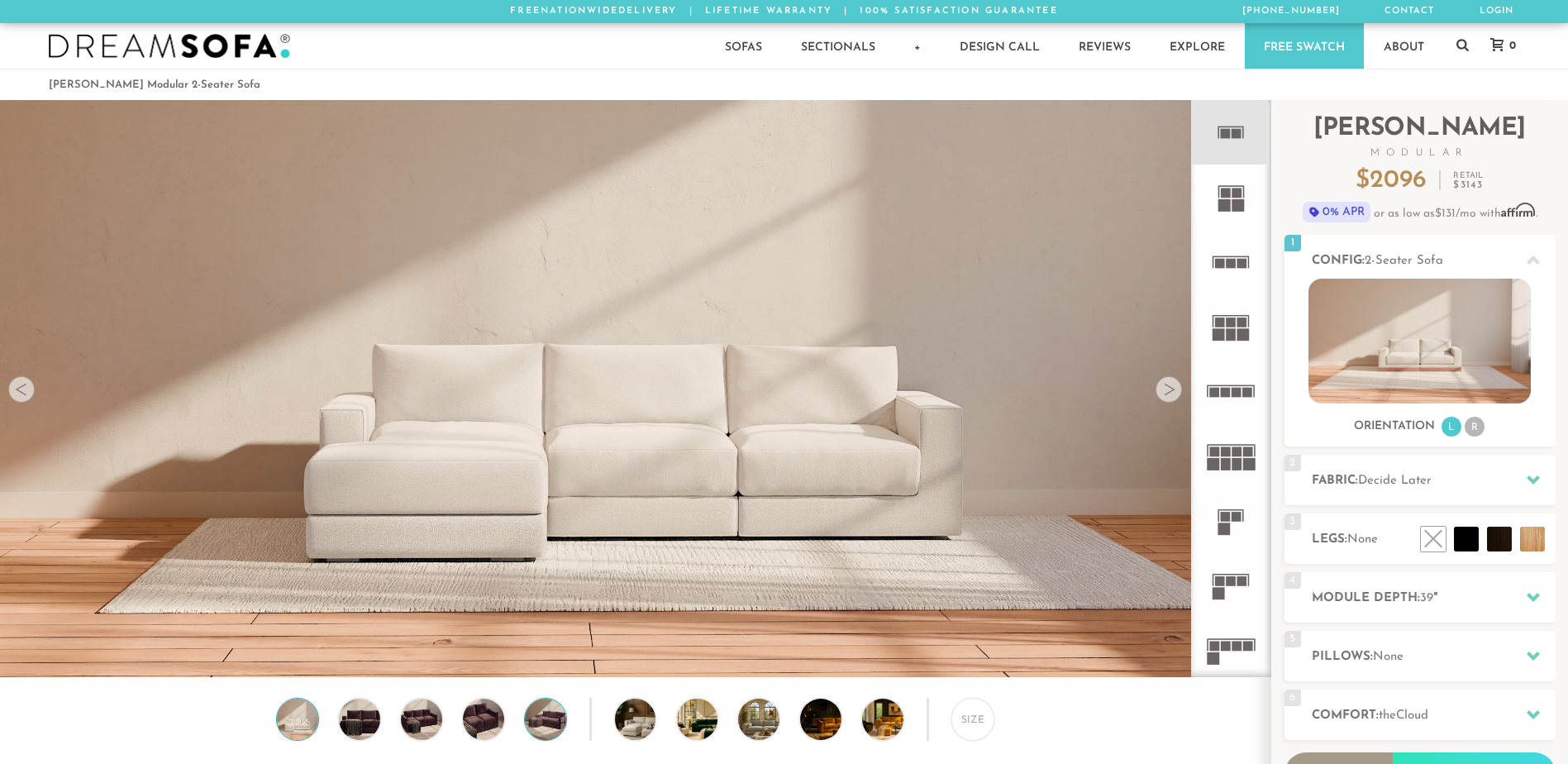
click at [549, 729] on img at bounding box center [545, 719] width 49 height 41
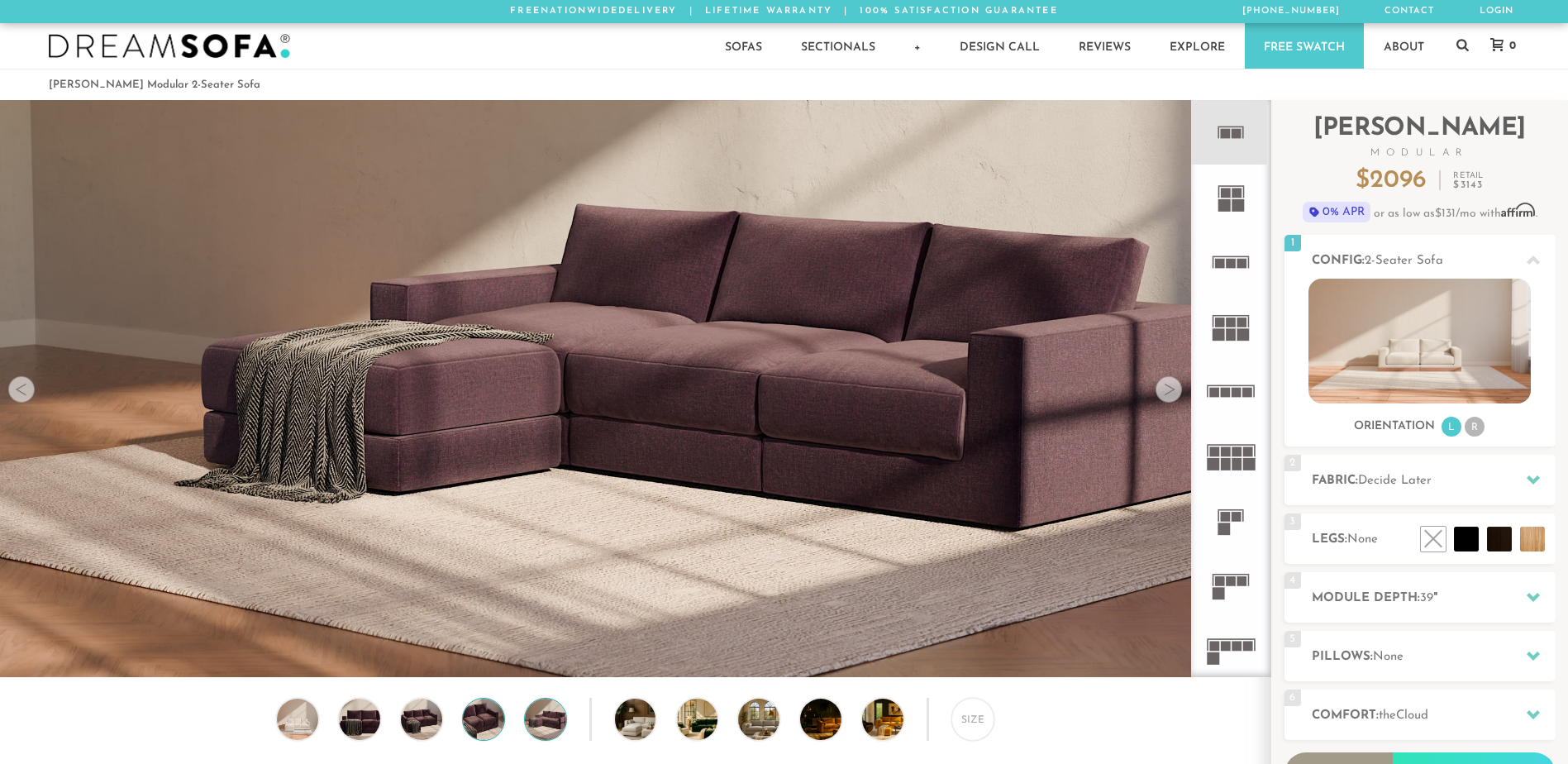
click at [474, 721] on img at bounding box center [483, 719] width 49 height 41
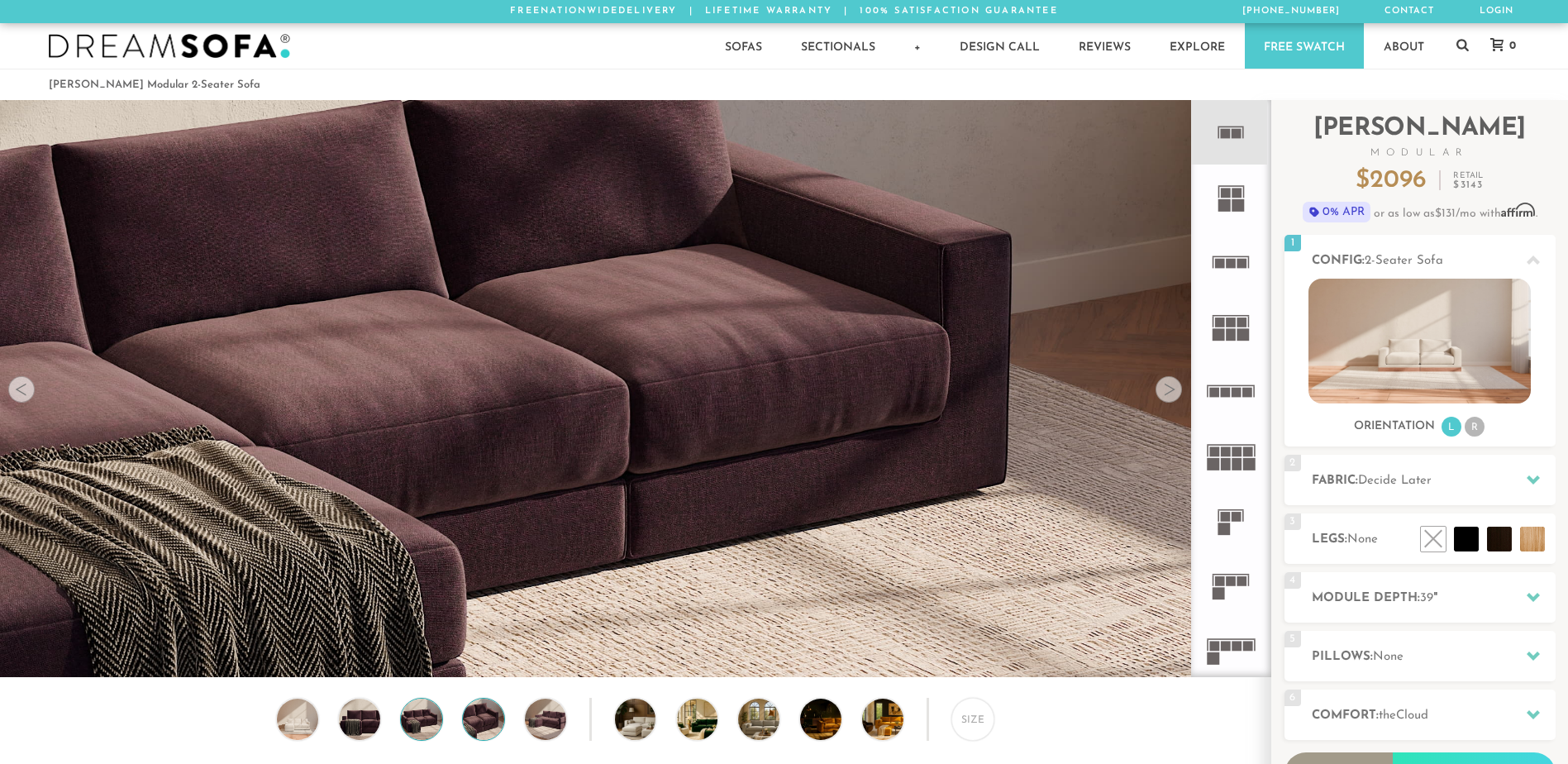
click at [415, 715] on img at bounding box center [421, 719] width 49 height 41
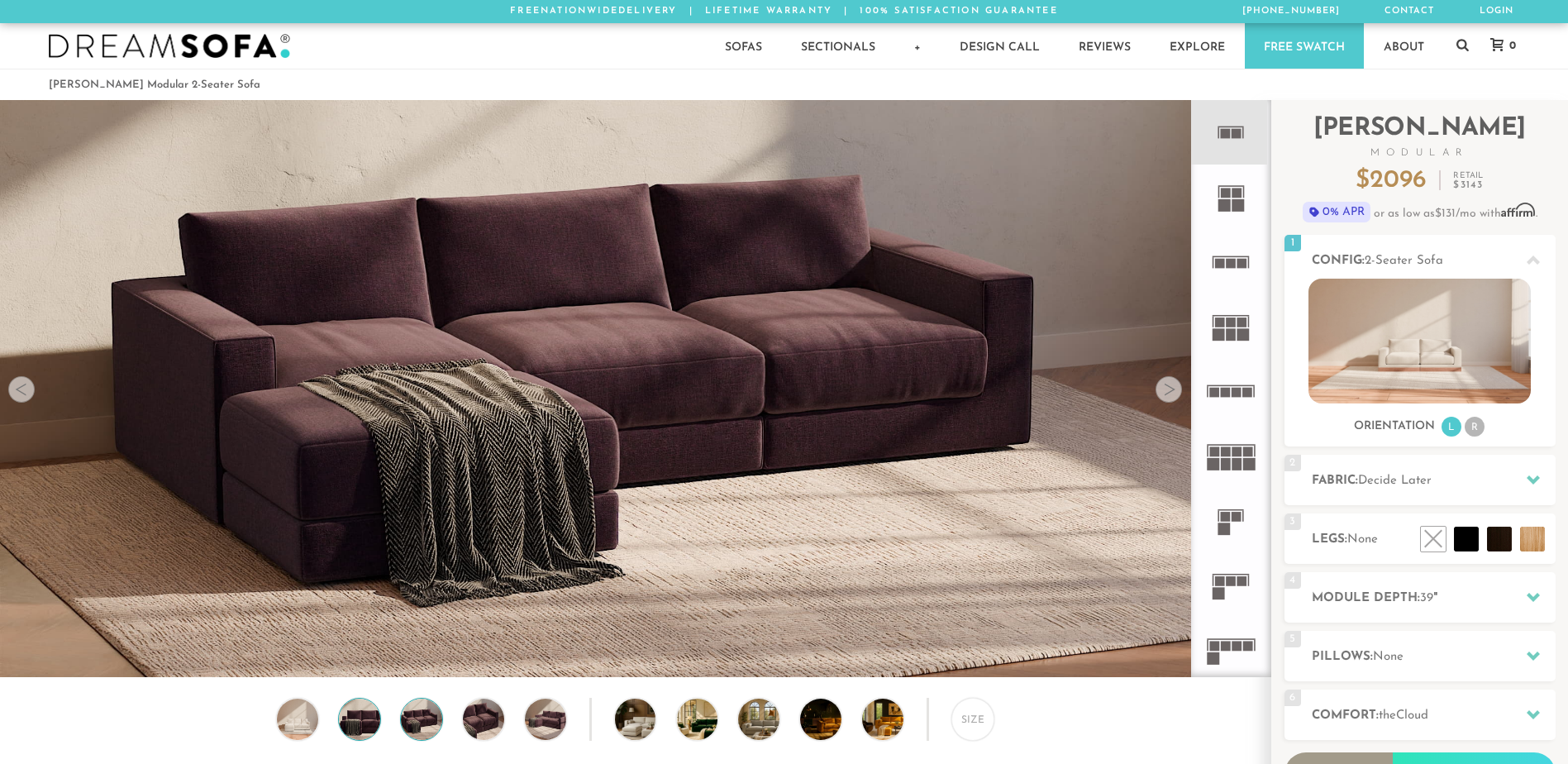
click at [362, 719] on img at bounding box center [359, 719] width 49 height 41
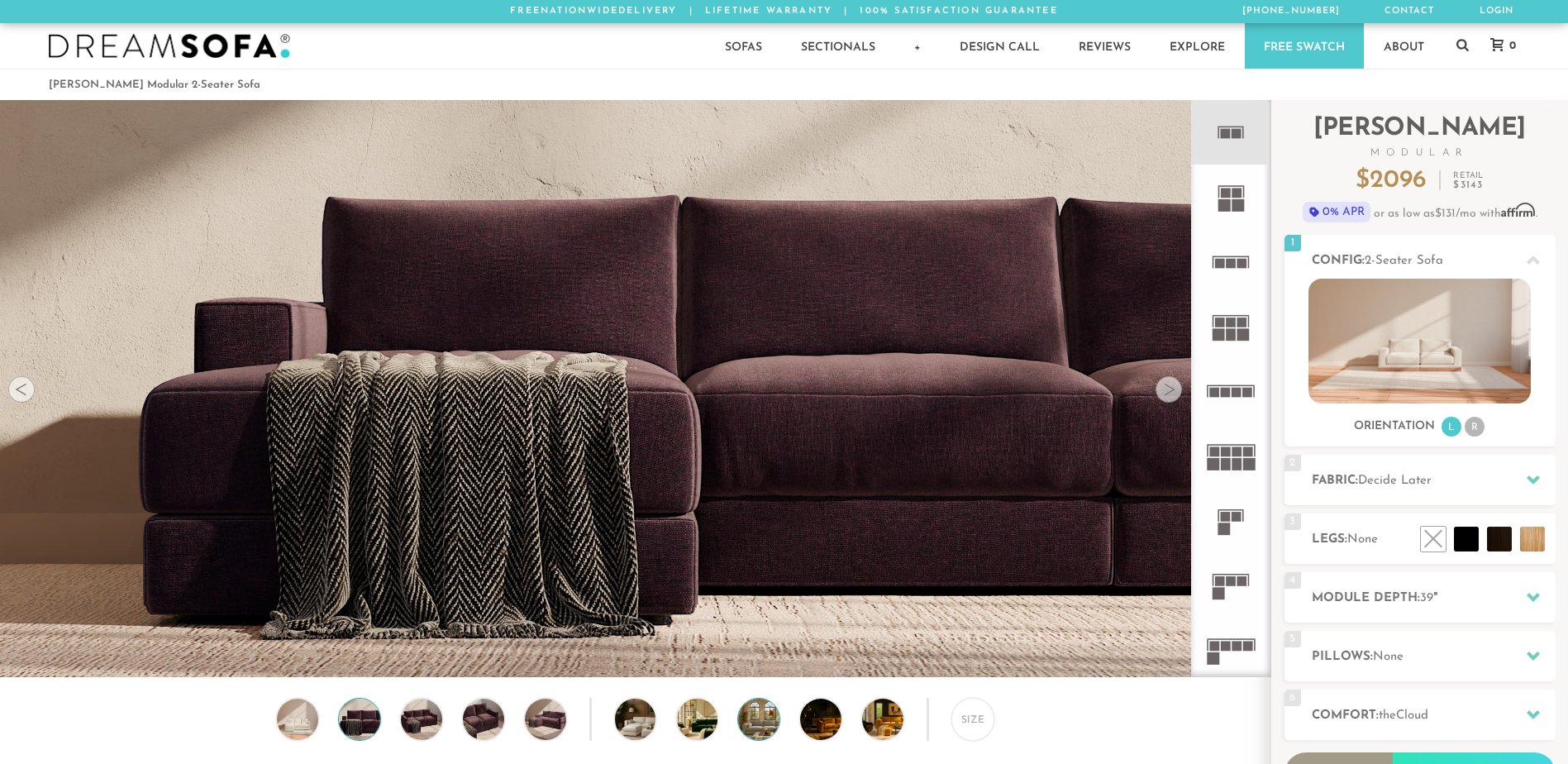
click at [758, 734] on img at bounding box center [775, 719] width 73 height 41
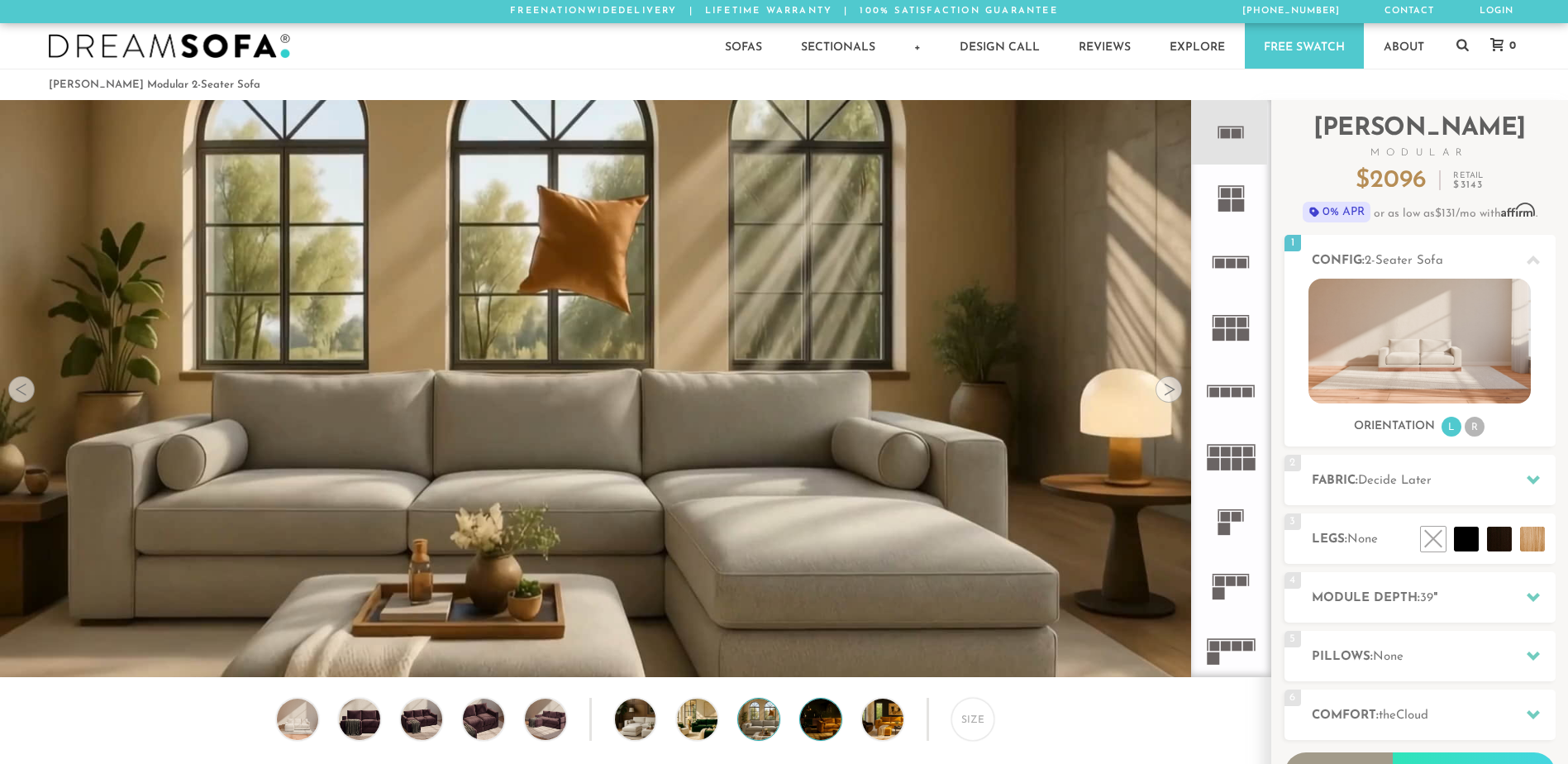
click at [826, 730] on img at bounding box center [837, 719] width 73 height 41
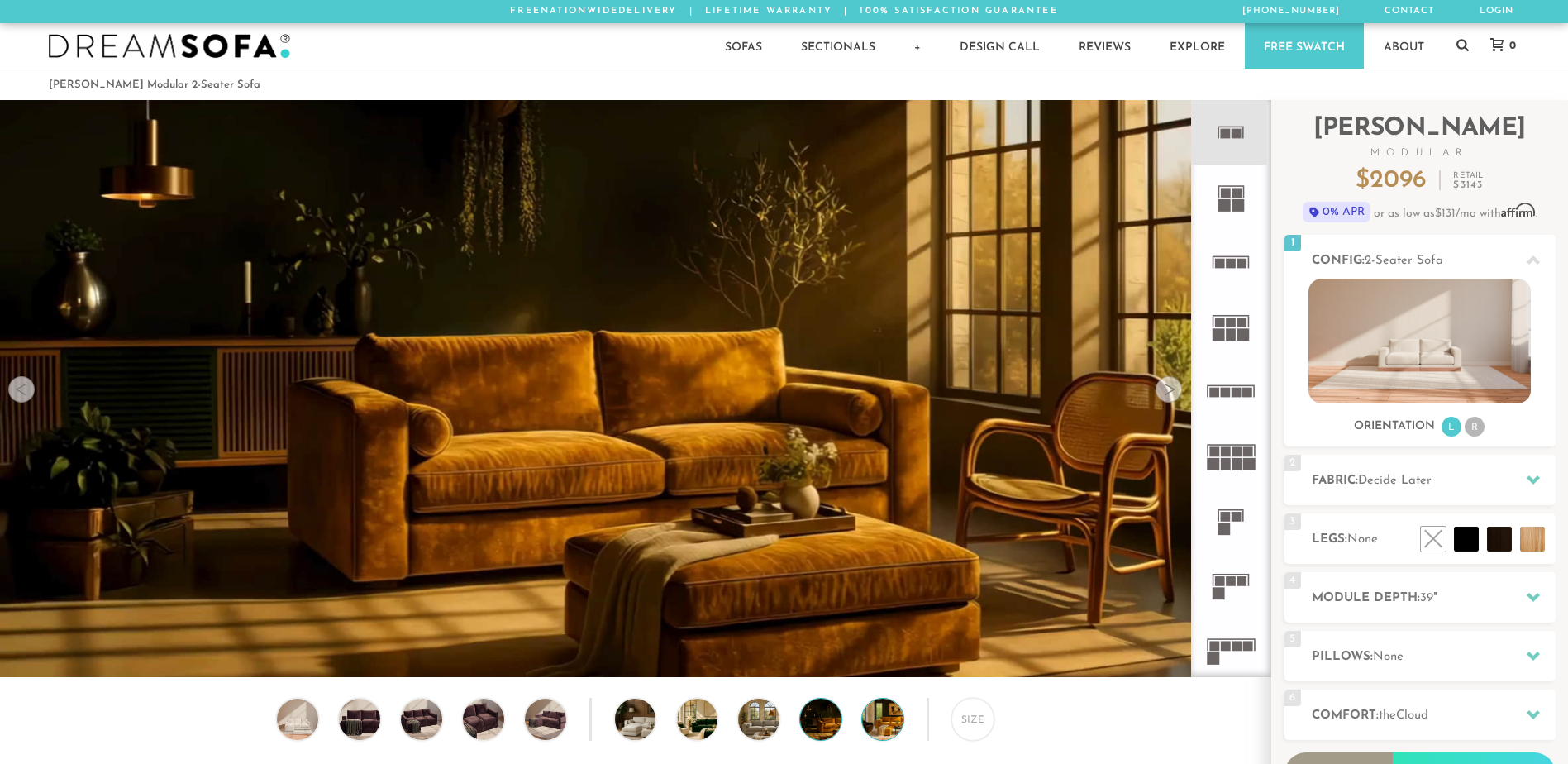
click at [869, 730] on img at bounding box center [899, 719] width 73 height 41
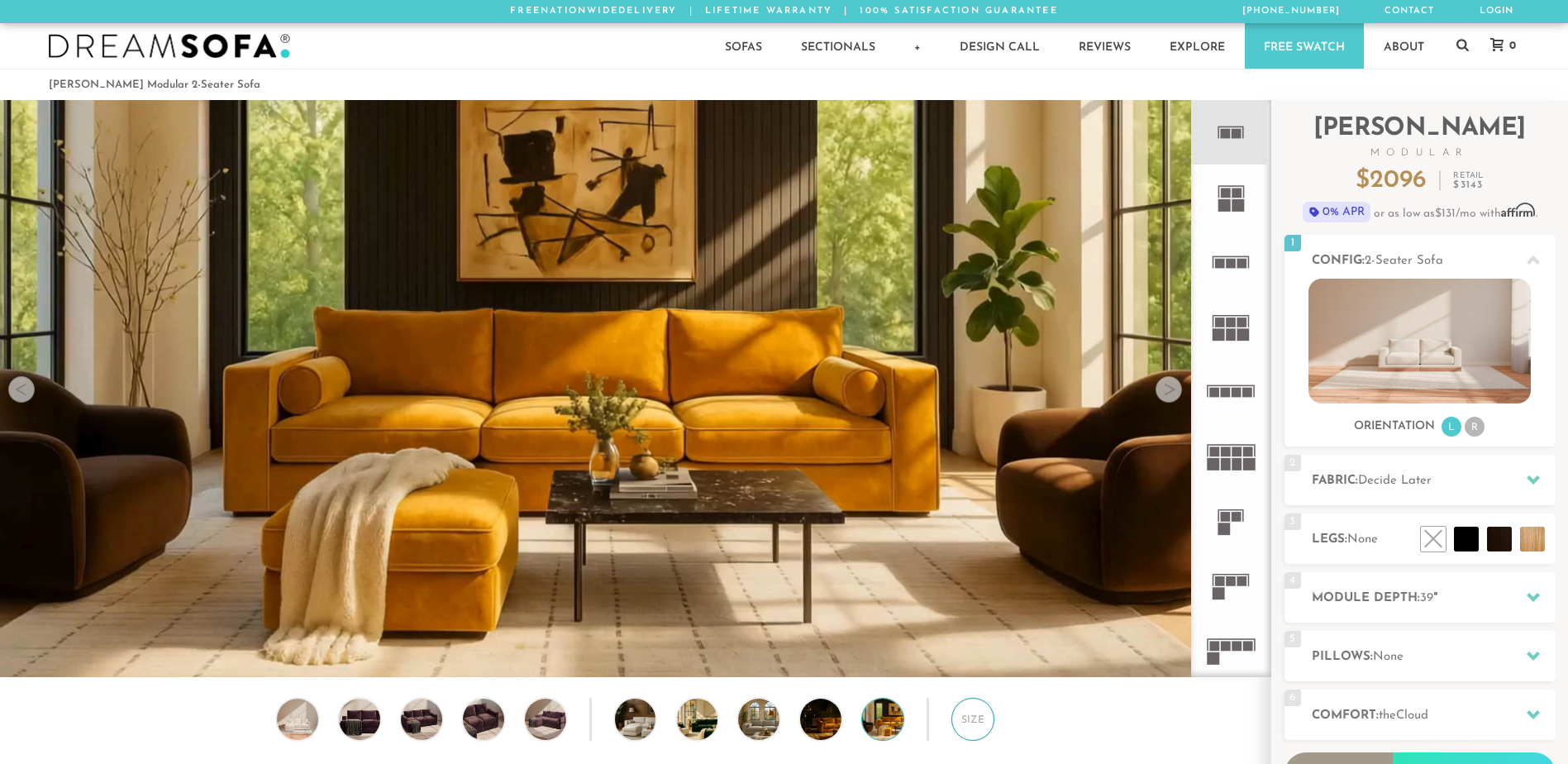
click at [962, 728] on div "Size" at bounding box center [973, 719] width 43 height 43
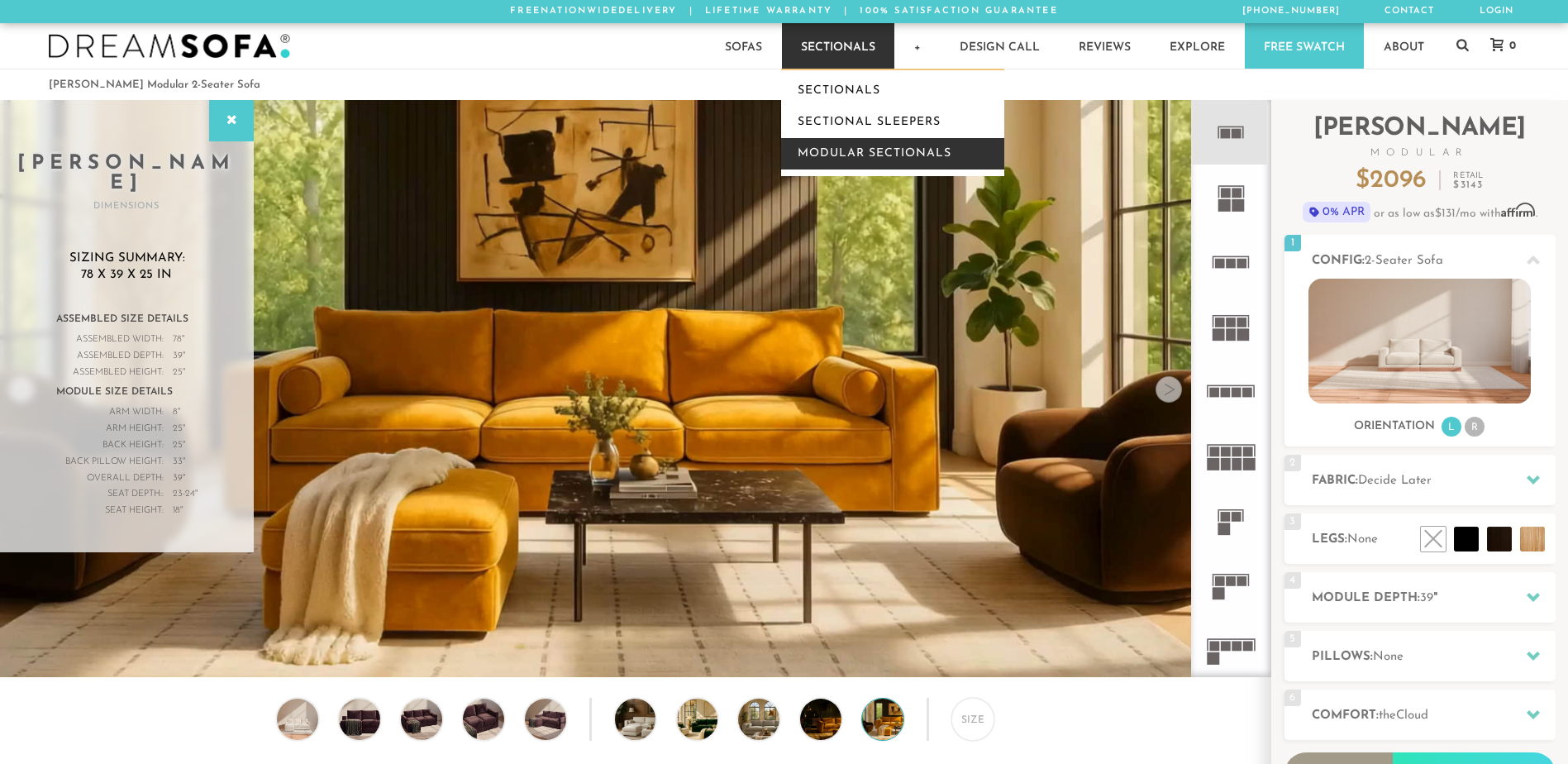
click at [886, 162] on link "Modular Sectionals" at bounding box center [893, 153] width 224 height 31
